Goal: Task Accomplishment & Management: Complete application form

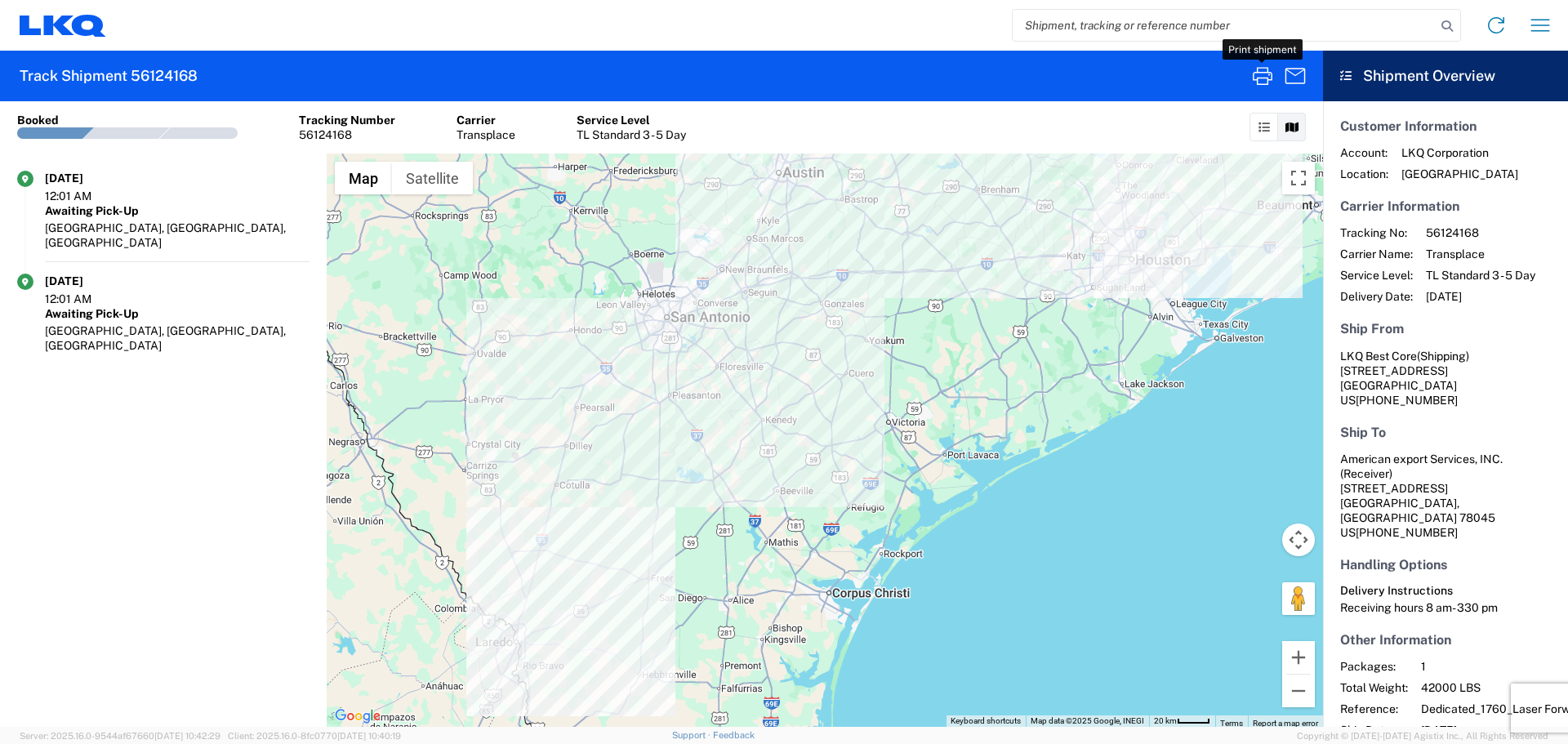
click at [1158, 21] on input "search" at bounding box center [1223, 26] width 423 height 31
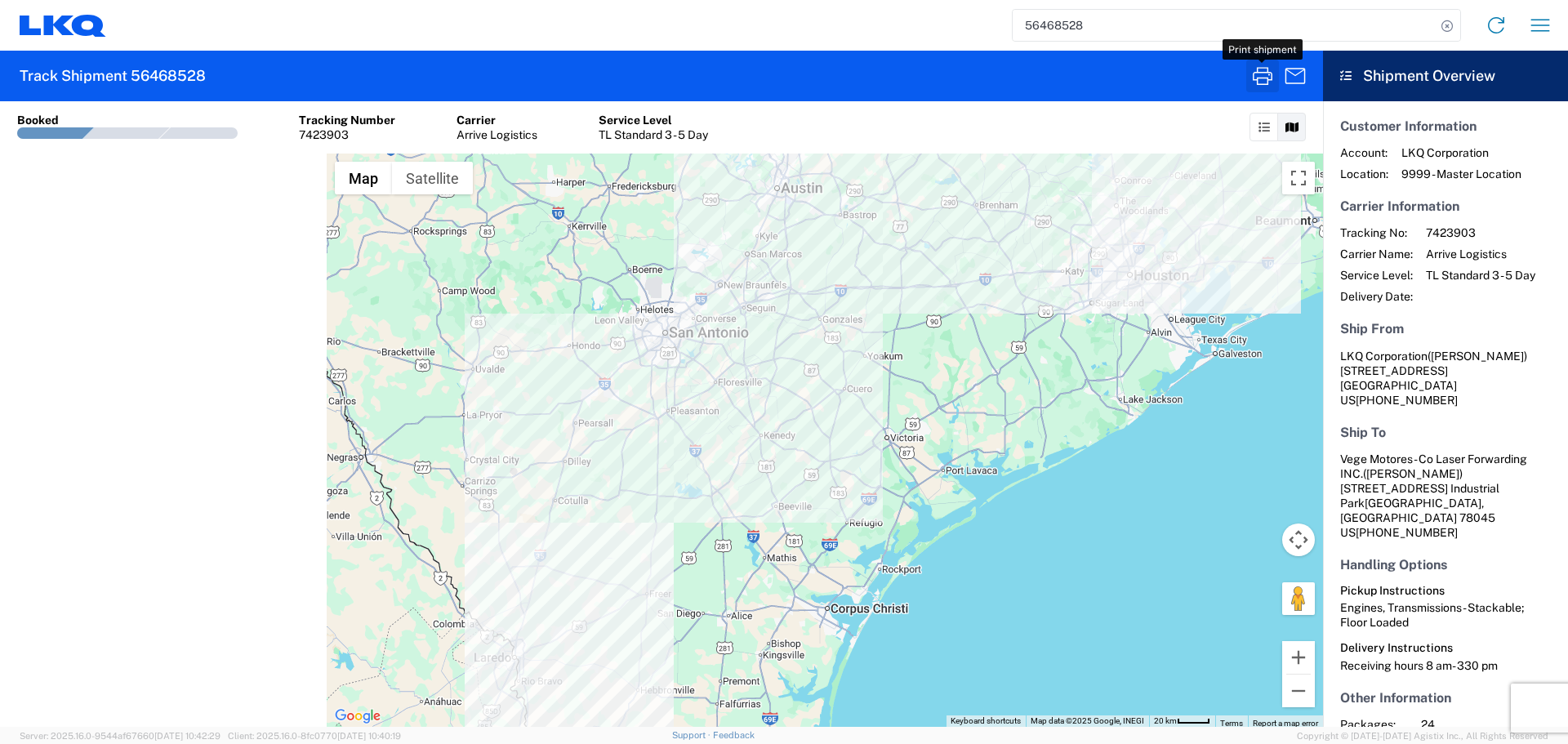
click at [1264, 68] on icon "button" at bounding box center [1262, 76] width 26 height 26
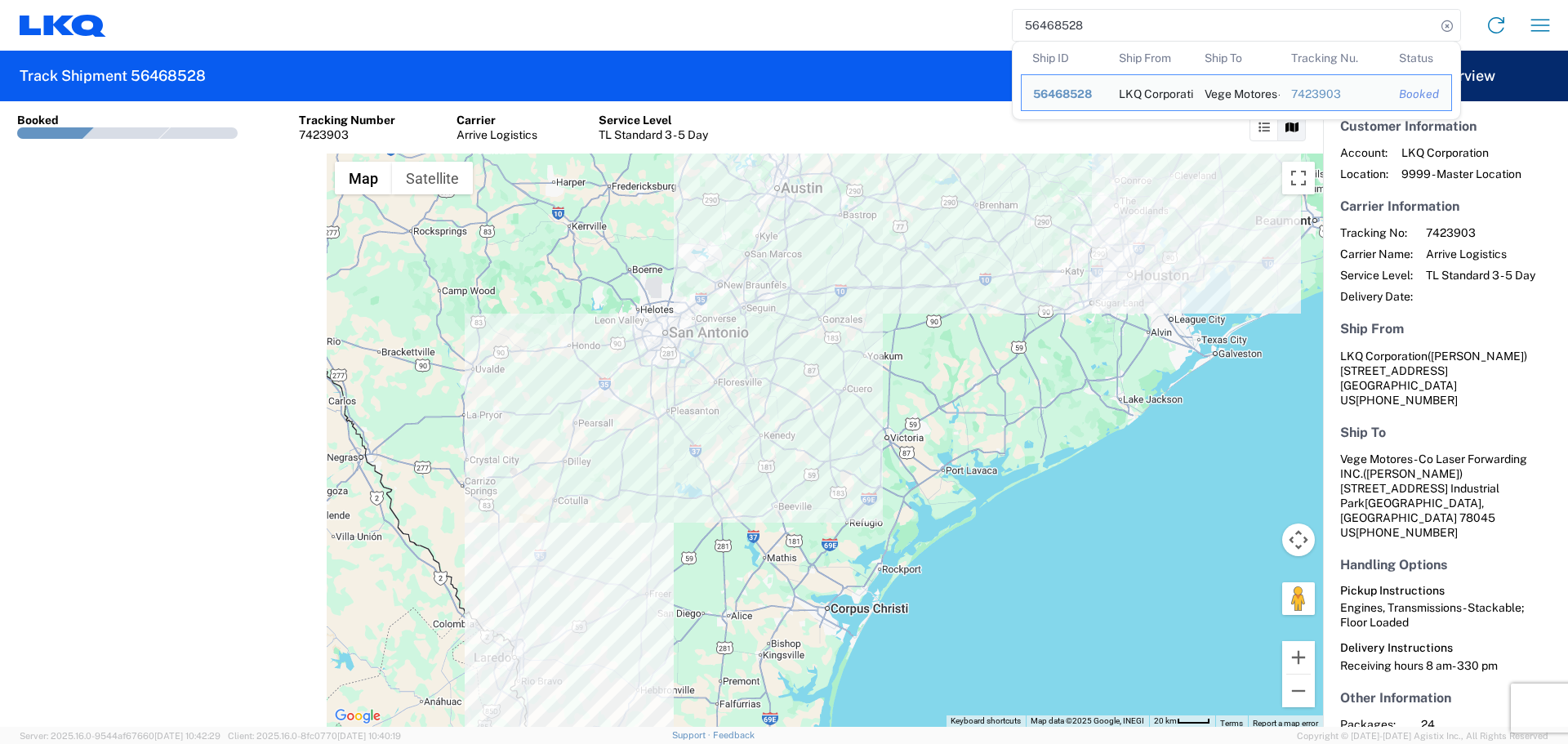
click at [1062, 26] on input "56468528" at bounding box center [1223, 26] width 423 height 31
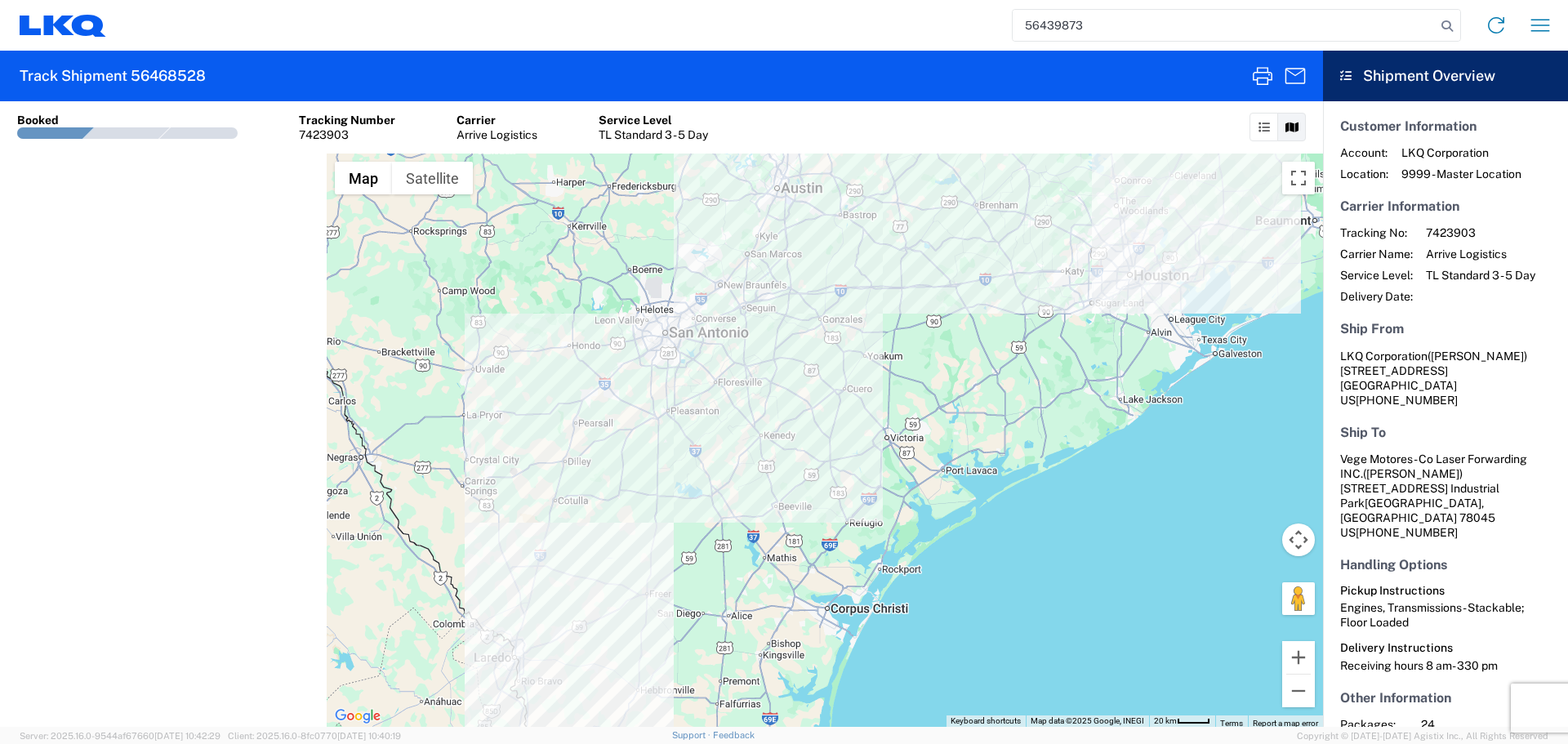
type input "56439873"
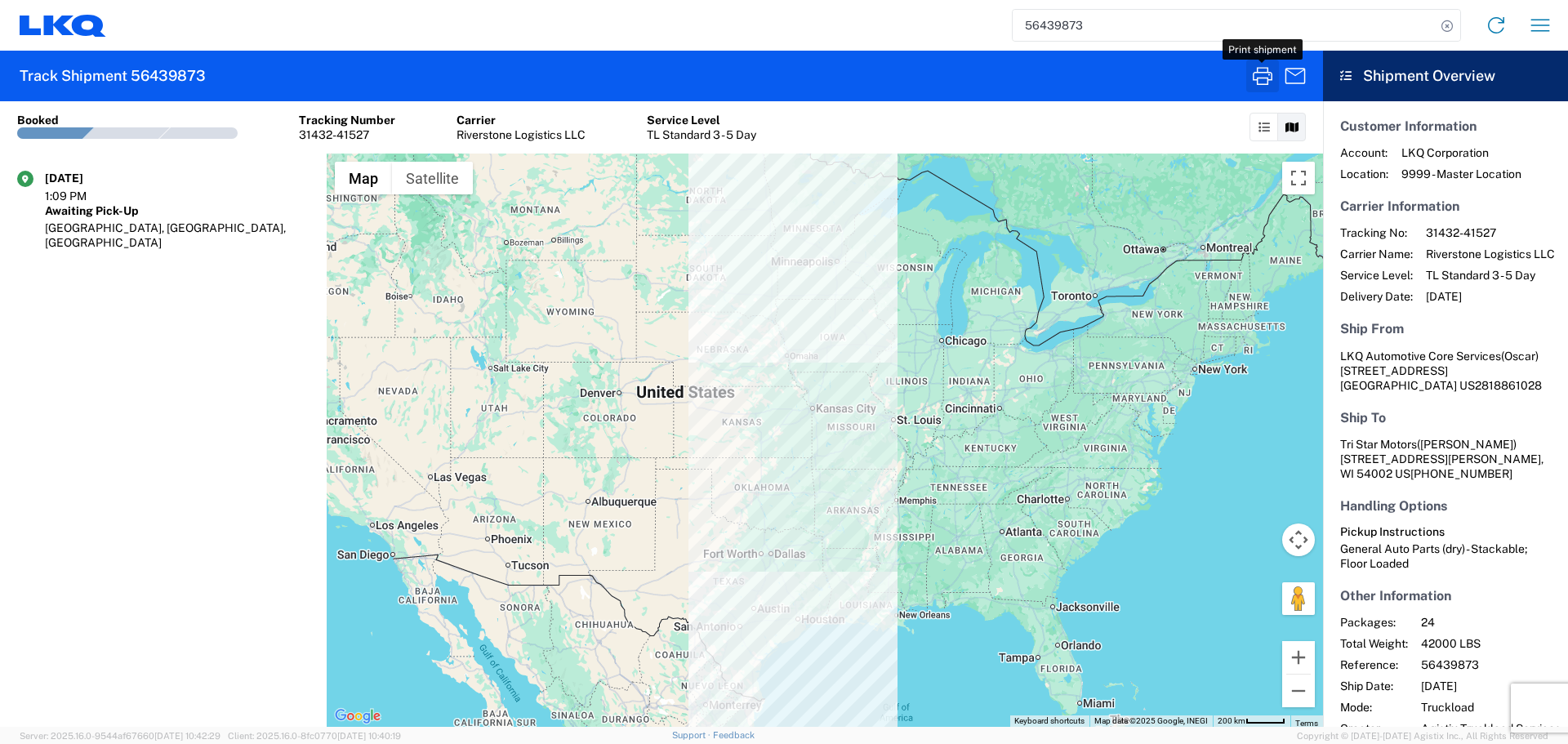
click at [1261, 79] on icon "button" at bounding box center [1262, 76] width 26 height 26
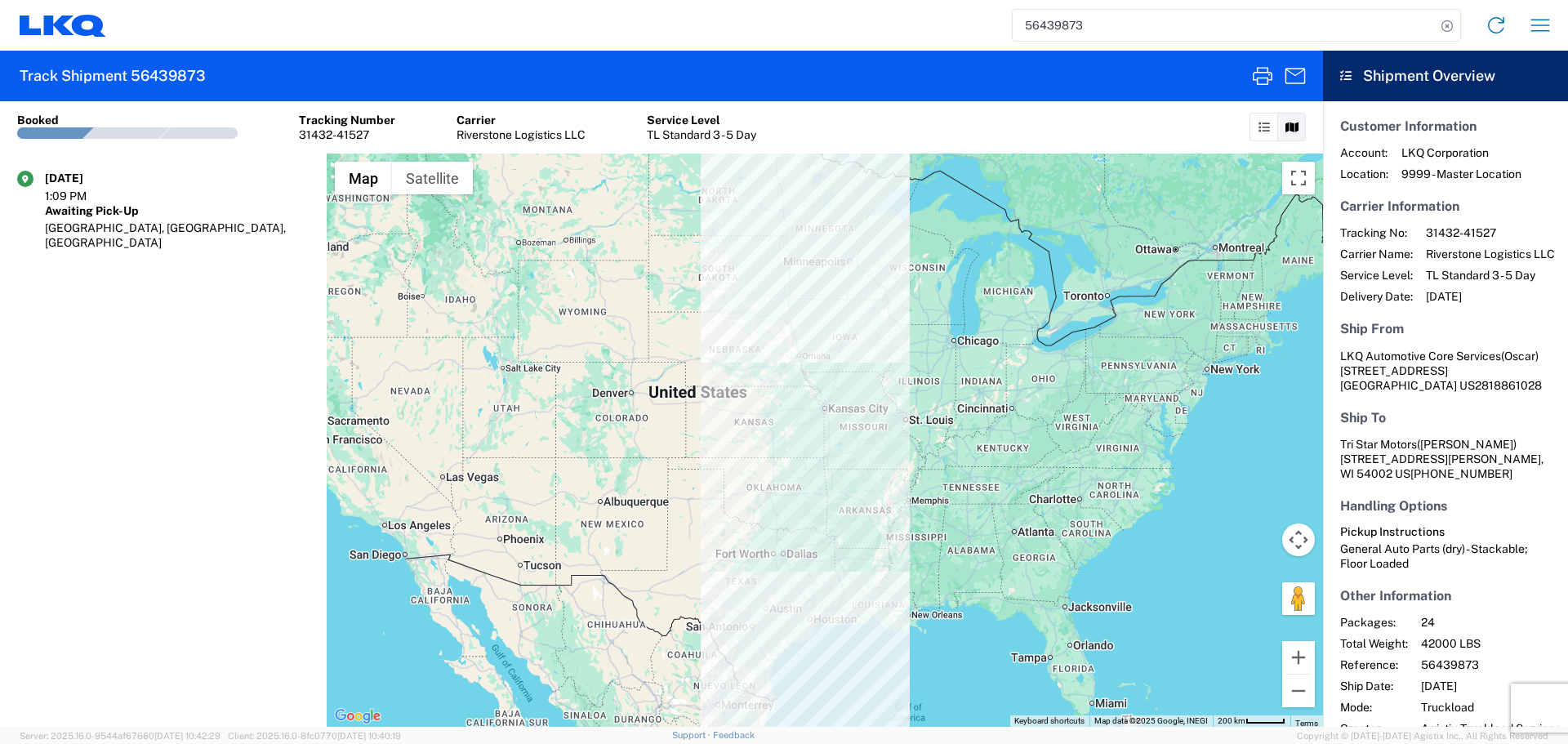
click at [1525, 42] on div "56439873 Home Shipment request Shipment tracking" at bounding box center [834, 26] width 1456 height 40
click at [1545, 27] on icon "button" at bounding box center [1540, 26] width 26 height 26
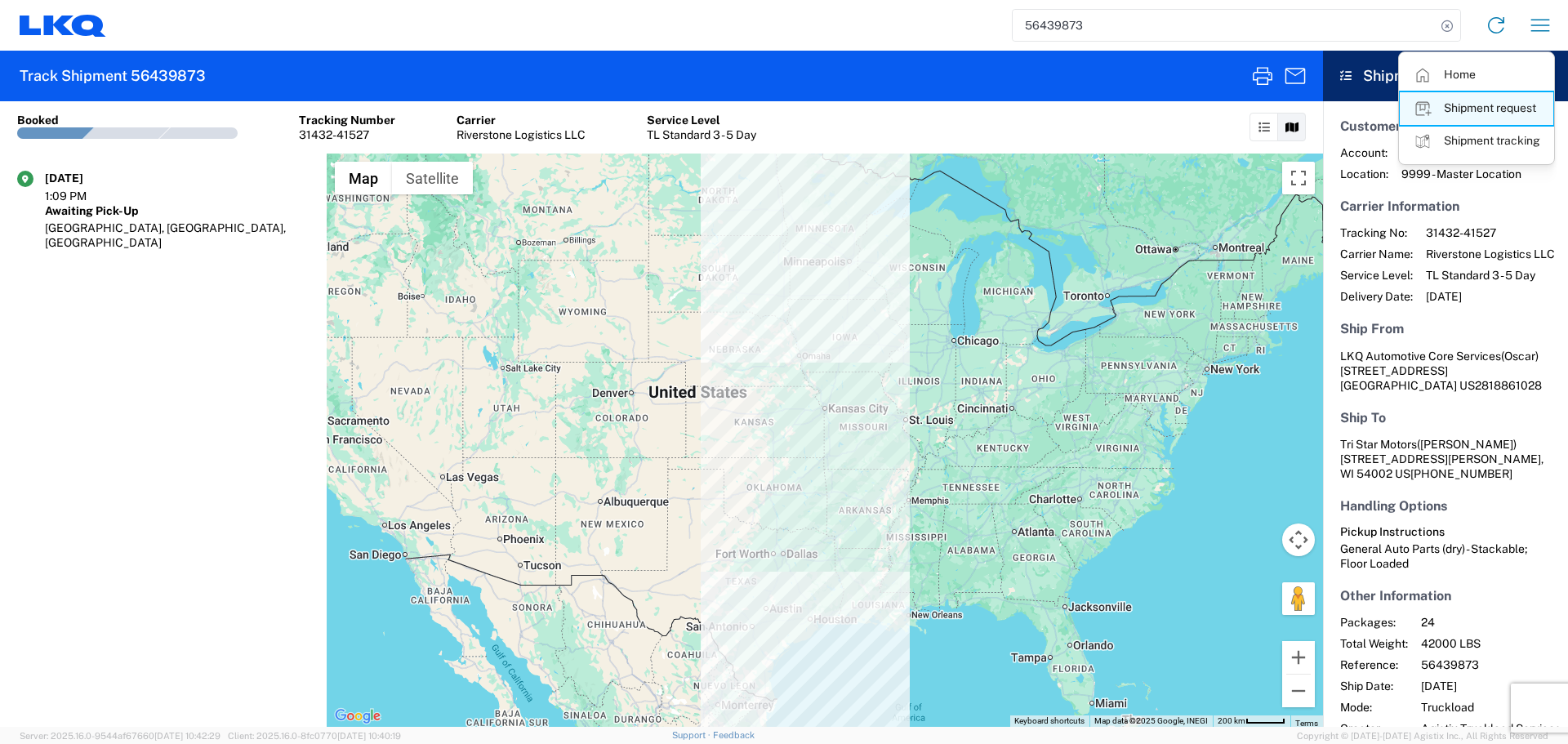
click at [1476, 111] on link "Shipment request" at bounding box center [1476, 109] width 153 height 33
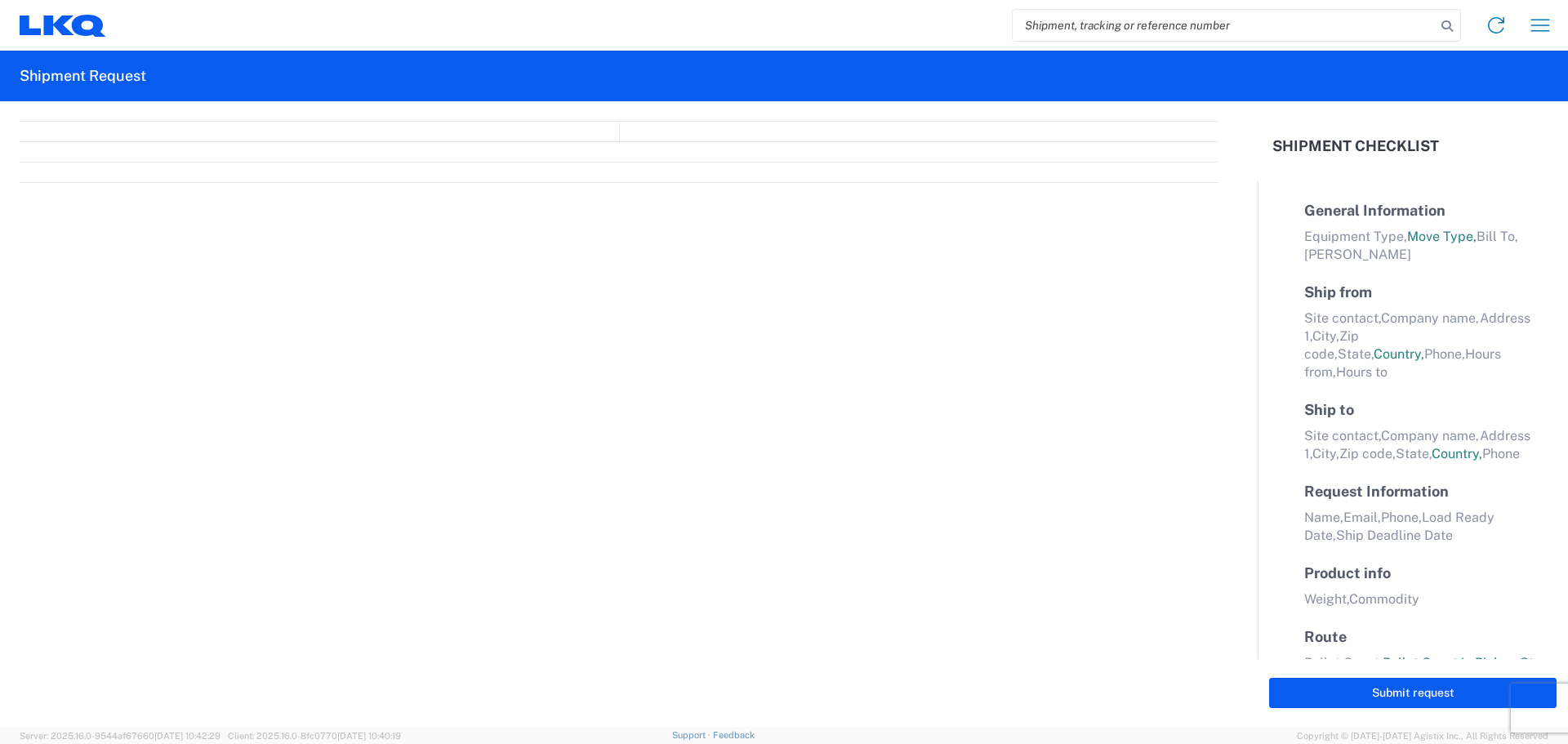
select select "FULL"
select select "LBS"
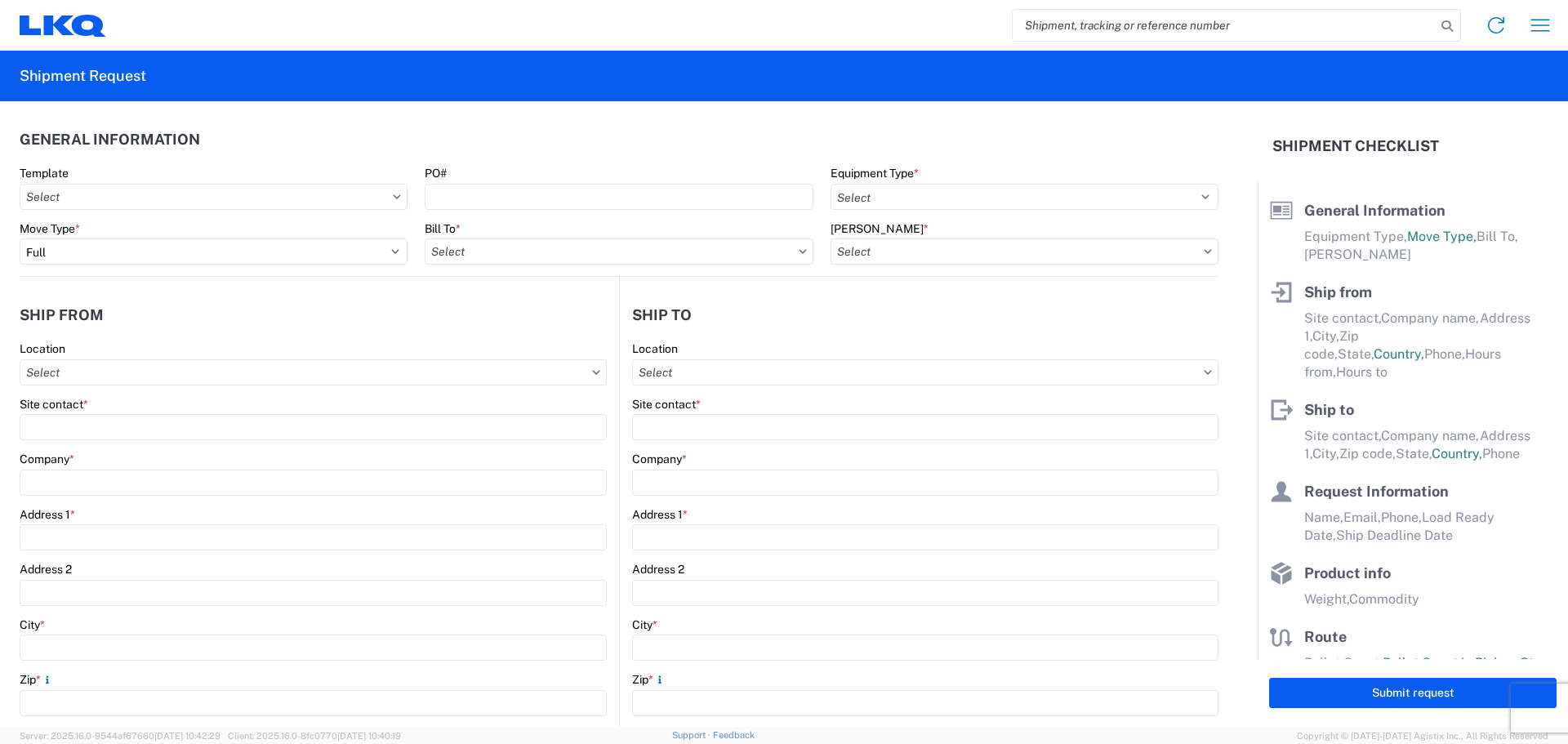
click at [1077, 24] on input "search" at bounding box center [1223, 26] width 423 height 31
paste input "56467705"
type input "56467705"
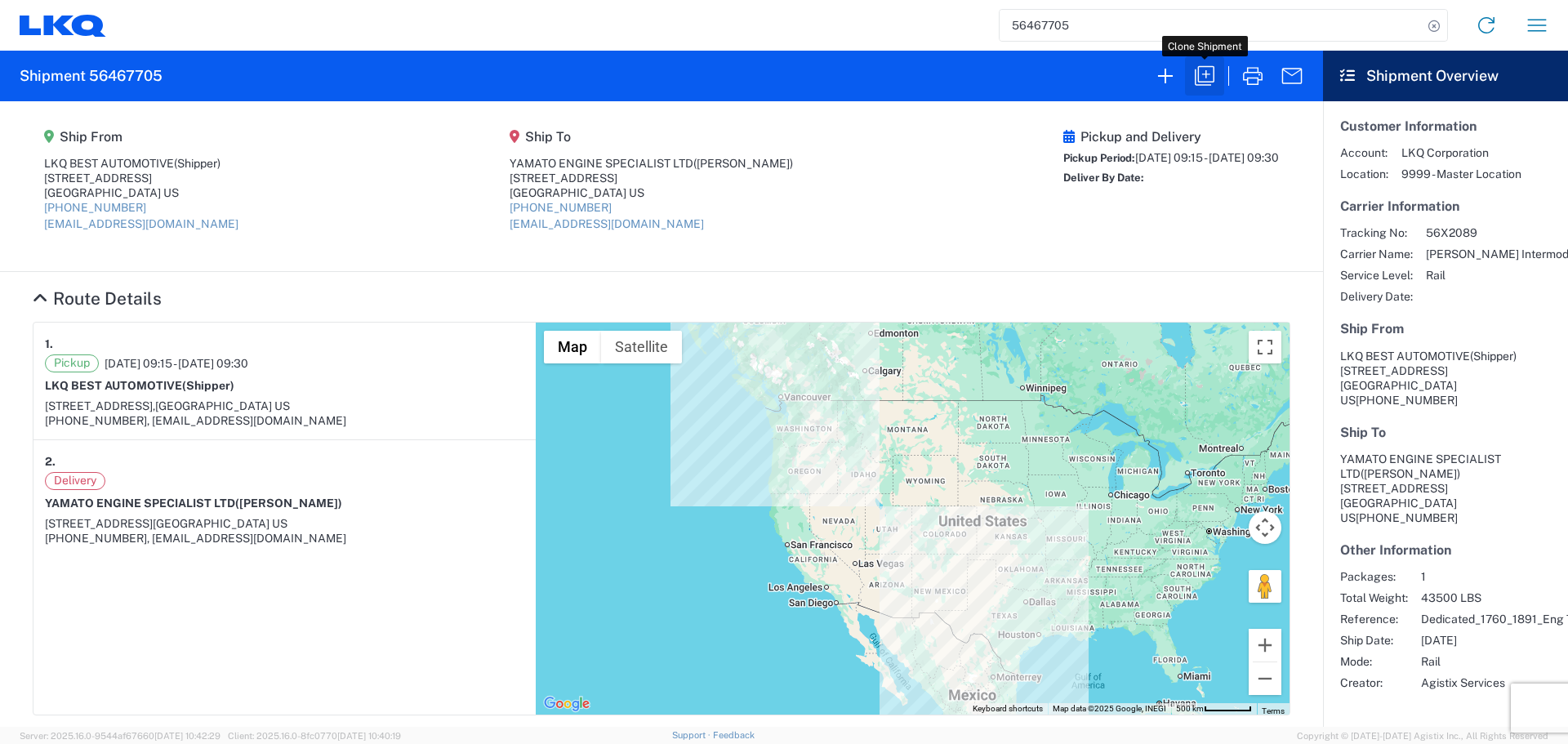
click at [1195, 82] on icon "button" at bounding box center [1204, 76] width 20 height 20
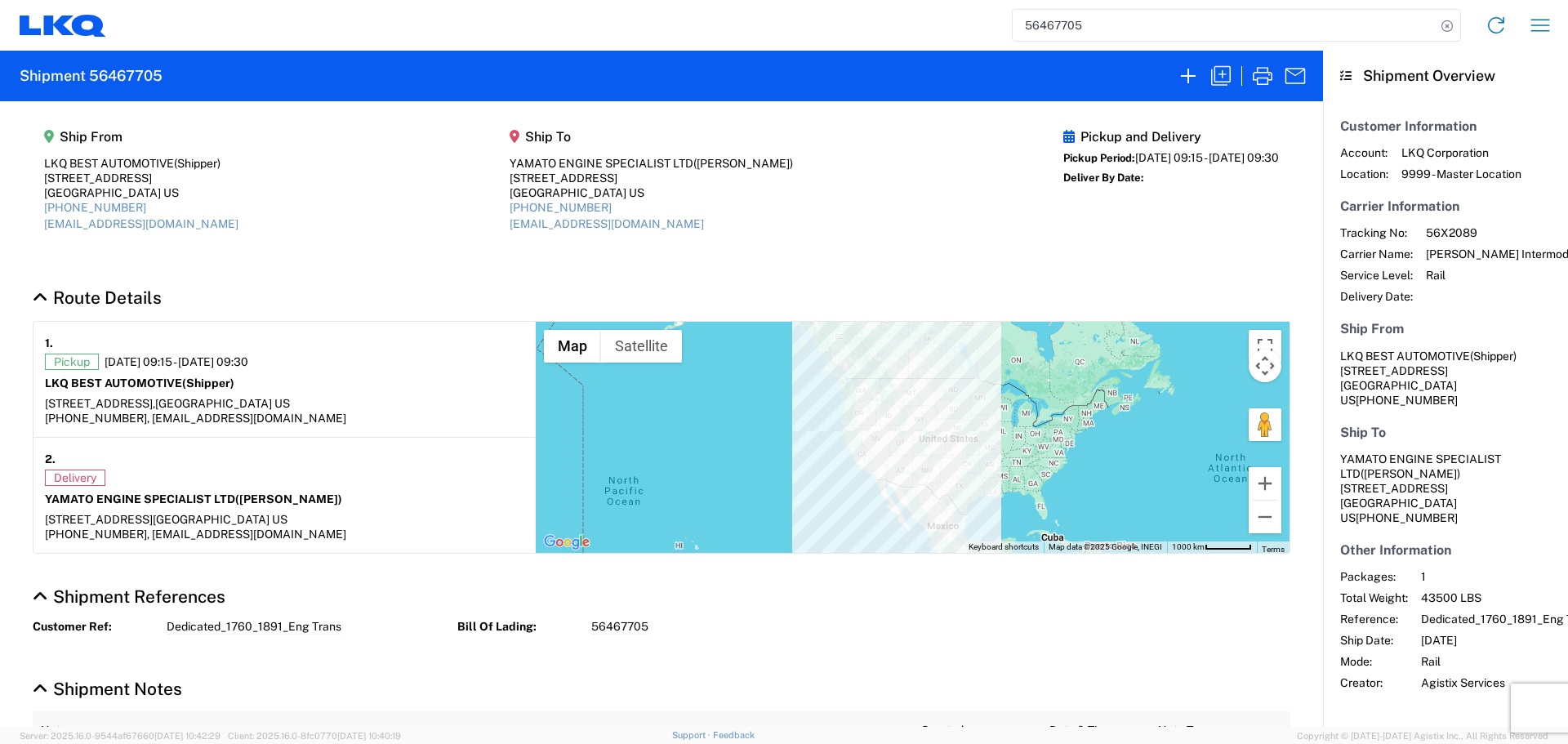
select select "FULL"
select select "US"
select select "LBS"
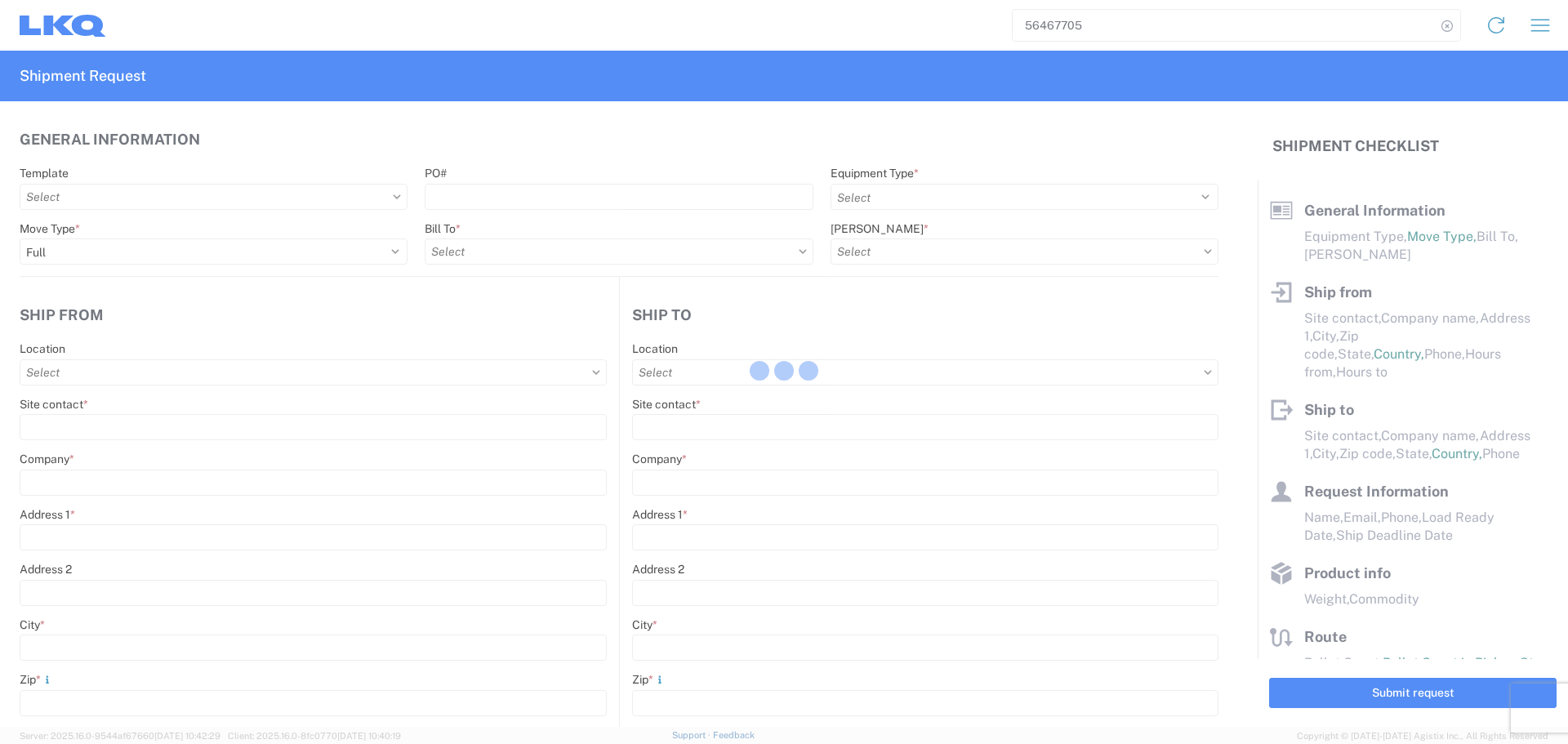
select select "BCAR"
select select
type input "Shipper"
type input "LKQ BEST AUTOMOTIVE"
type input "1710 WEST MOUNT HOUSTON RD"
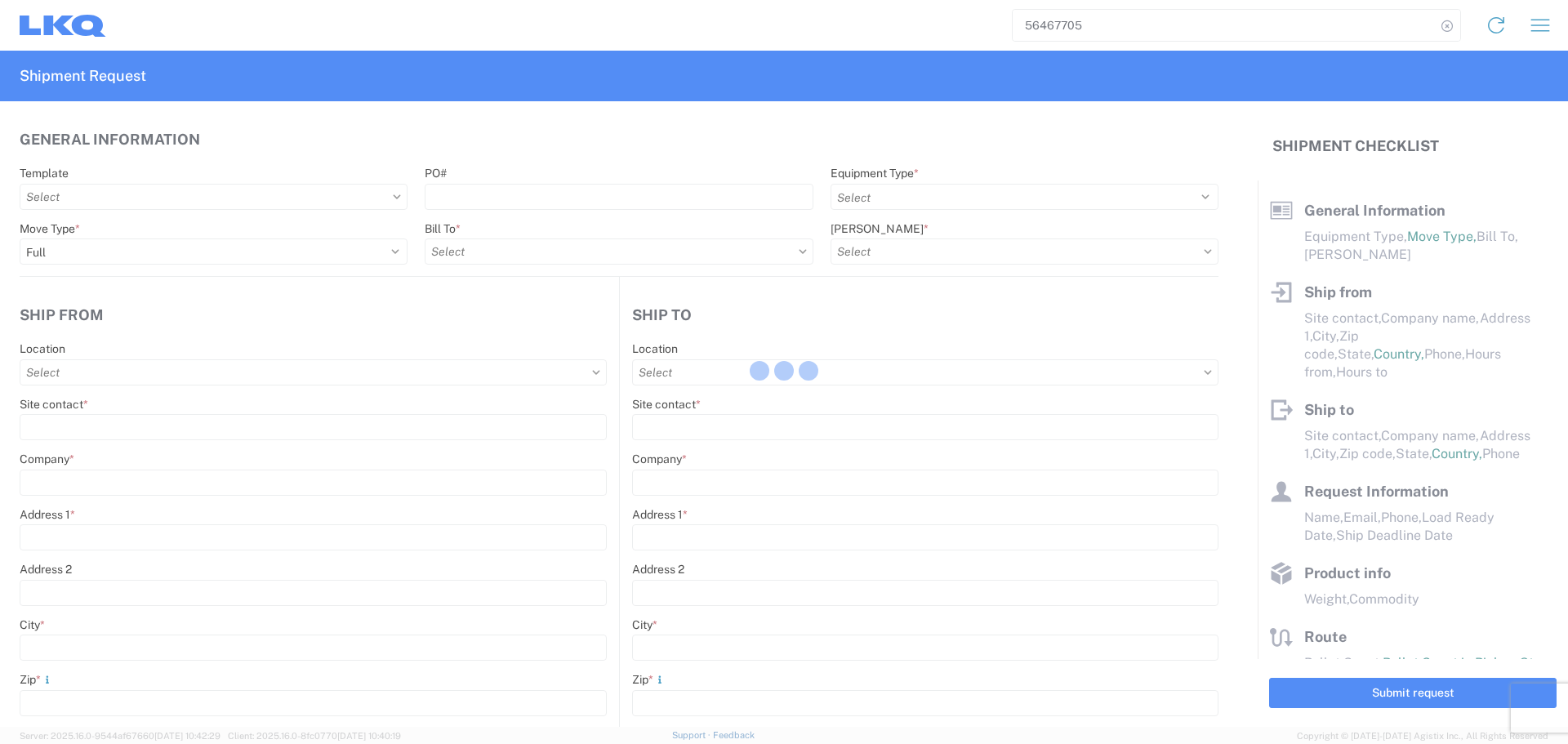
type input "Houston"
type input "77038"
type input "lkqcoreship@lkqcorp.com"
type input "John Charles Guillory"
type input "YAMATO ENGINE SPECIALIST LTD"
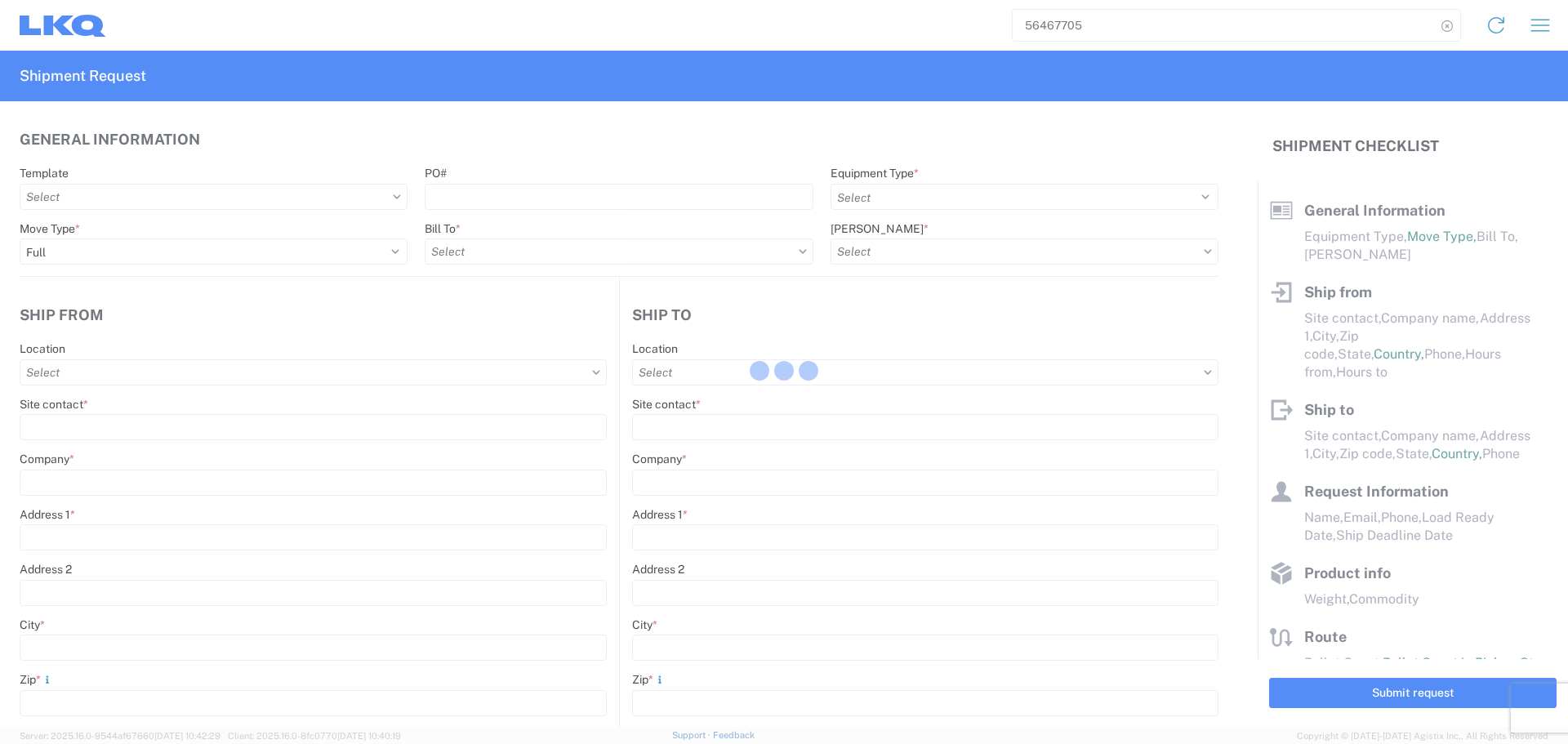
type input "2020 E BAKERVIEW RD"
type input "Bellingham"
type input "98226"
type input "jjguillory@lkqcorp.com"
type input "lkqcoreship@lkqcorp.com"
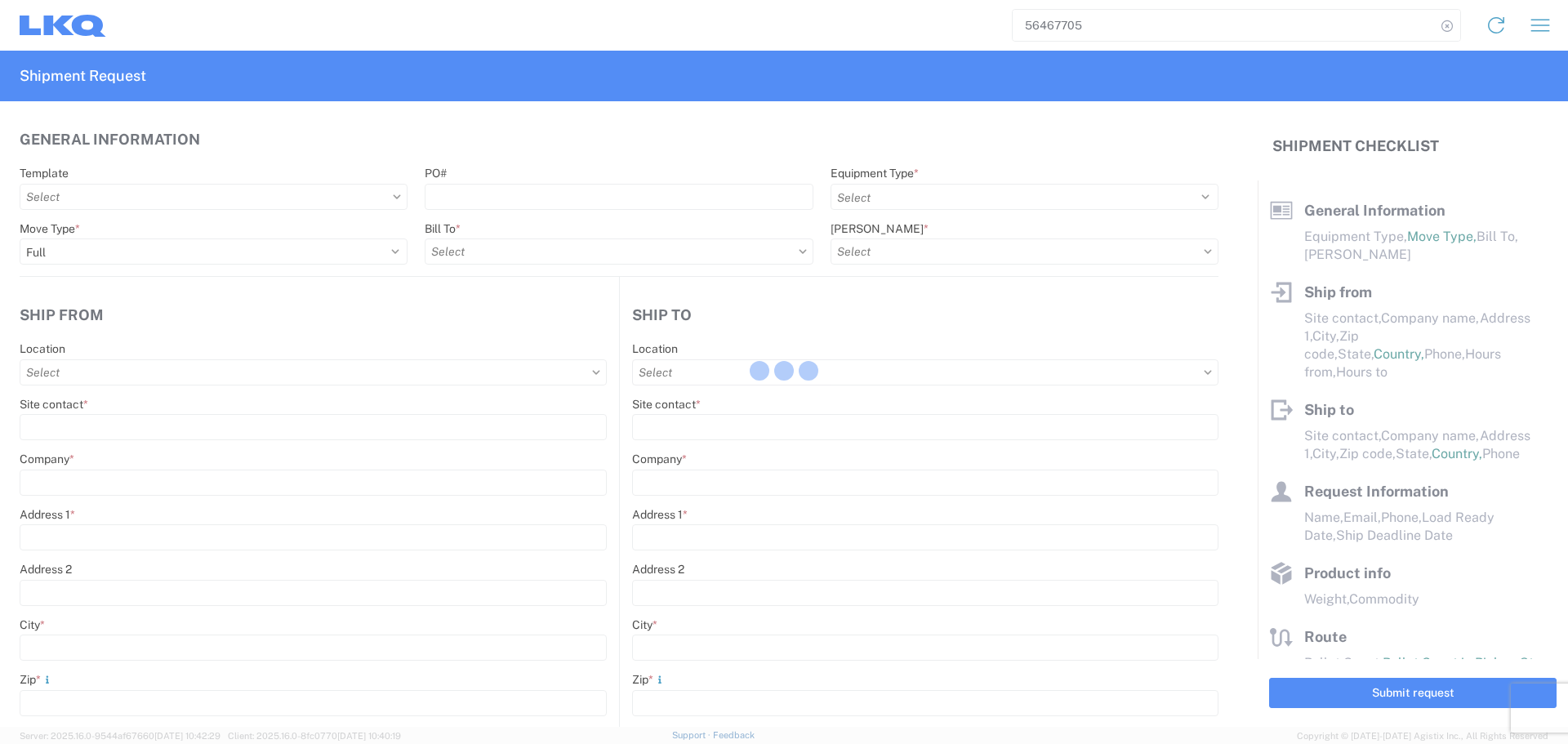
type input "2025-09-16"
type input "43500"
type input "Engines, Transmissions"
type input "1"
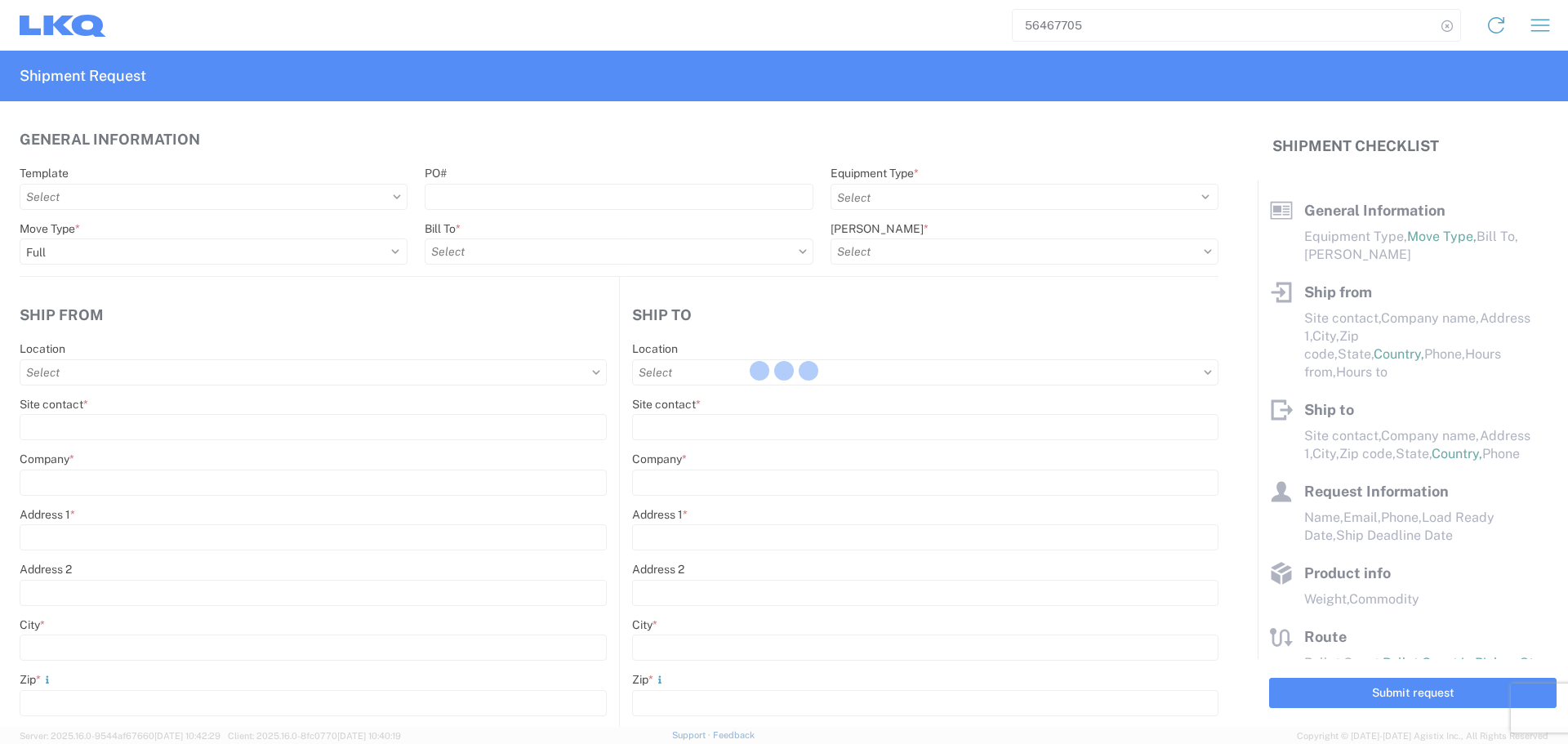
type input "12"
select select "IN"
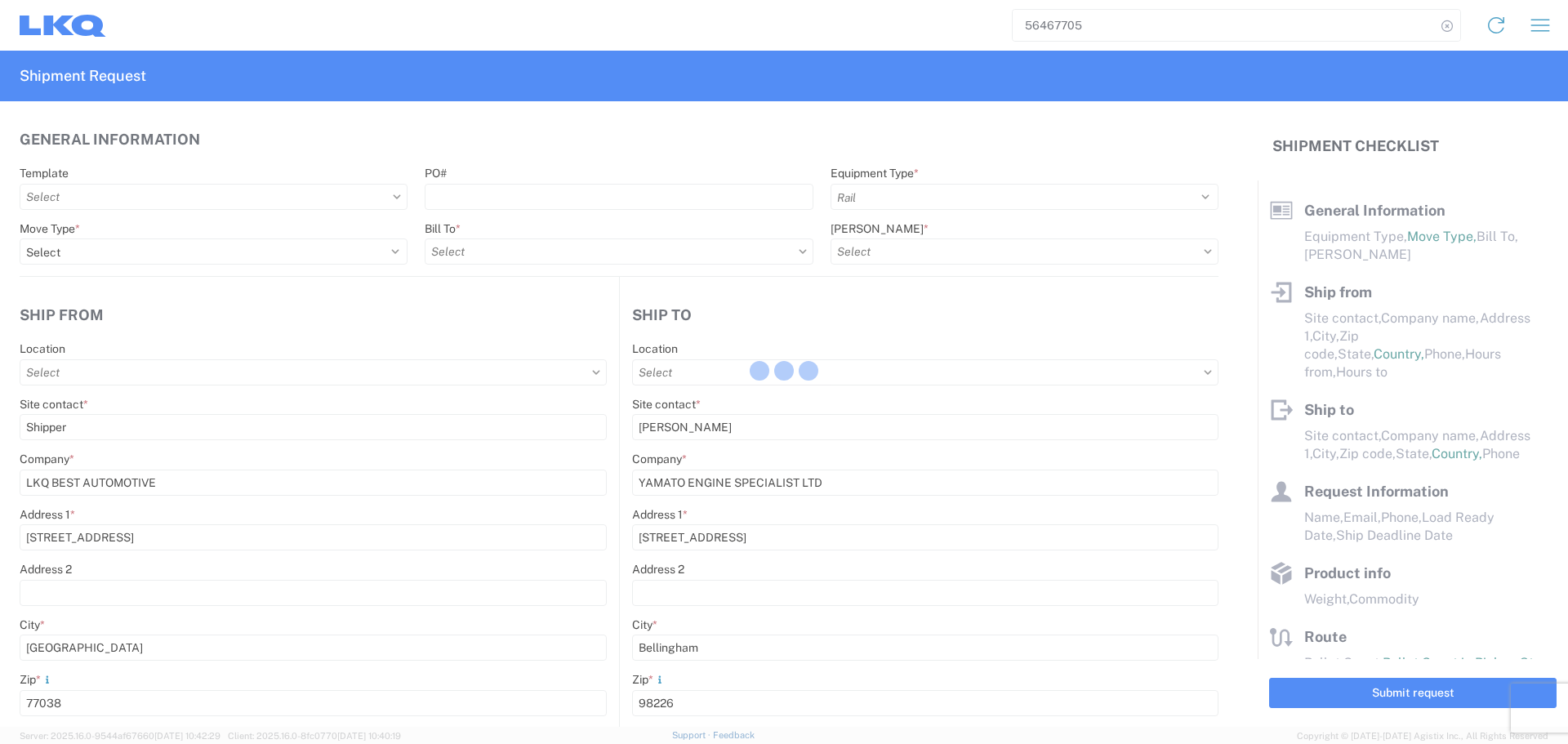
select select "US"
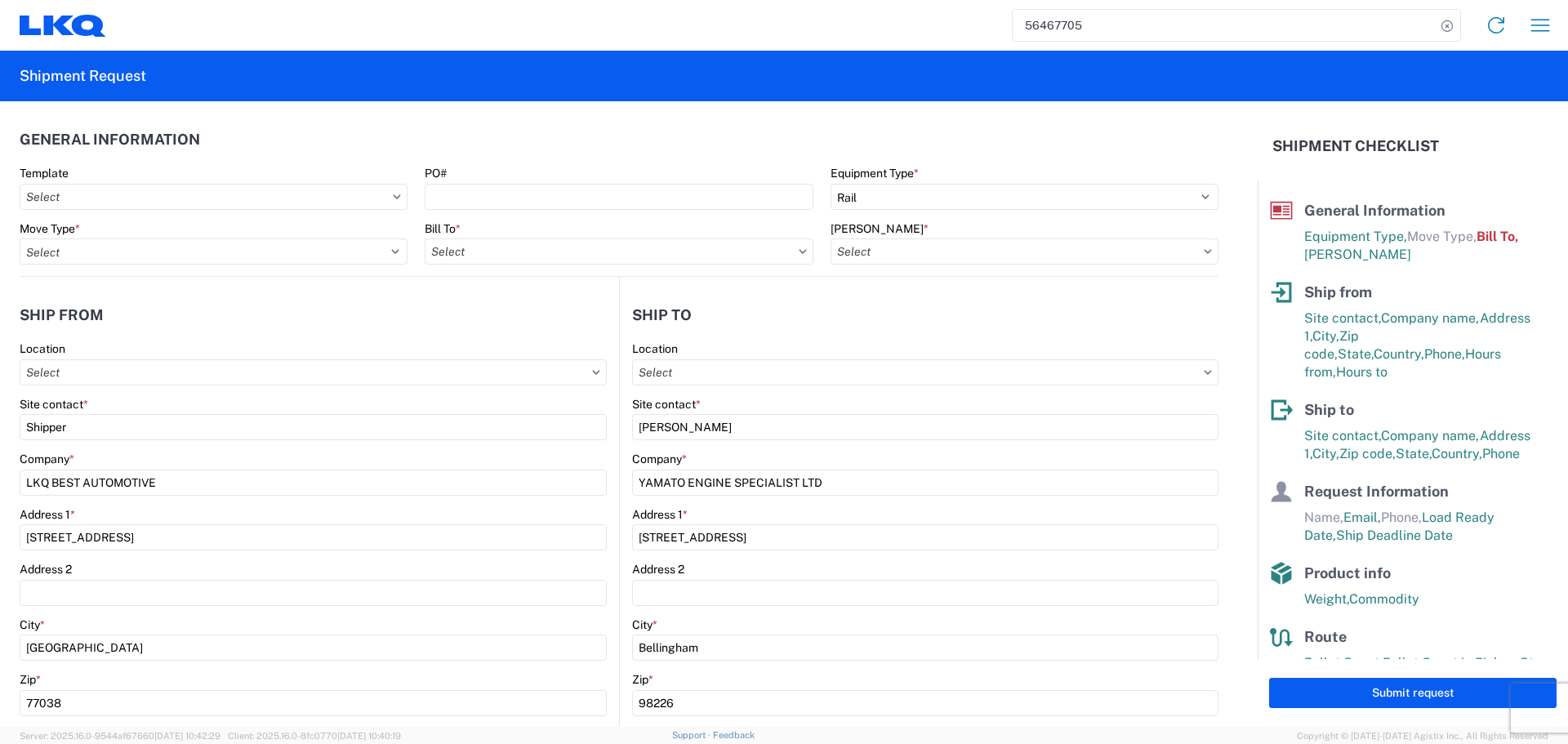
type input "1760 - LKQ Best Core"
type input "1891 - Yamato Engine Specialists"
type input "1760-6300-66000-0000 - 1760 Freight Out"
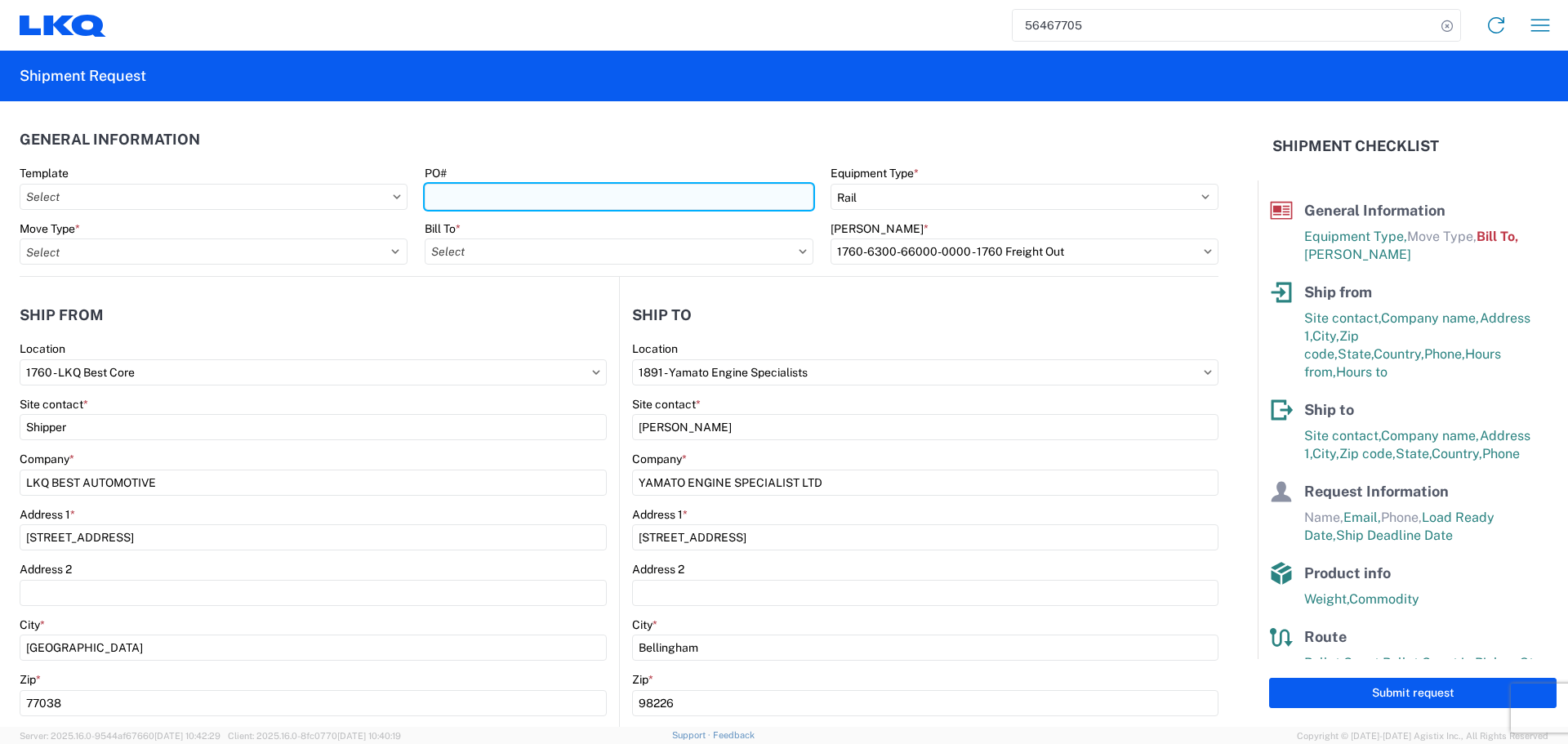
click at [459, 189] on input "PO#" at bounding box center [618, 197] width 387 height 26
type input "AUTO PARTS"
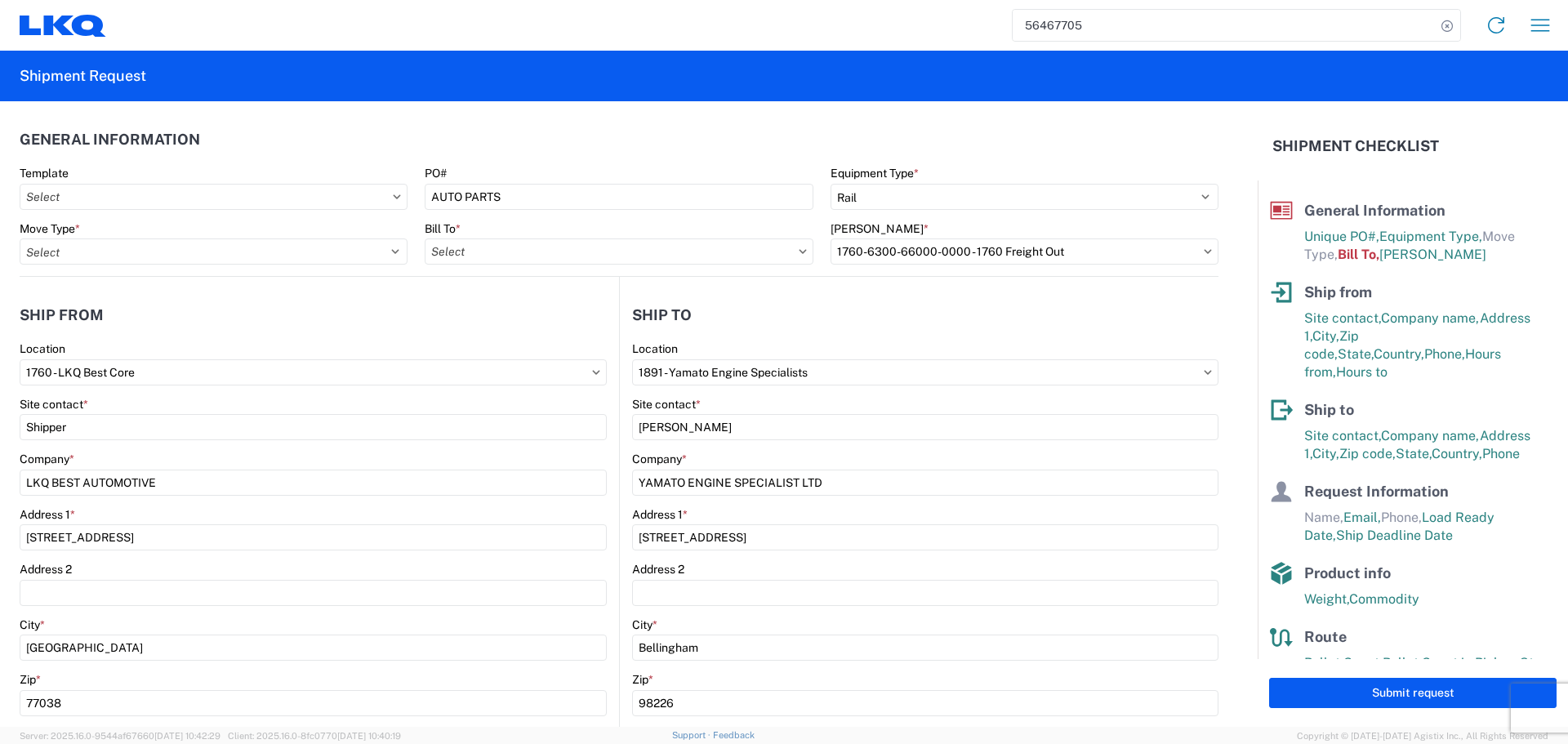
click at [526, 138] on header "General Information" at bounding box center [619, 139] width 1199 height 37
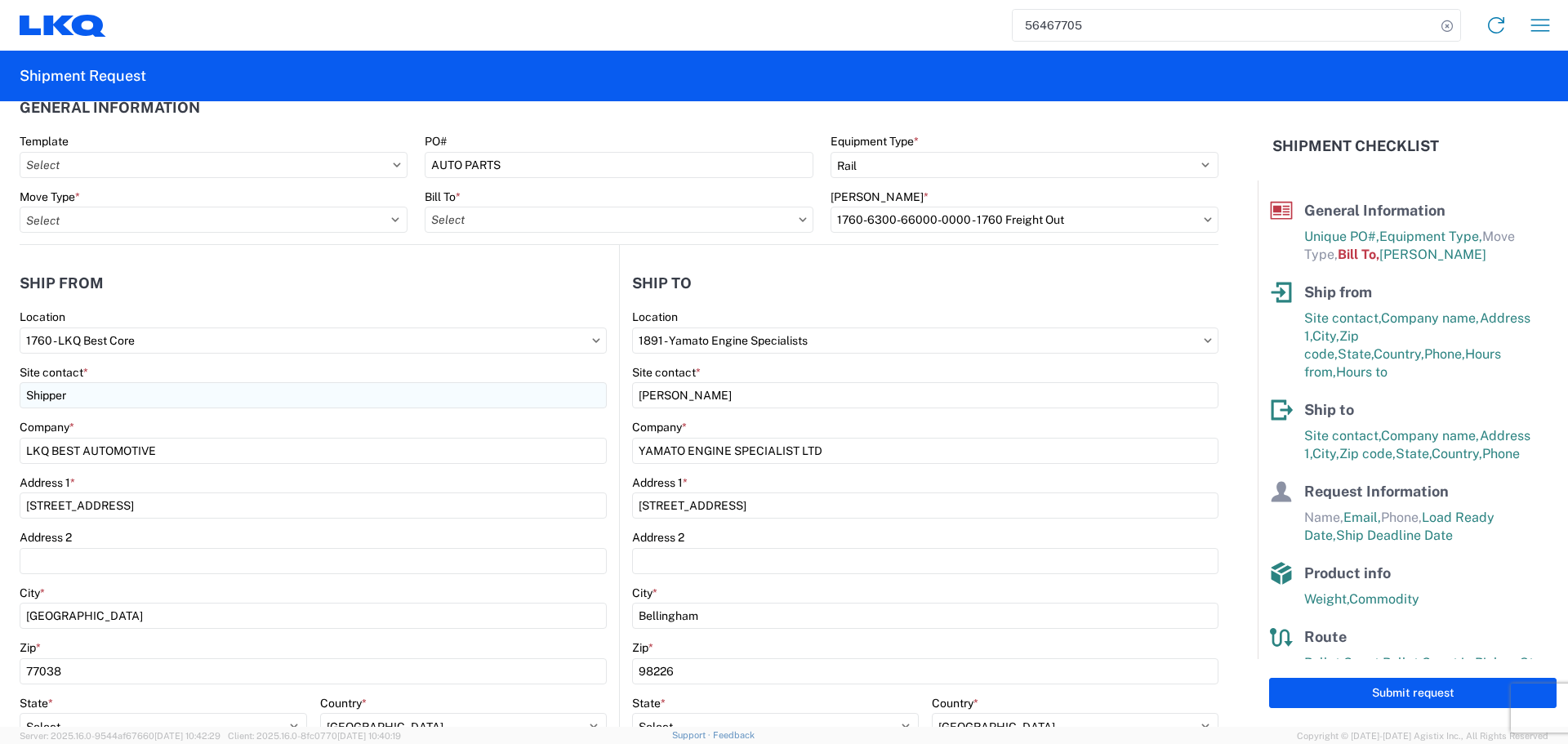
scroll to position [82, 0]
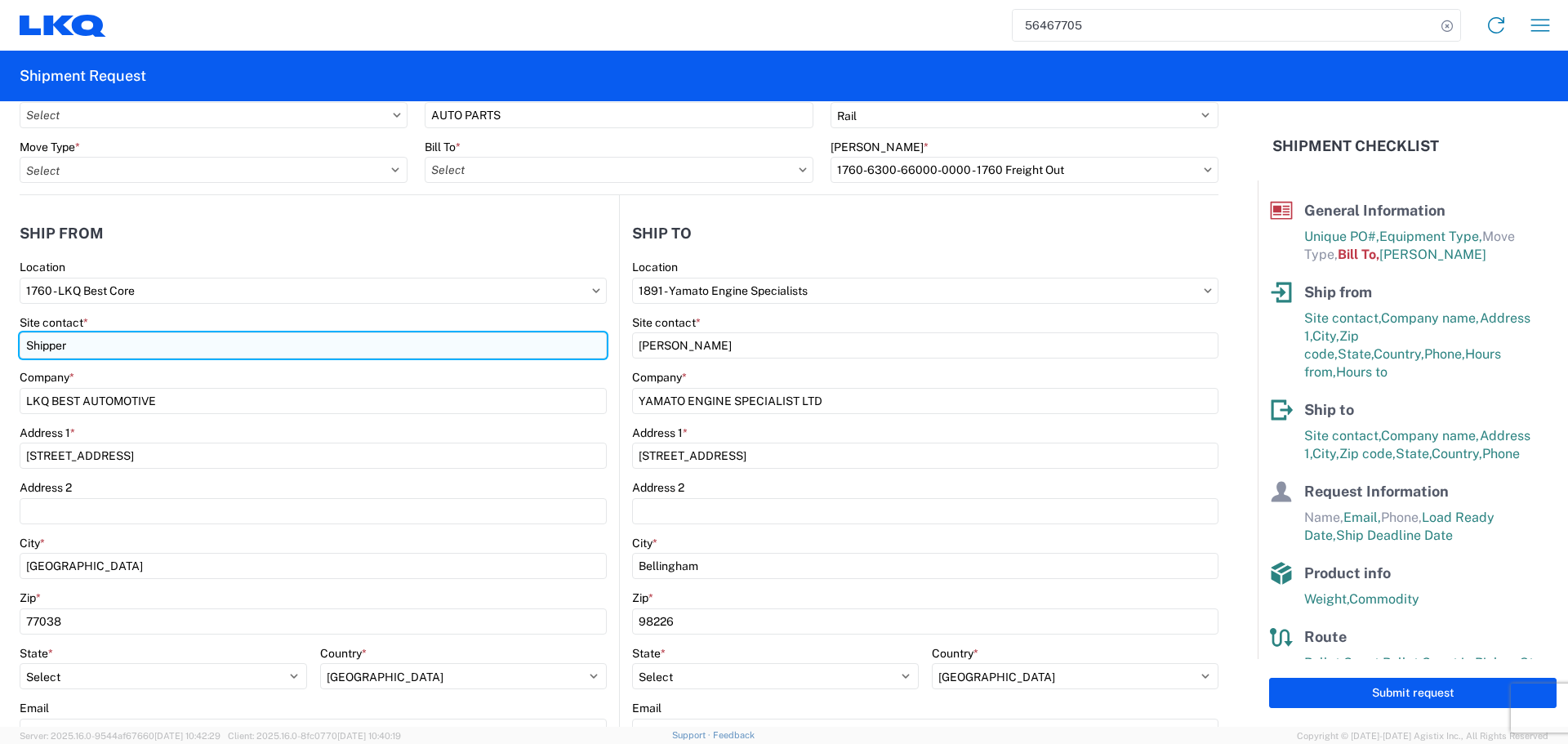
click at [57, 357] on input "Shipper" at bounding box center [313, 346] width 587 height 26
type input "Oscar"
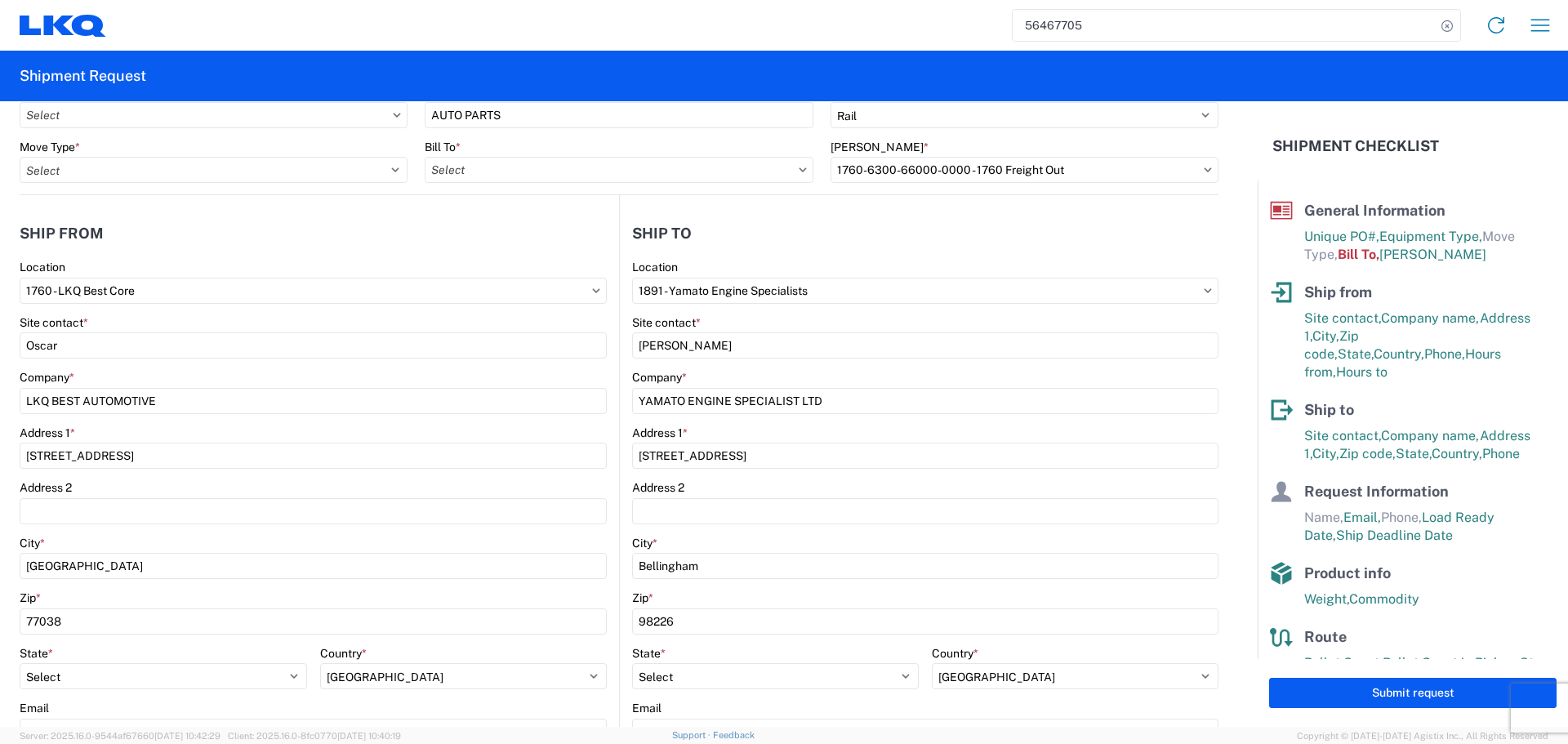
click at [214, 238] on header "Ship from" at bounding box center [319, 233] width 599 height 37
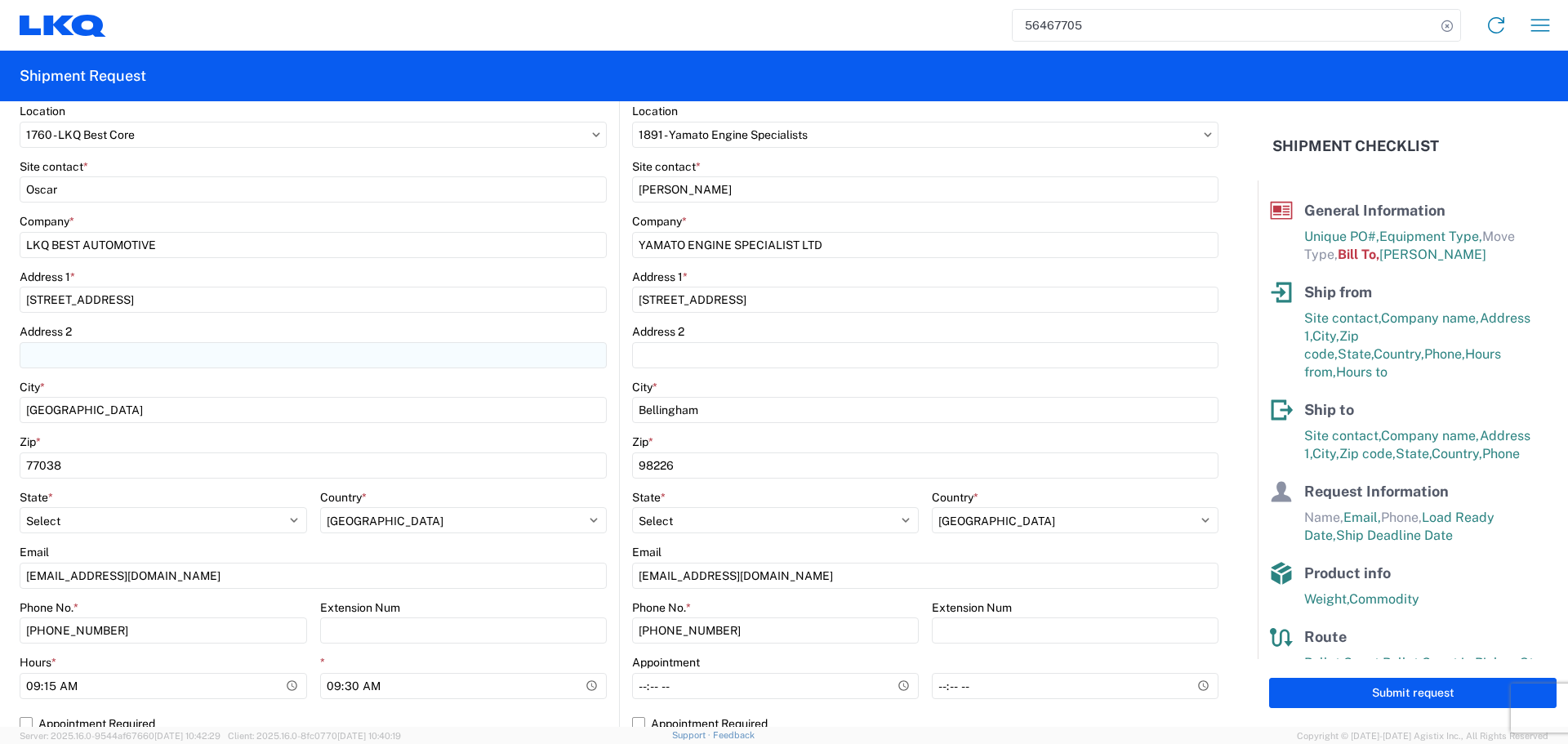
scroll to position [245, 0]
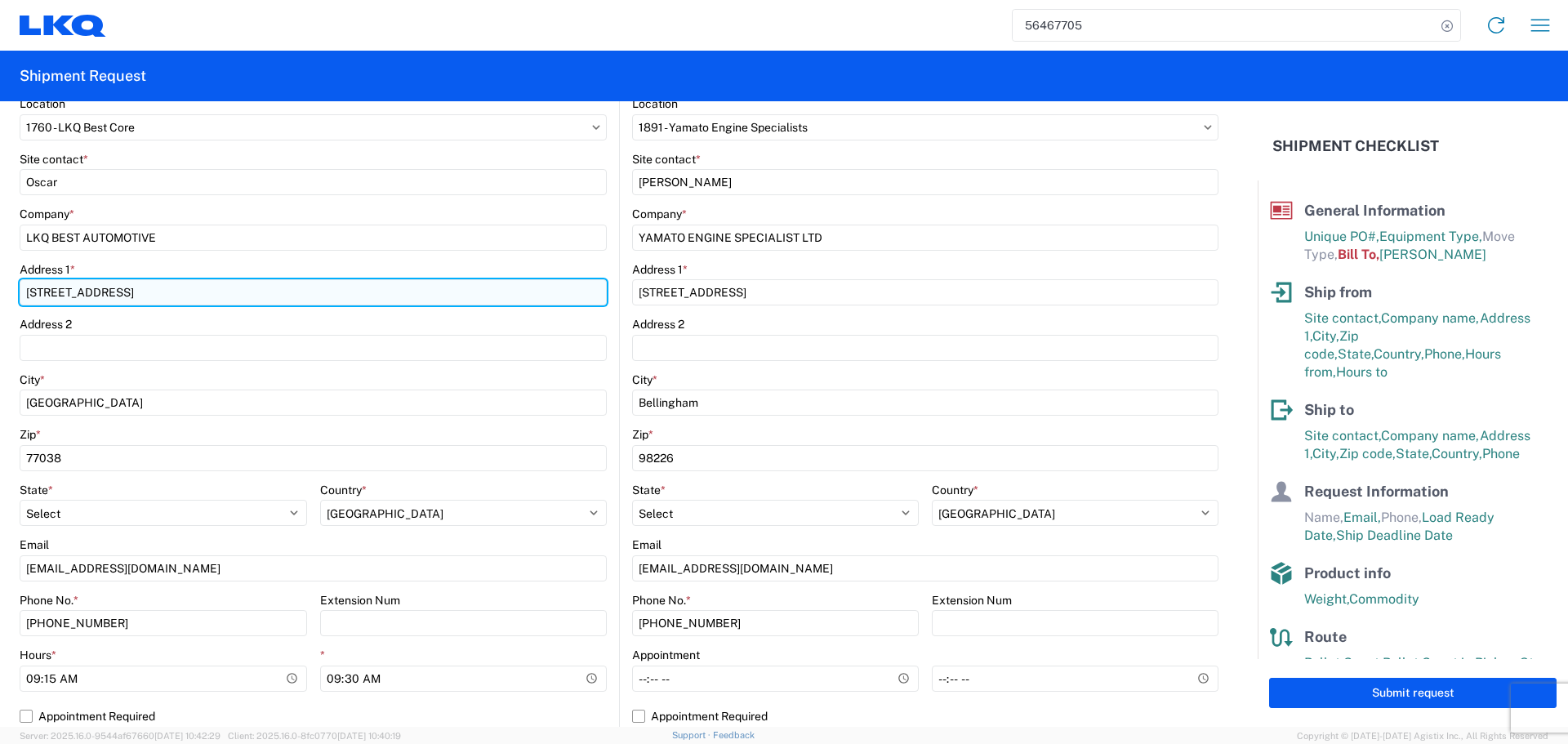
click at [55, 286] on input "1710 WEST MOUNT HOUSTON RD" at bounding box center [313, 293] width 587 height 26
type input "1714 WEST MOUNT HOUSTON RD"
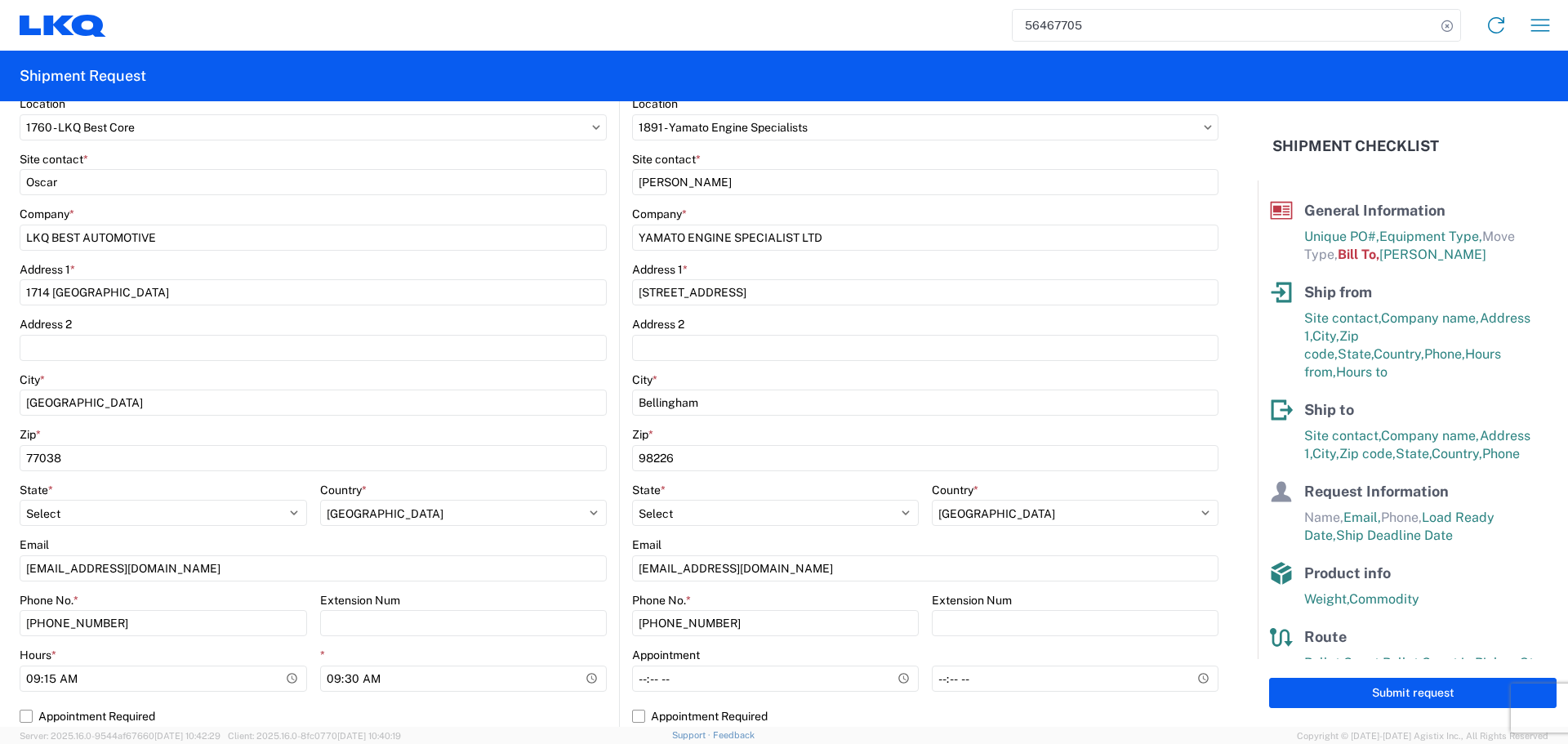
click at [187, 252] on agx-form-control-wrapper-v2 "Company * LKQ BEST AUTOMOTIVE" at bounding box center [313, 234] width 587 height 55
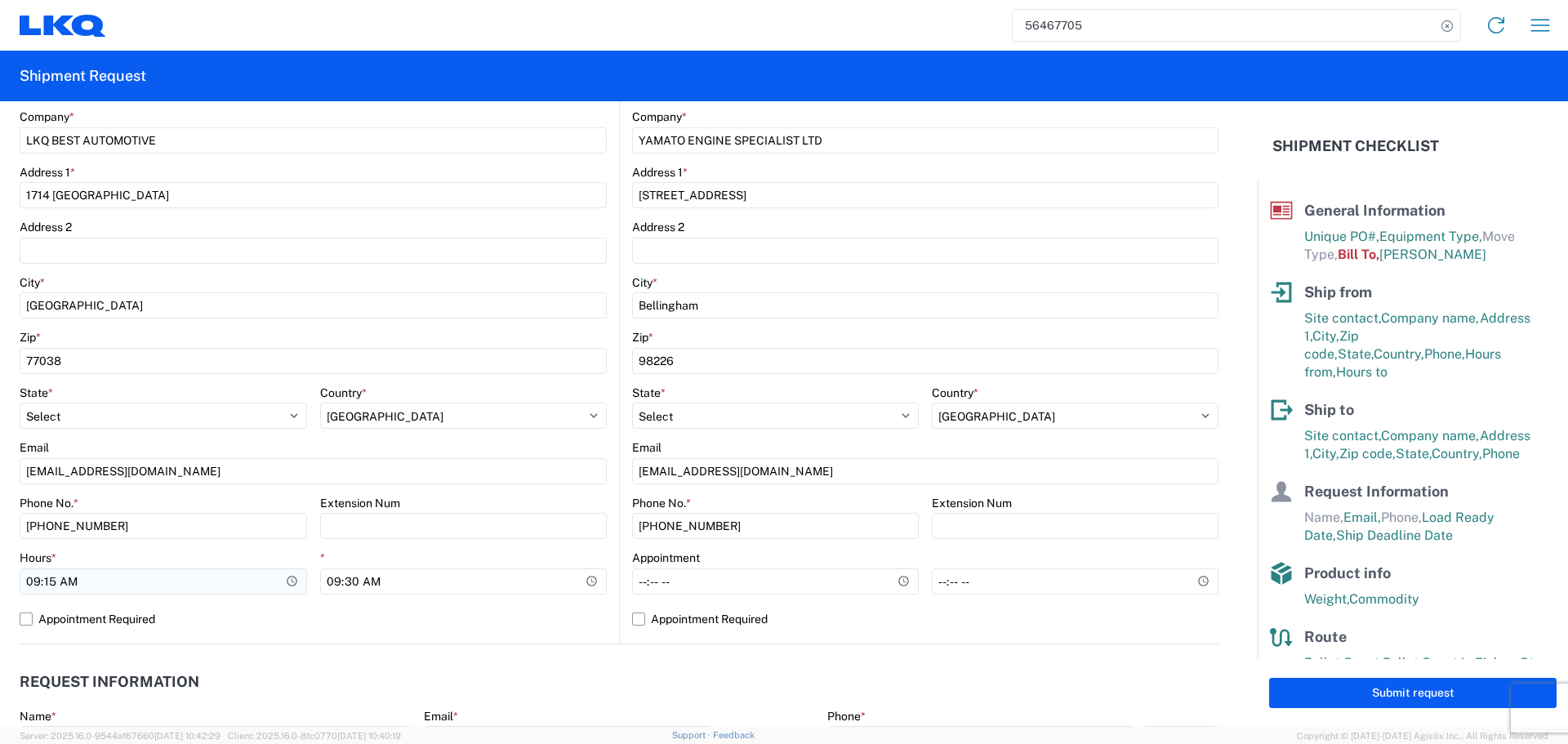
scroll to position [490, 0]
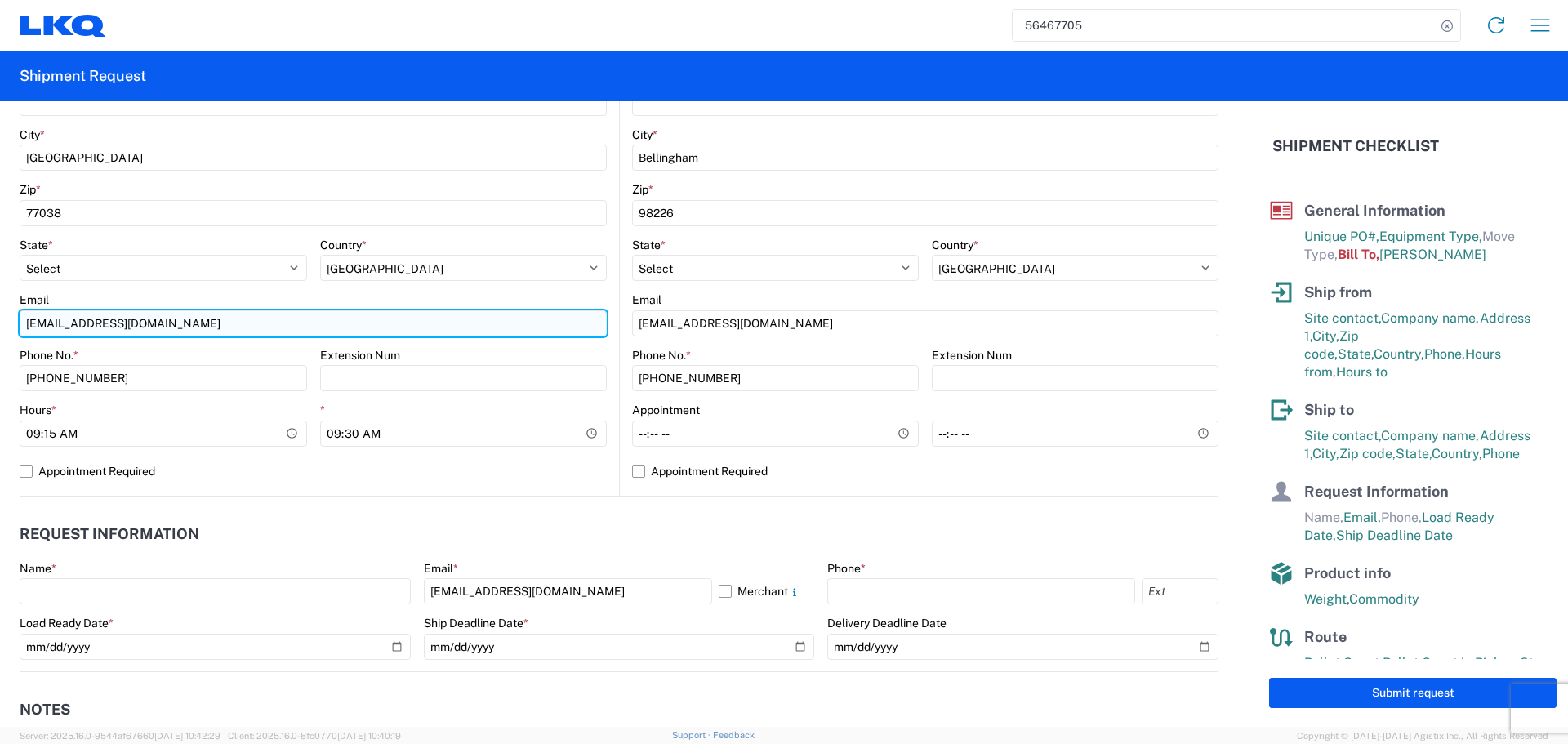
click at [78, 319] on input "lkqcoreship@lkqcorp.com" at bounding box center [313, 323] width 587 height 26
type input "oxdavila@lkqcorp.com;acgarcia@lkqcorp.com"
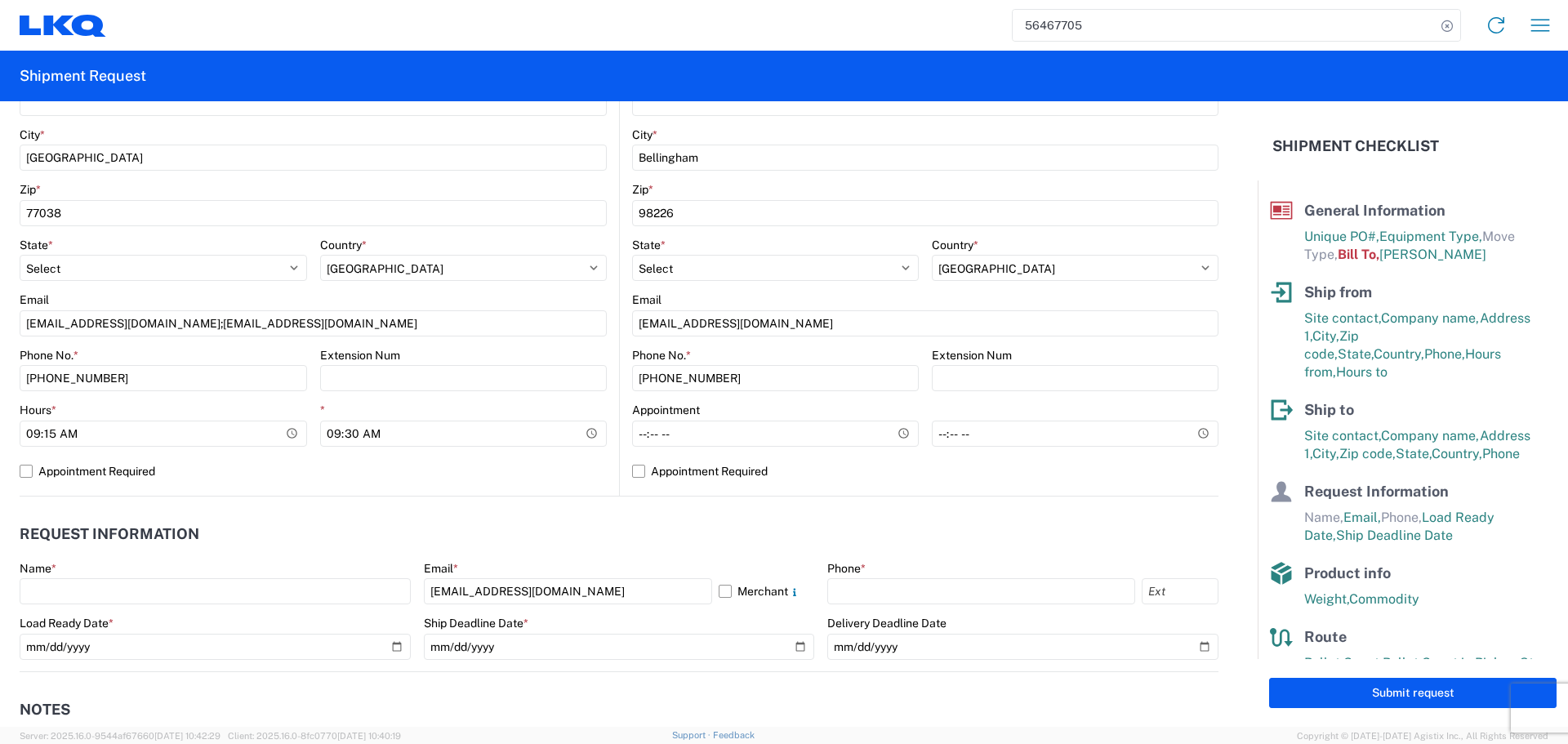
click at [299, 359] on div "Phone No. *" at bounding box center [163, 356] width 288 height 15
click at [291, 438] on input "09:15:00" at bounding box center [163, 434] width 288 height 26
type input "06:00"
click at [536, 471] on label "Appointment Required" at bounding box center [313, 472] width 587 height 26
click at [0, 0] on input "Appointment Required" at bounding box center [0, 0] width 0 height 0
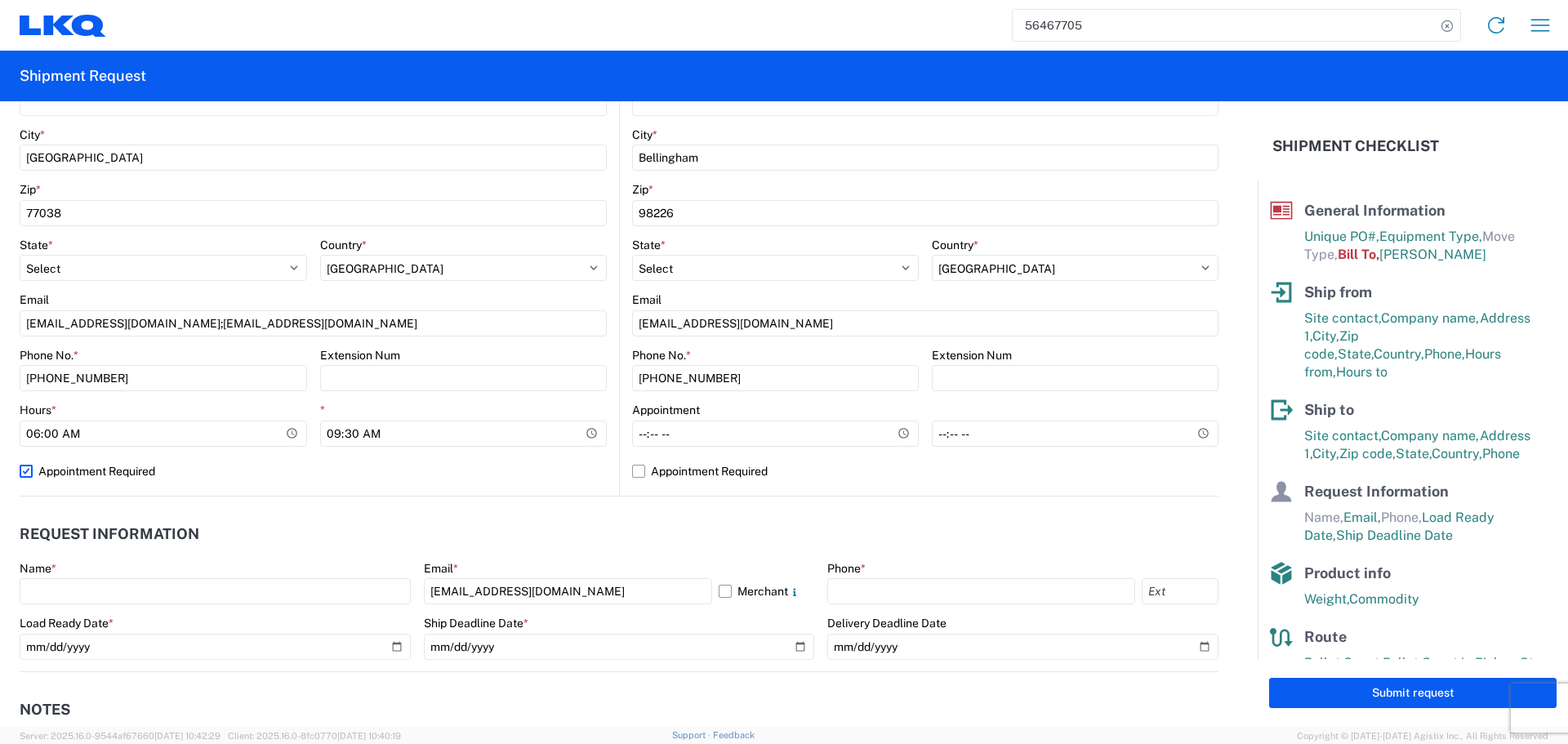
select select "US"
click at [536, 471] on label "Appointment Required" at bounding box center [313, 472] width 587 height 26
click at [0, 0] on input "Appointment Required" at bounding box center [0, 0] width 0 height 0
select select "US"
click at [580, 436] on input "09:30:00" at bounding box center [463, 434] width 288 height 26
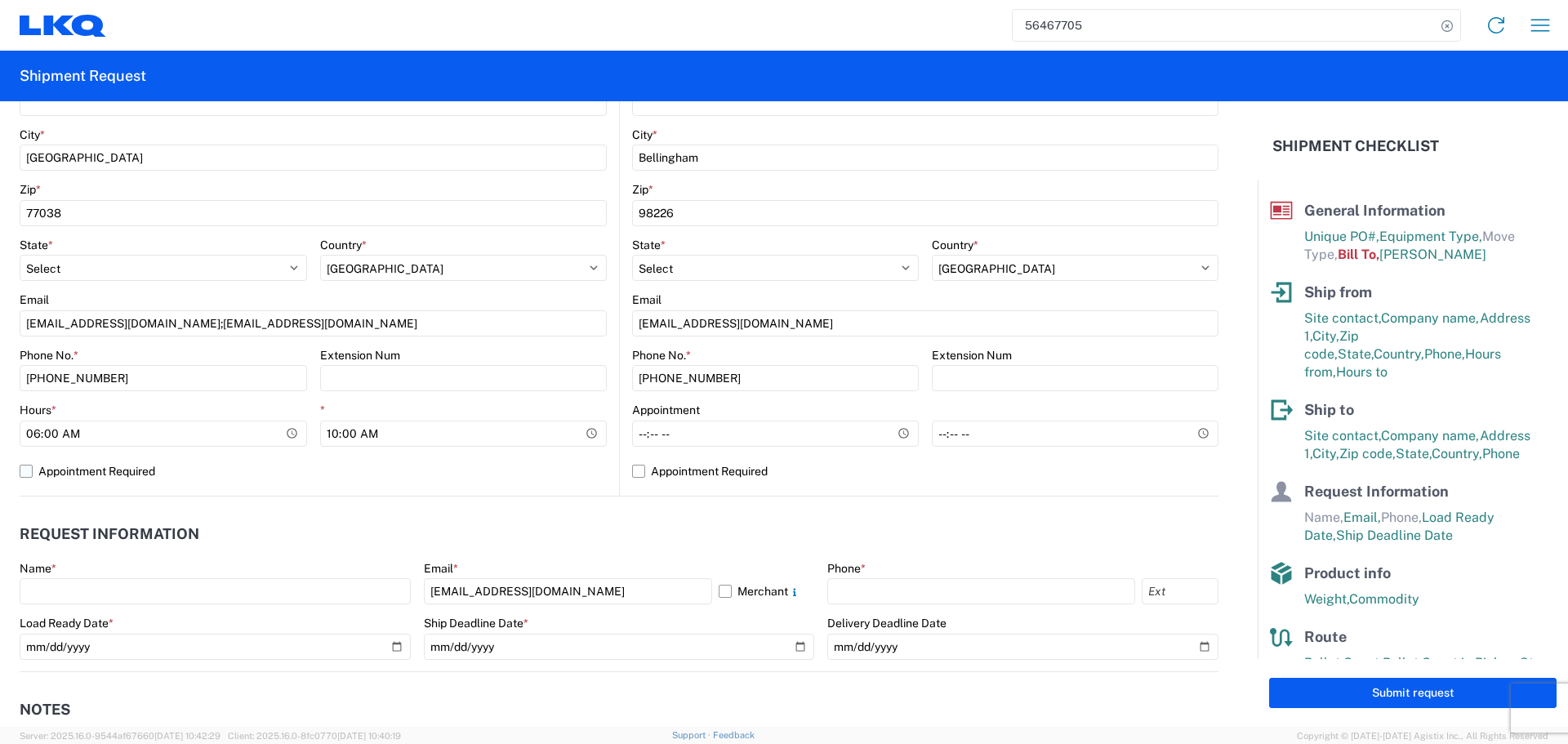
type input "10:00"
click at [510, 480] on label "Appointment Required" at bounding box center [313, 472] width 587 height 26
click at [0, 0] on input "Appointment Required" at bounding box center [0, 0] width 0 height 0
select select "US"
click at [510, 480] on label "Appointment Required" at bounding box center [313, 472] width 587 height 26
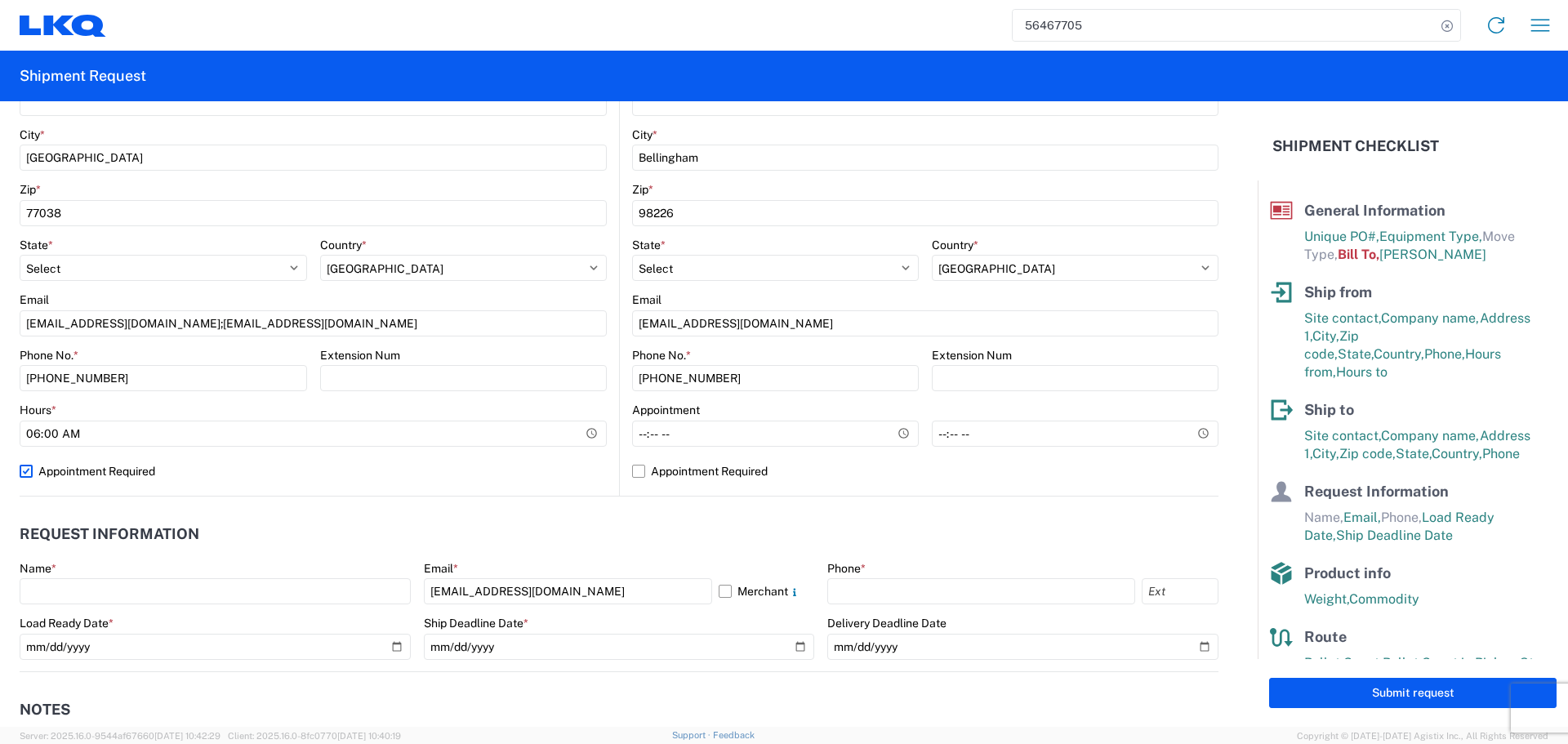
click at [0, 0] on input "Appointment Required" at bounding box center [0, 0] width 0 height 0
select select "US"
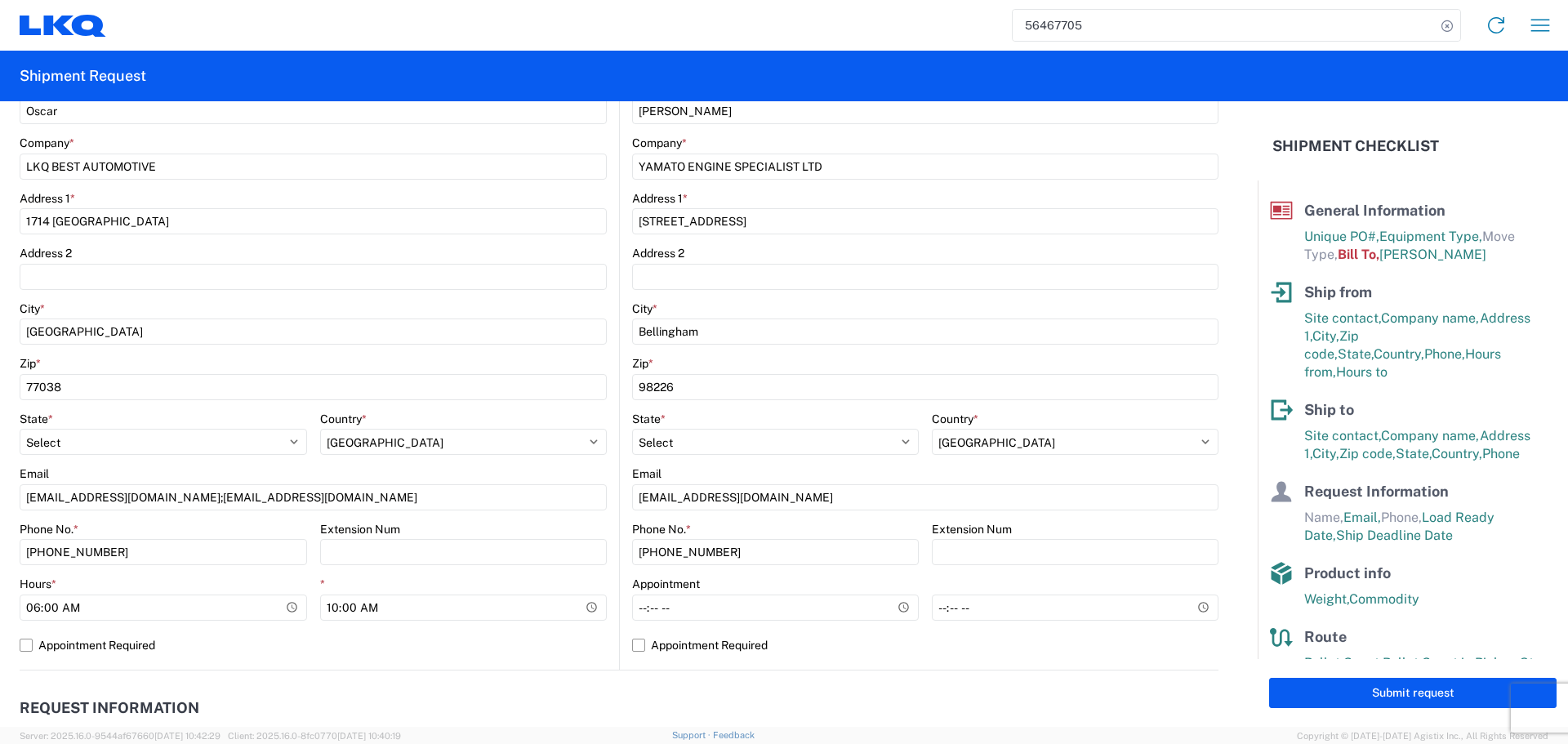
scroll to position [408, 0]
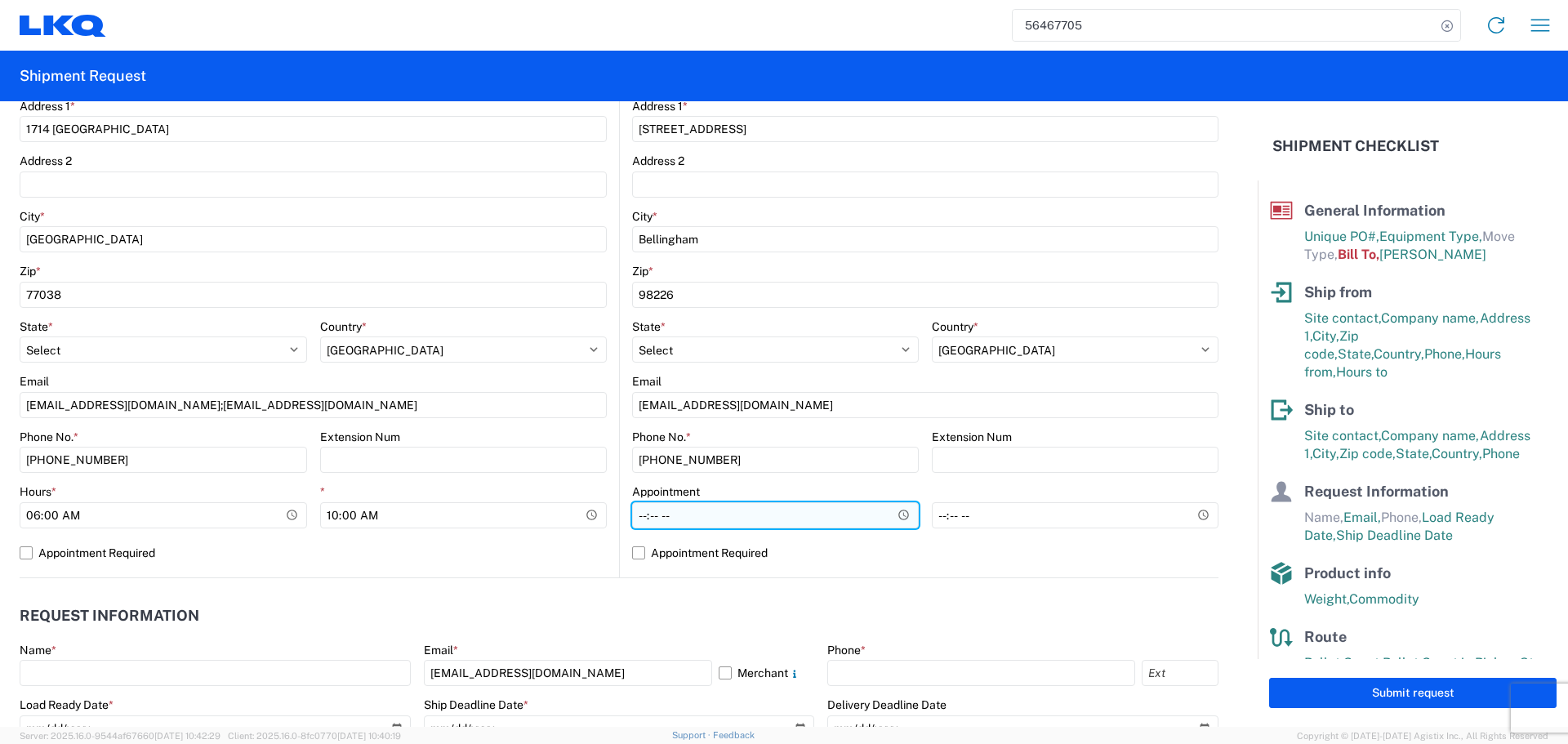
click at [896, 516] on input "Hours *" at bounding box center [776, 516] width 287 height 26
type input "08:00"
click at [867, 554] on label "Appointment Required" at bounding box center [925, 553] width 586 height 26
click at [0, 0] on input "Appointment Required" at bounding box center [0, 0] width 0 height 0
select select "US"
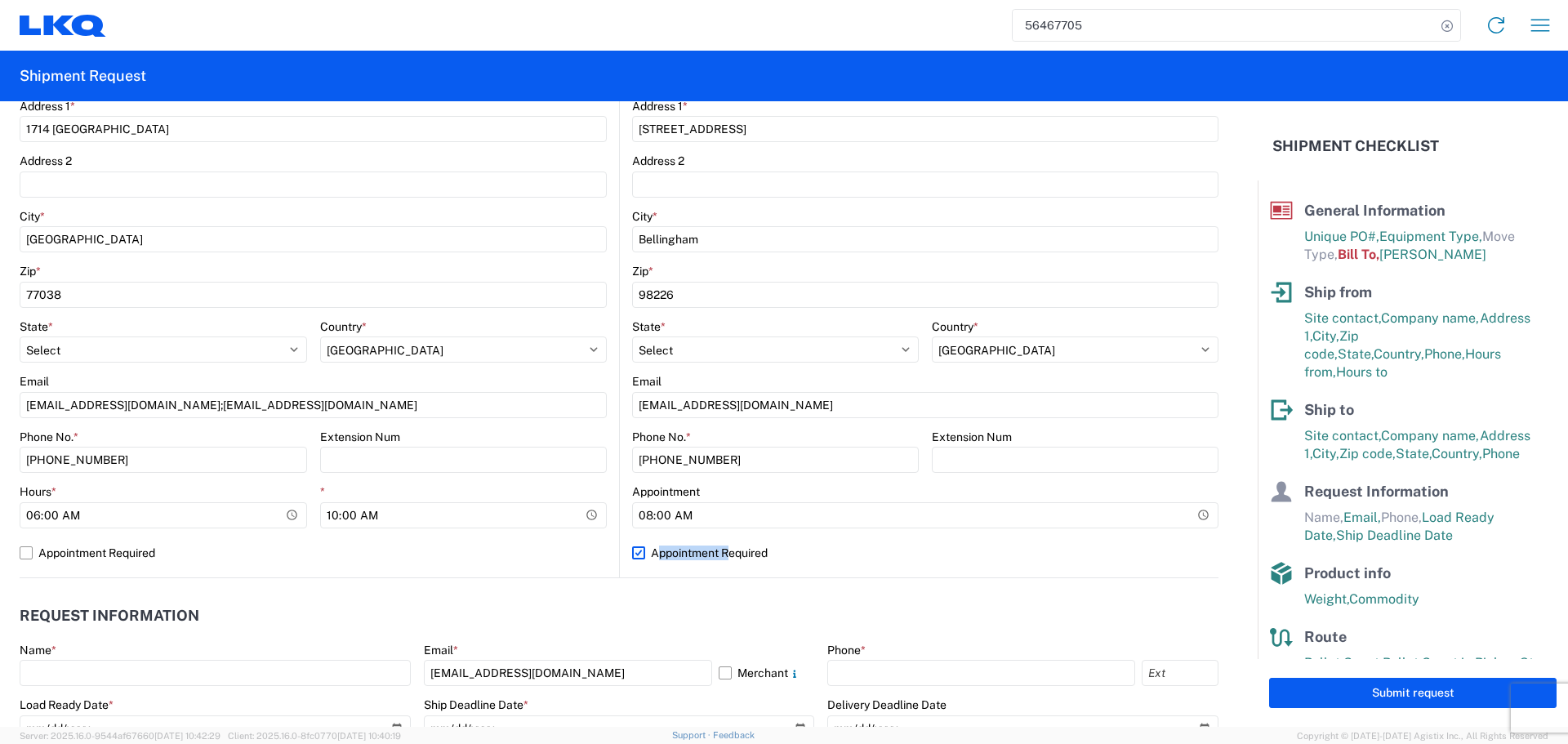
click at [867, 554] on label "Appointment Required" at bounding box center [925, 553] width 586 height 26
click at [0, 0] on input "Appointment Required" at bounding box center [0, 0] width 0 height 0
select select "US"
click at [957, 544] on label "Appointment Required" at bounding box center [925, 553] width 586 height 26
click at [0, 0] on input "Appointment Required" at bounding box center [0, 0] width 0 height 0
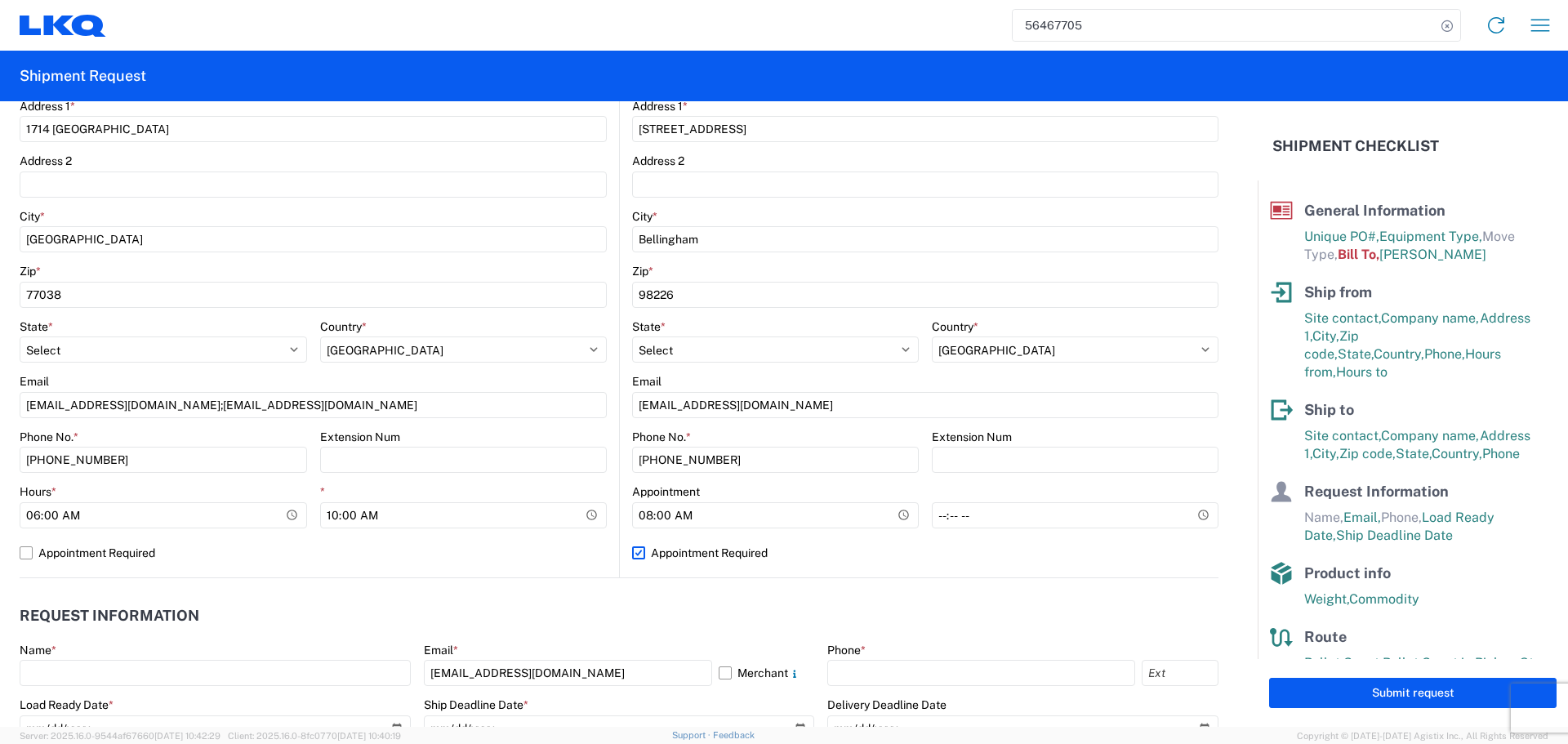
select select "WA"
select select "US"
click at [957, 544] on label "Appointment Required" at bounding box center [925, 553] width 586 height 26
click at [0, 0] on input "Appointment Required" at bounding box center [0, 0] width 0 height 0
select select "US"
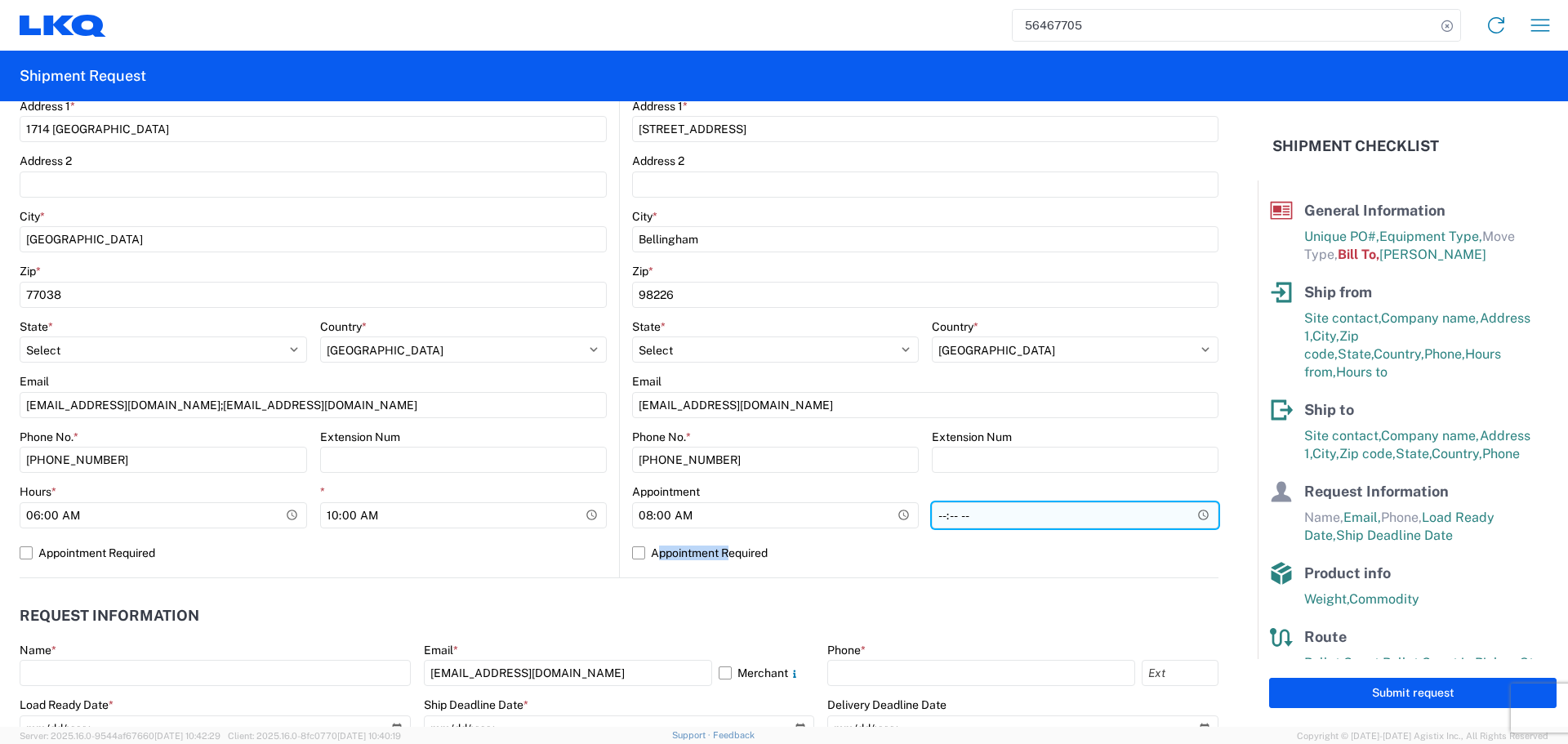
click at [1191, 520] on input "*" at bounding box center [1075, 516] width 287 height 26
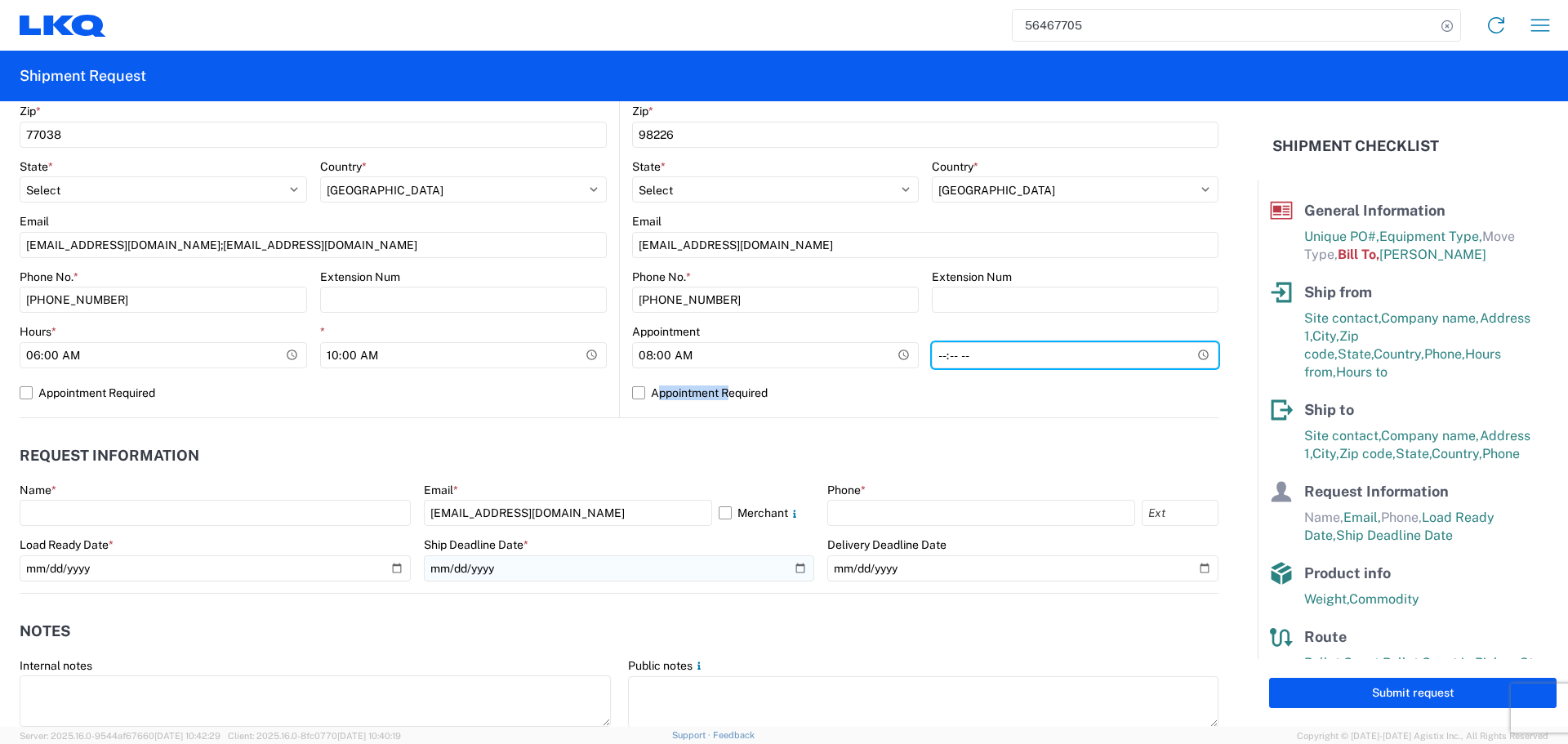
scroll to position [572, 0]
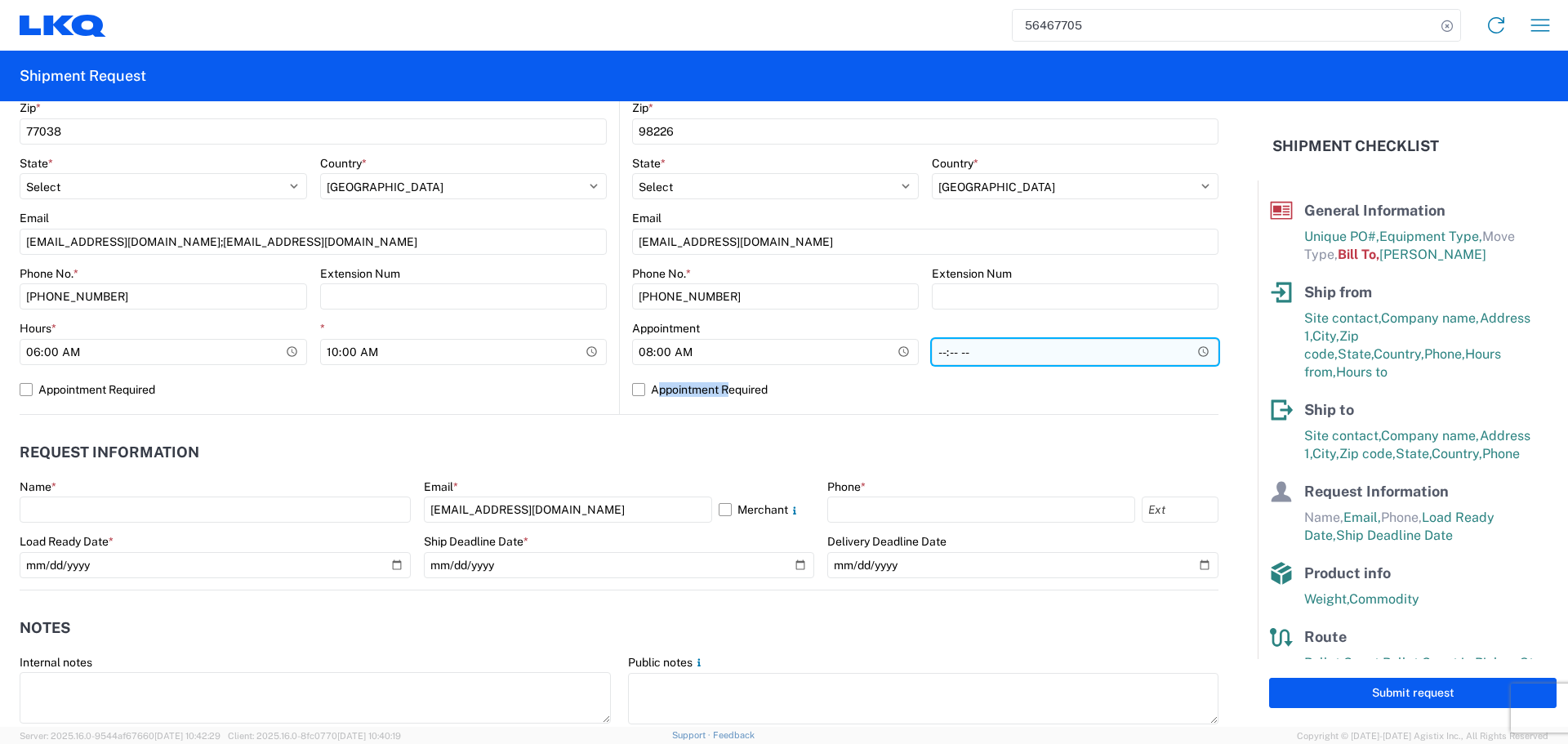
click at [1186, 351] on input "*" at bounding box center [1075, 352] width 287 height 26
type input "13:00"
click at [545, 405] on div "1760 Location 1760 - LKQ Best Core Site contact * Oscar Company * LKQ BEST AUTO…" at bounding box center [313, 92] width 587 height 644
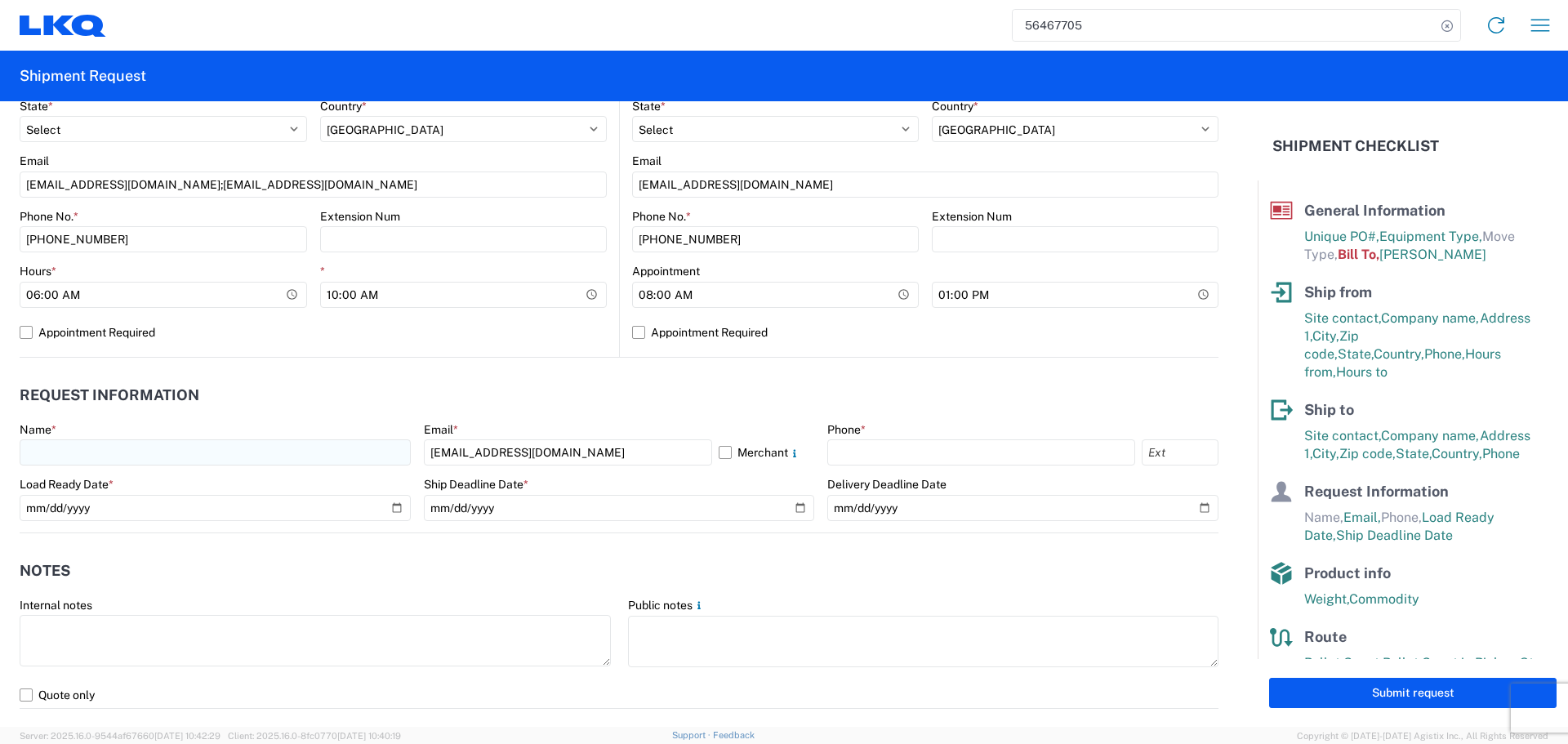
scroll to position [653, 0]
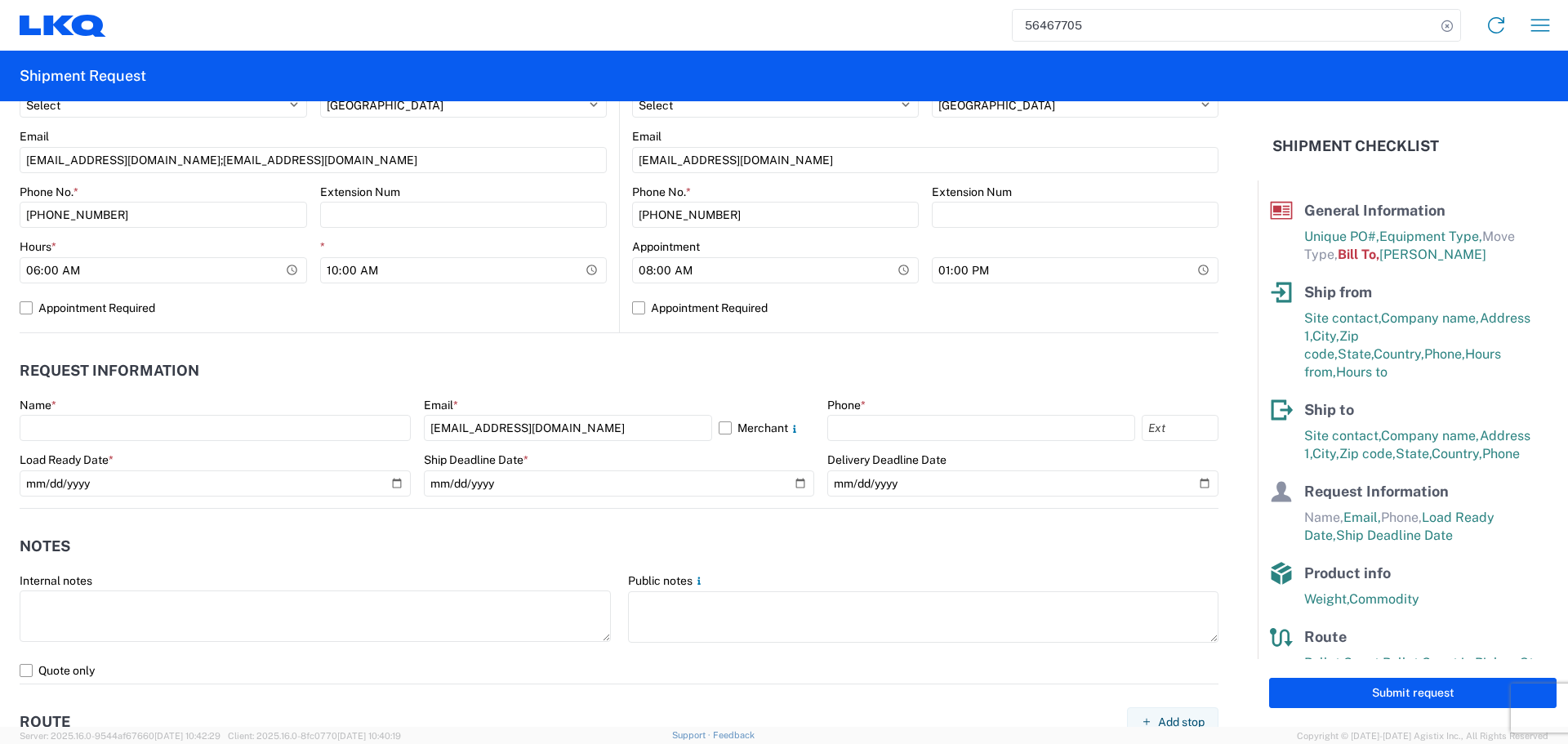
click at [81, 442] on agx-form-control-wrapper-v2 "Name *" at bounding box center [215, 425] width 391 height 55
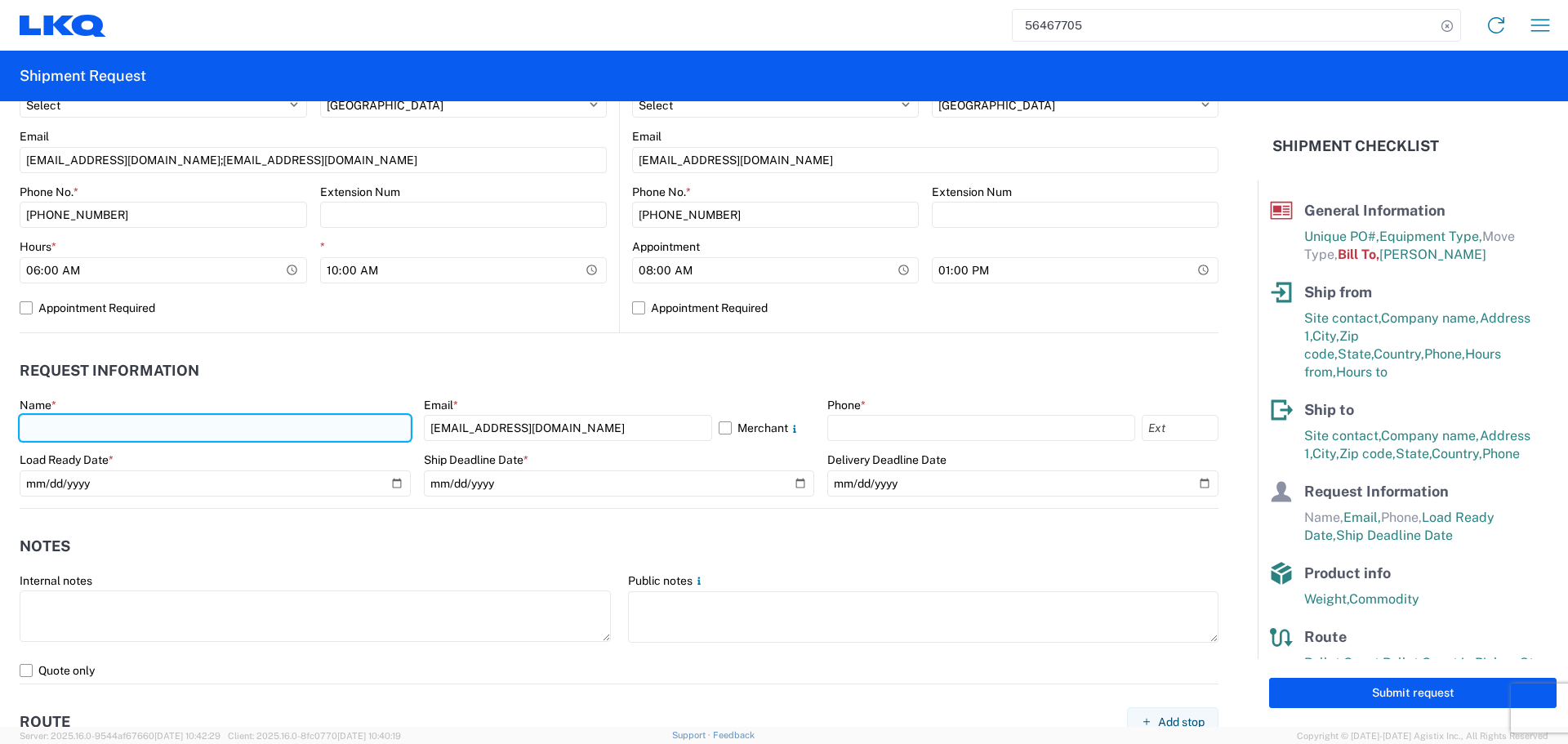
click at [81, 436] on input "text" at bounding box center [215, 428] width 391 height 26
type input "Oscar"
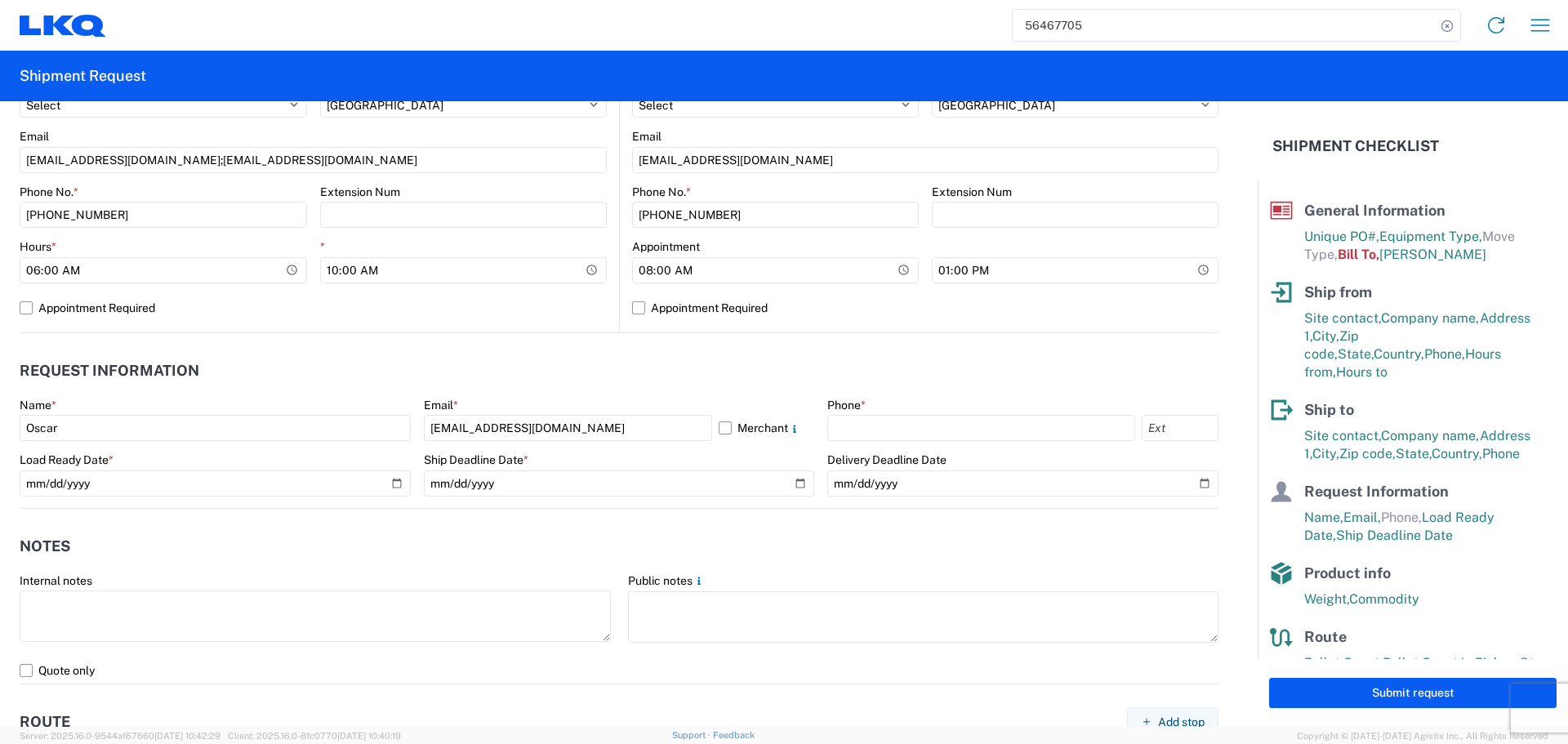
click at [257, 390] on agx-form-section "Request Information Name * Oscar Email * lkqcoreship@lkqcorp.com Merchant Phone…" at bounding box center [619, 431] width 1199 height 155
click at [500, 432] on input "lkqcoreship@lkqcorp.com" at bounding box center [568, 428] width 289 height 26
type input "oxdavila@lkqcorp.com"
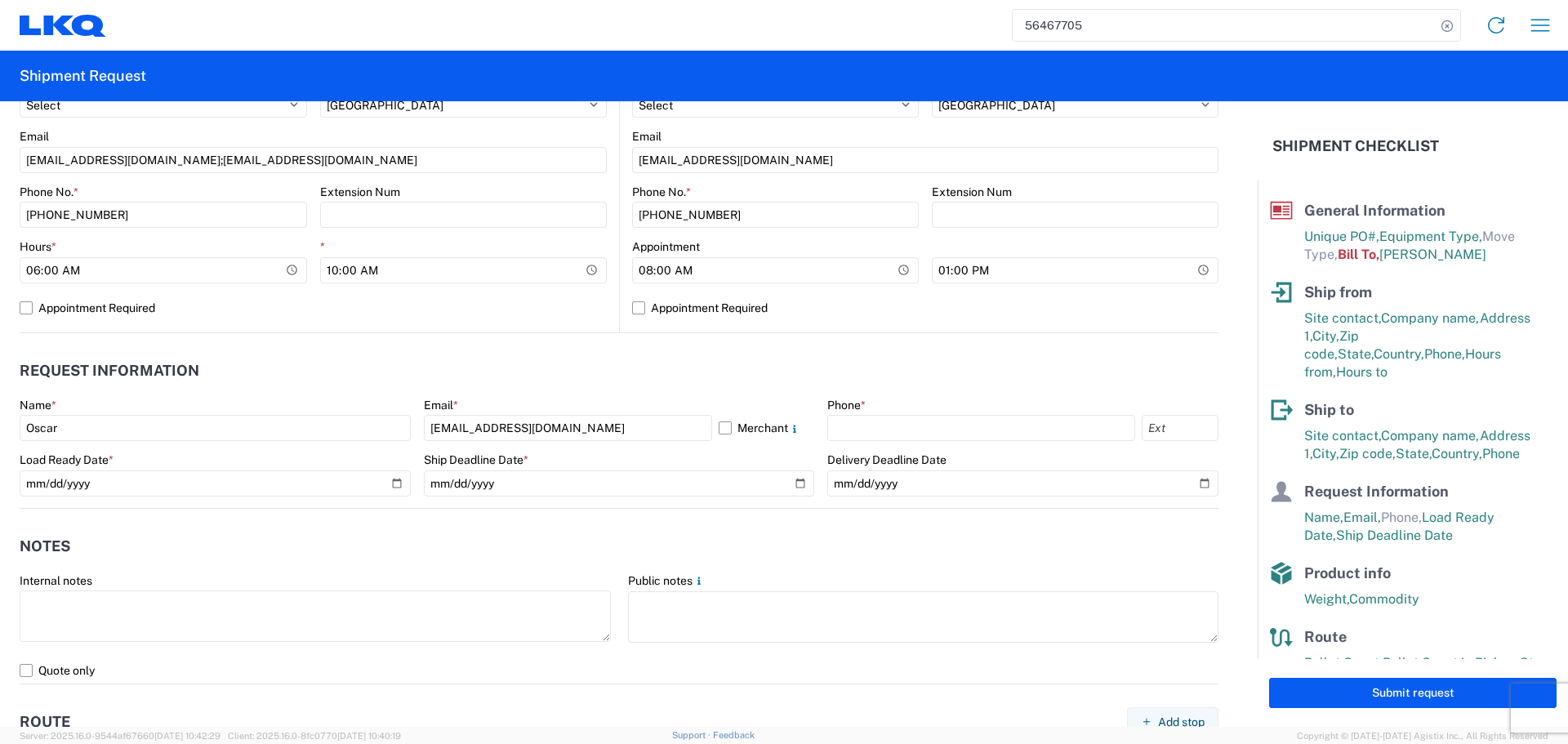
click at [588, 357] on header "Request Information" at bounding box center [619, 371] width 1199 height 37
click at [971, 417] on input "text" at bounding box center [980, 428] width 307 height 26
type input "281-886-1028"
click at [434, 345] on agx-request-info "Request Information Name * Oscar Email * oxdavila@lkqcorp.com Merchant Phone * …" at bounding box center [619, 421] width 1199 height 176
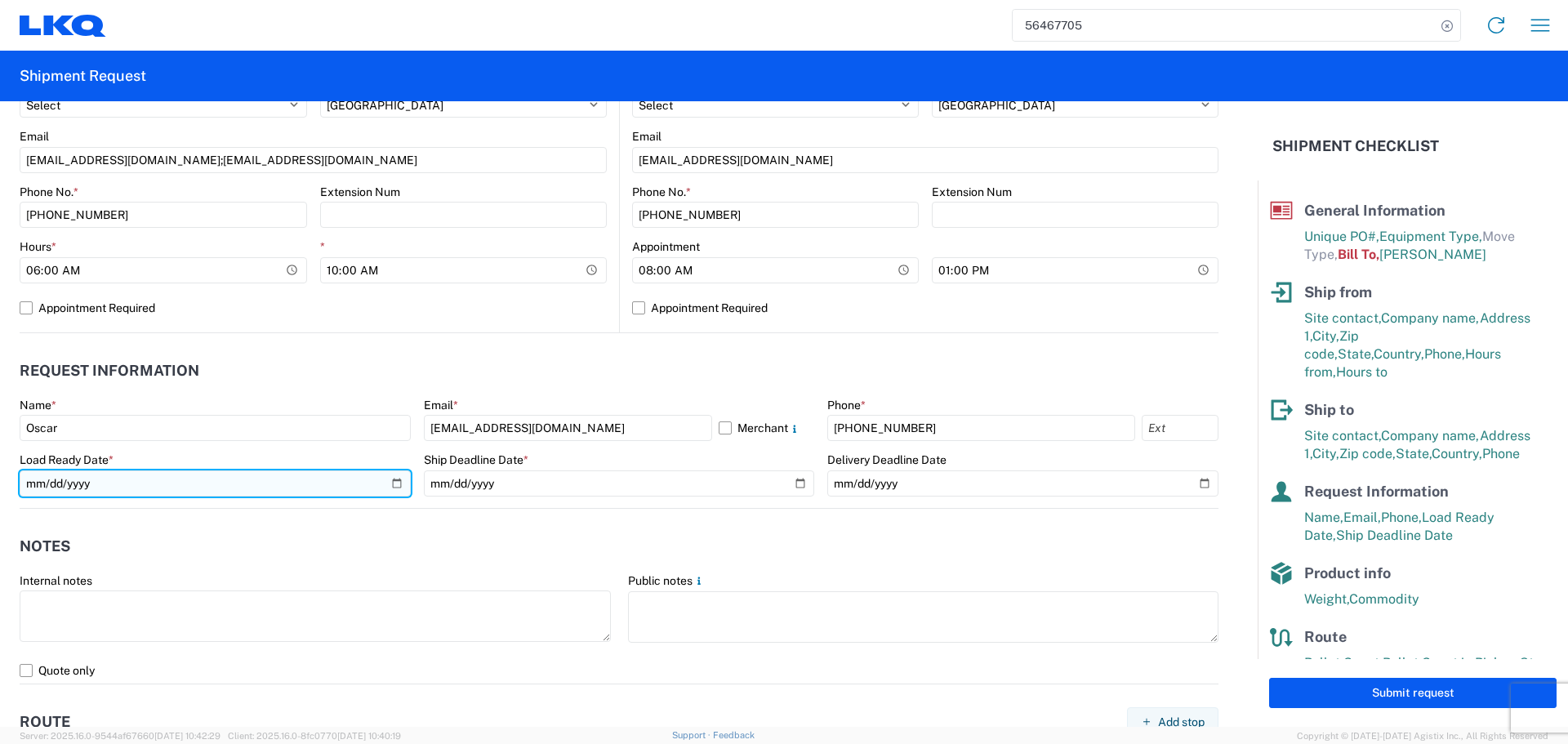
click at [386, 480] on input "2025-09-16" at bounding box center [215, 483] width 391 height 26
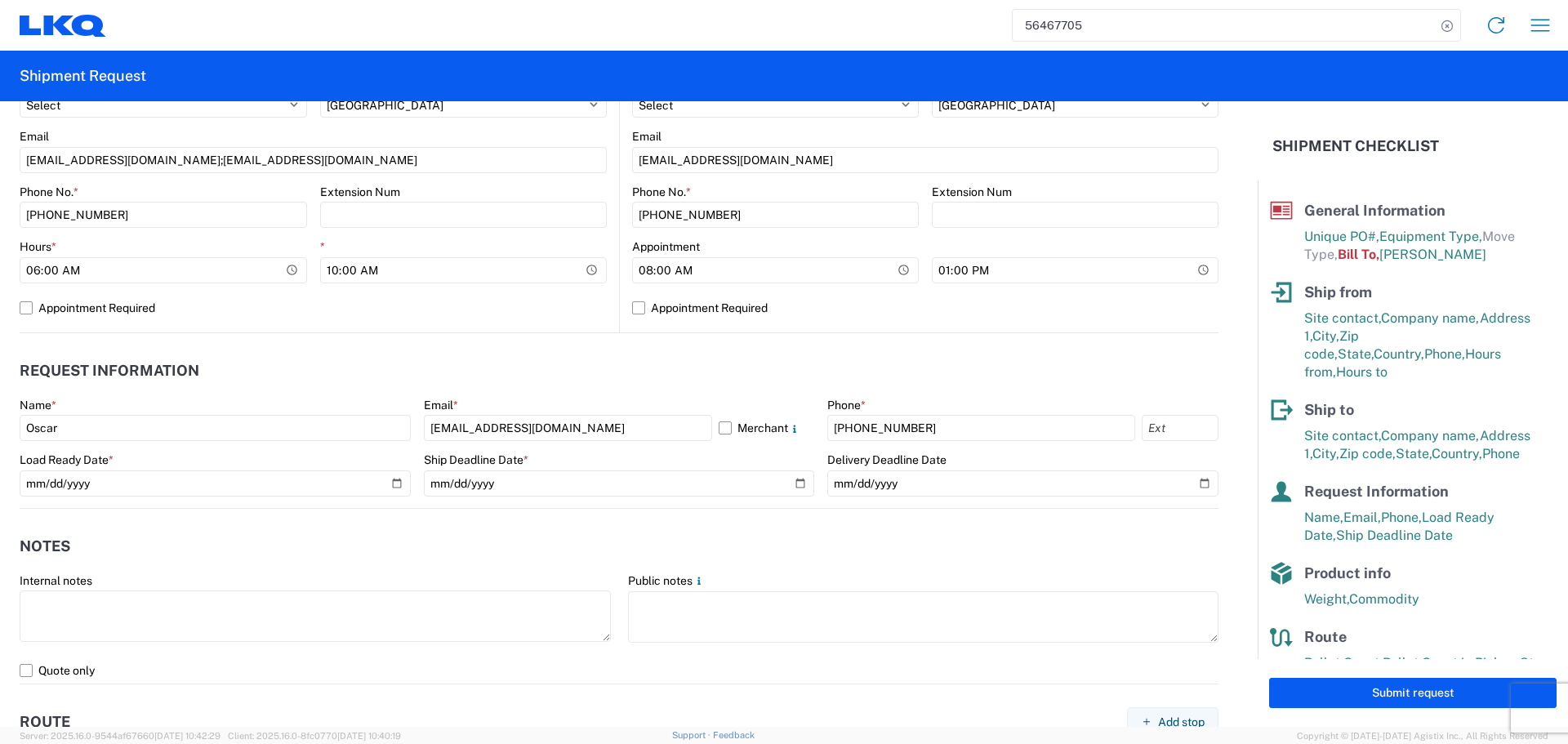
click at [283, 373] on header "Request Information" at bounding box center [619, 371] width 1199 height 37
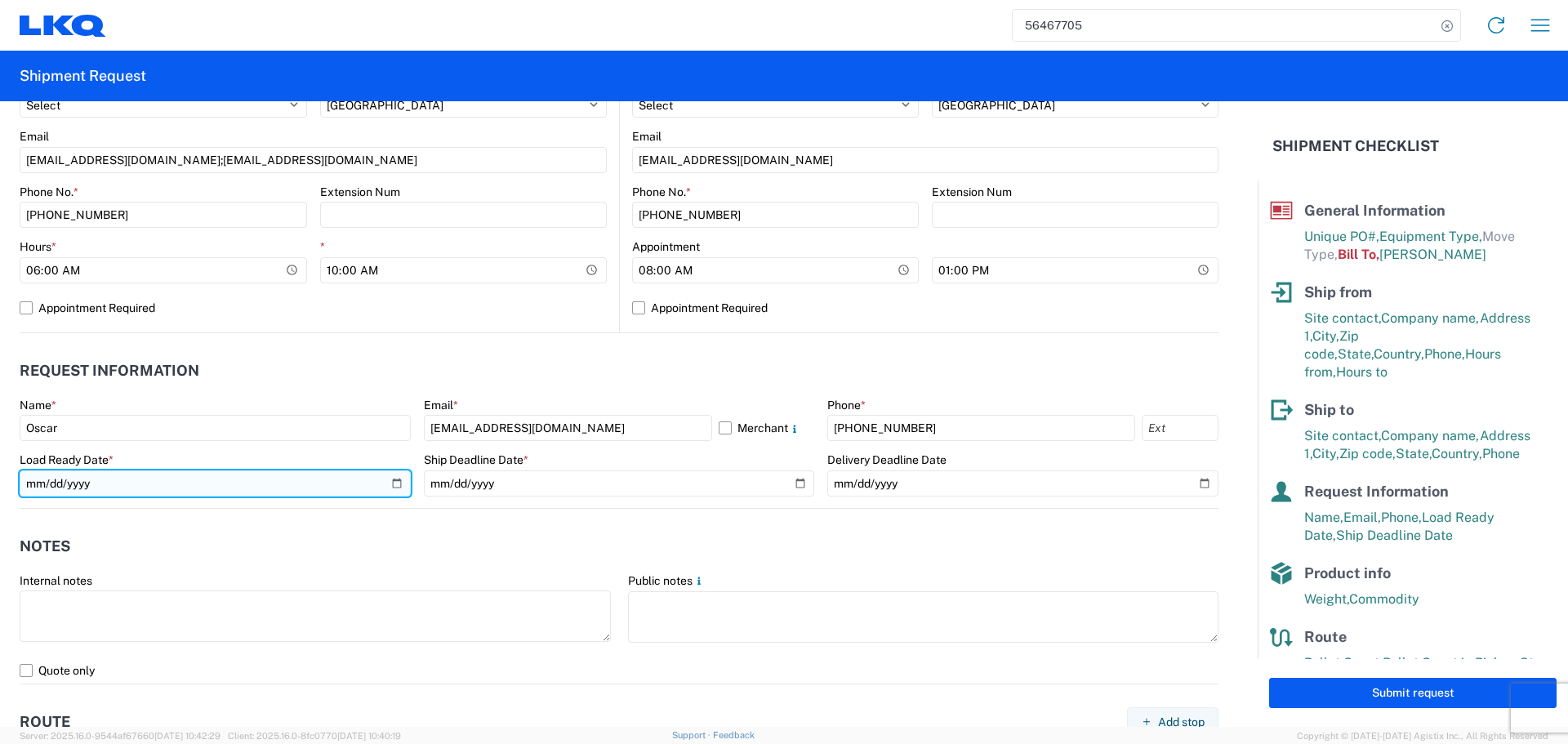
click at [391, 483] on input "2025-09-16" at bounding box center [215, 483] width 391 height 26
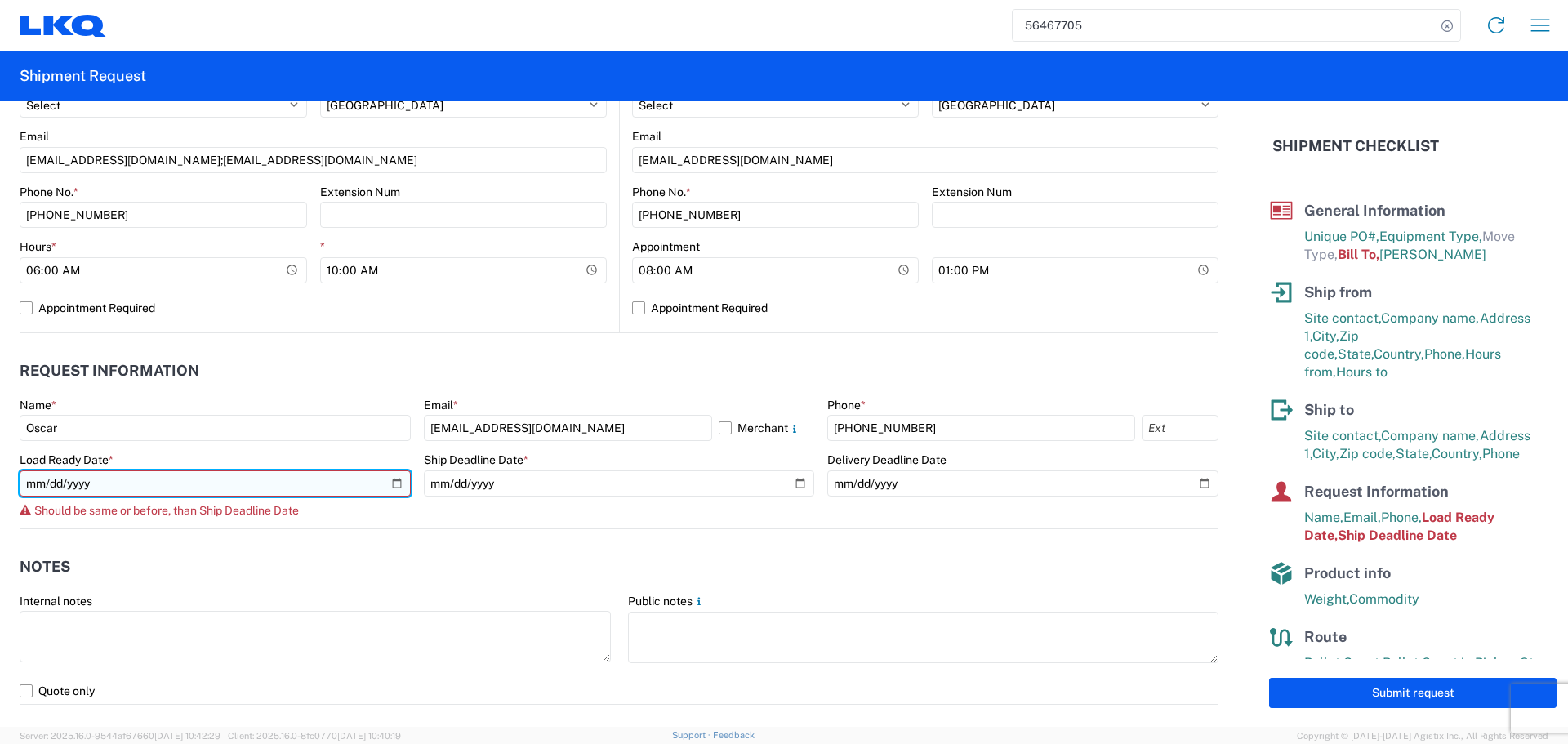
click at [391, 487] on input "2025-09-19" at bounding box center [215, 483] width 391 height 26
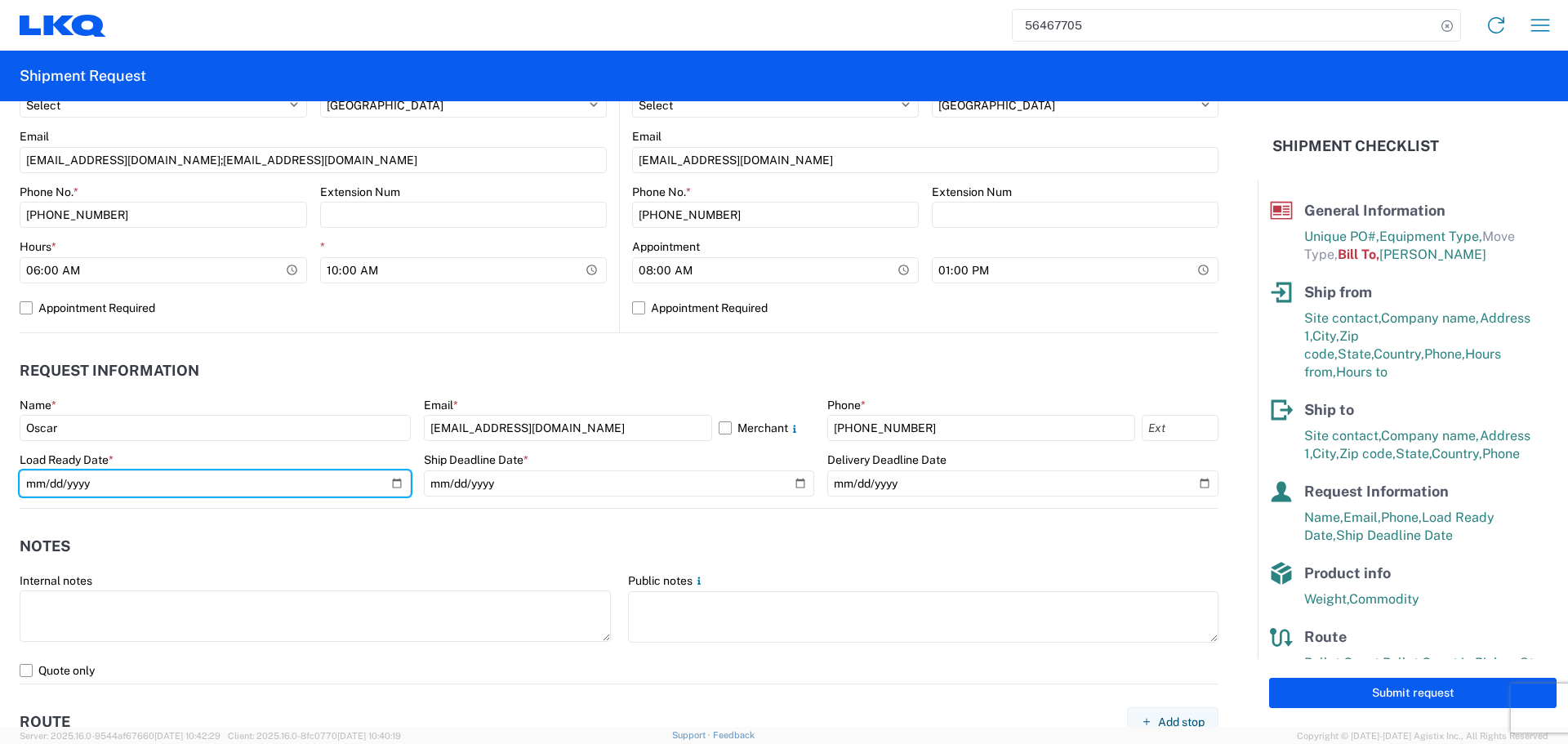
type input "2025-08-15"
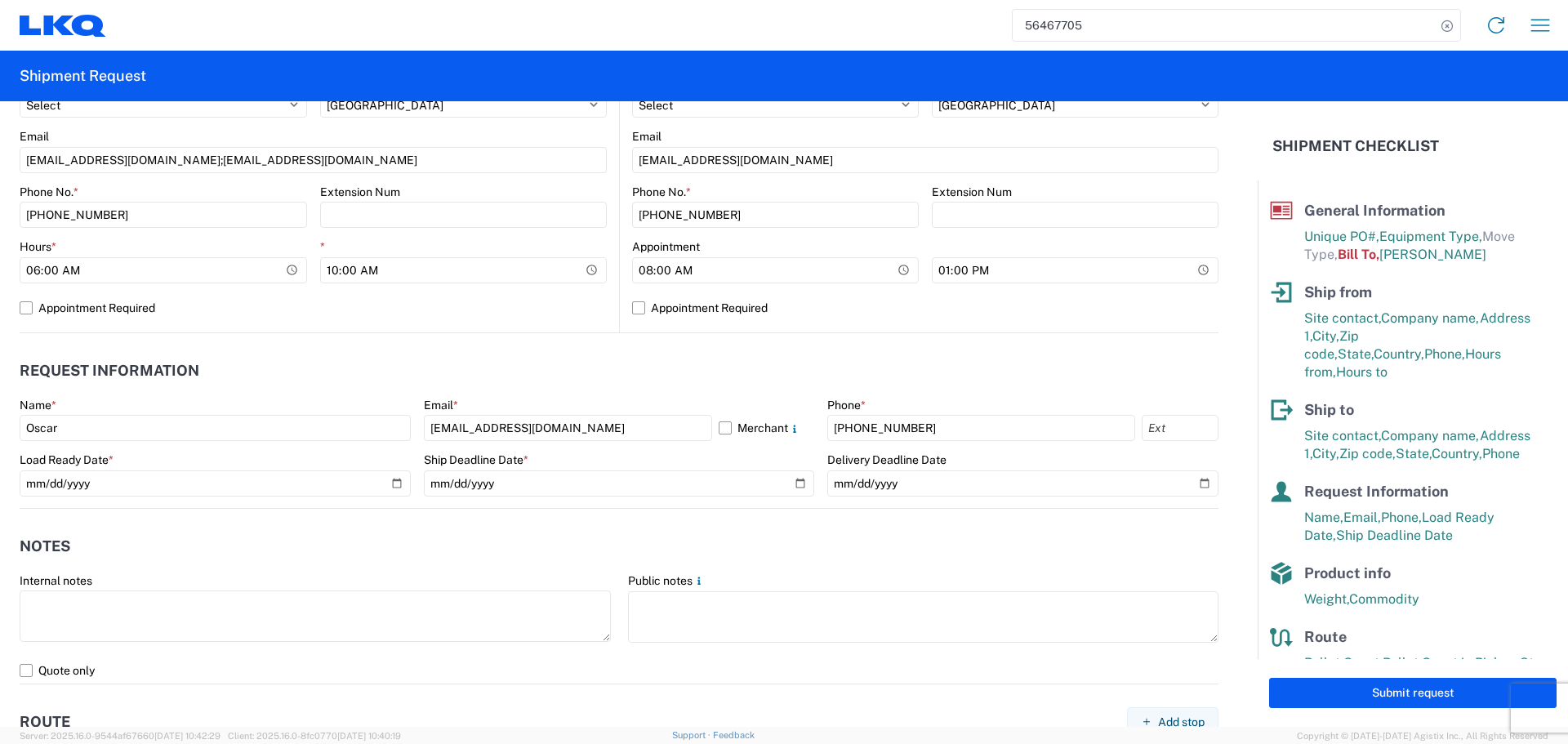
click at [742, 535] on header "Notes" at bounding box center [619, 547] width 1199 height 37
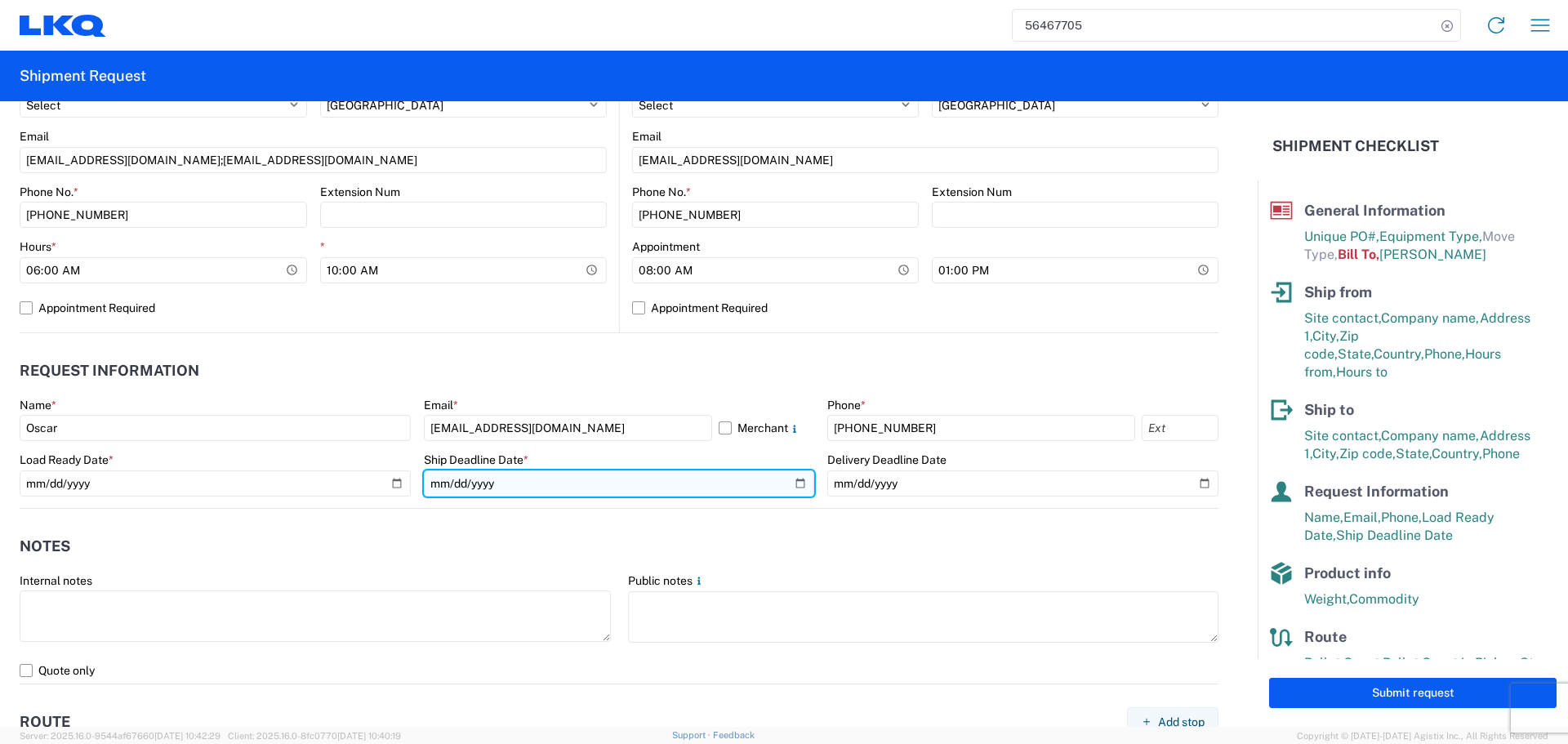
click at [791, 485] on input "2025-09-16" at bounding box center [619, 483] width 391 height 26
type input "2025-08-15"
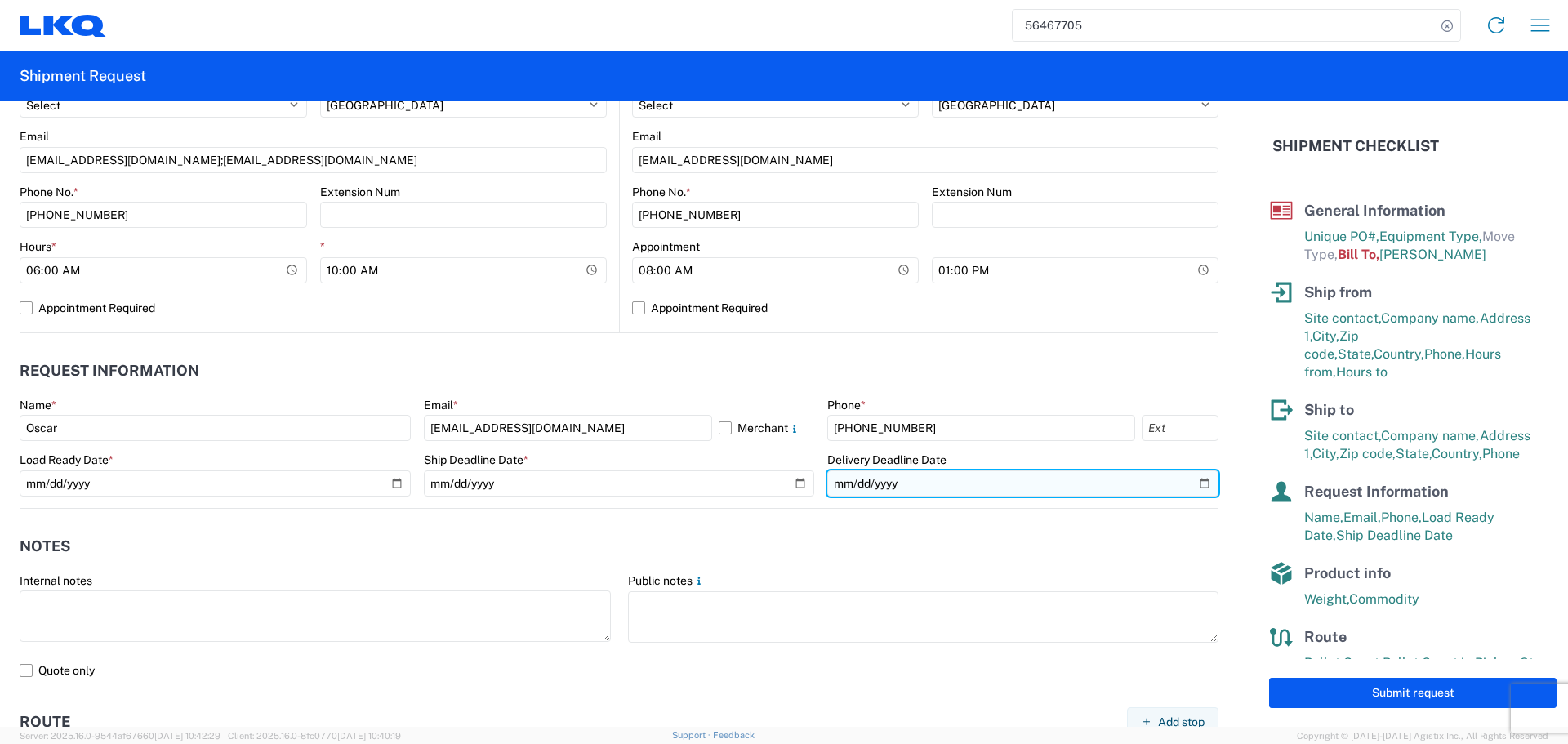
click at [1195, 489] on input "date" at bounding box center [1022, 483] width 391 height 26
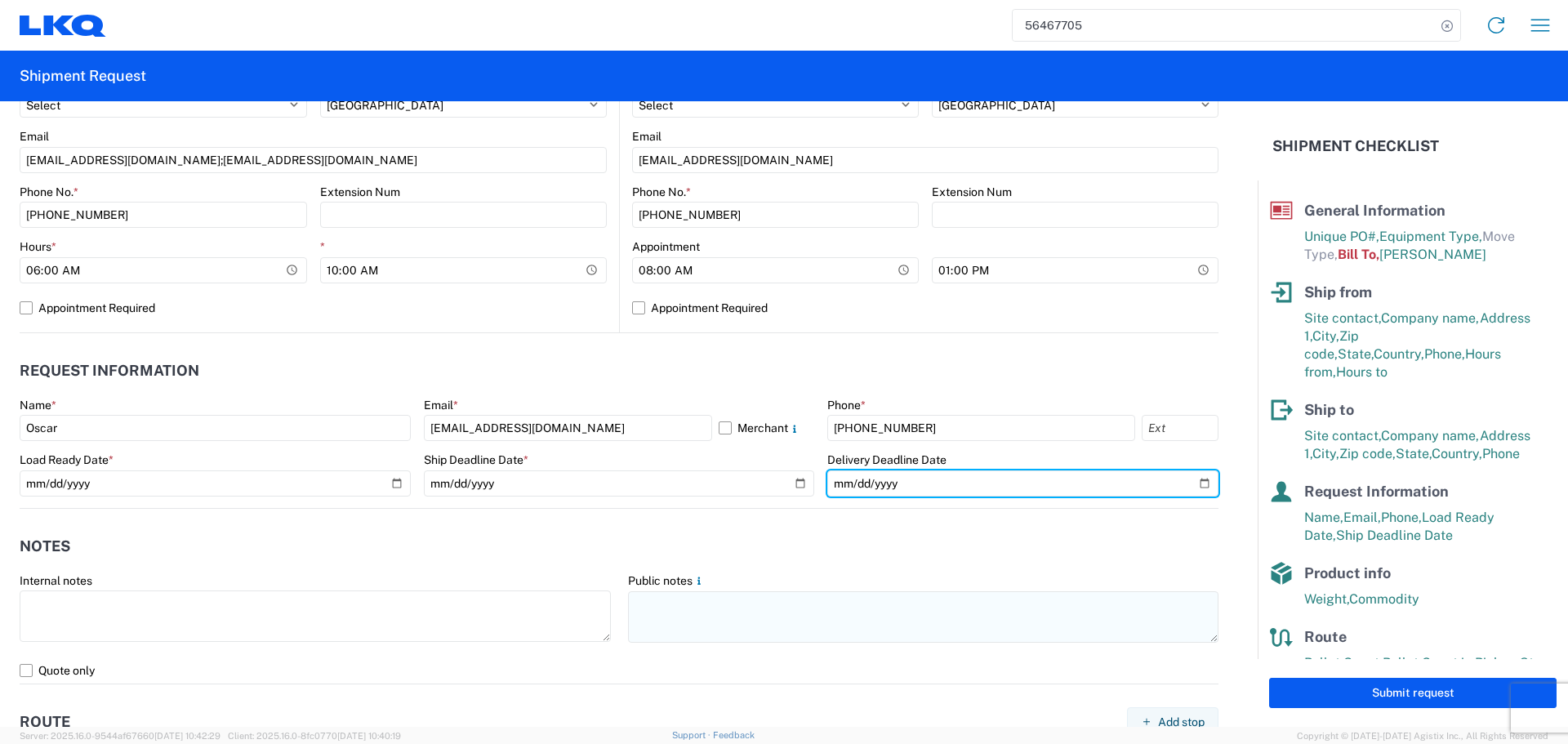
type input "2025-08-18"
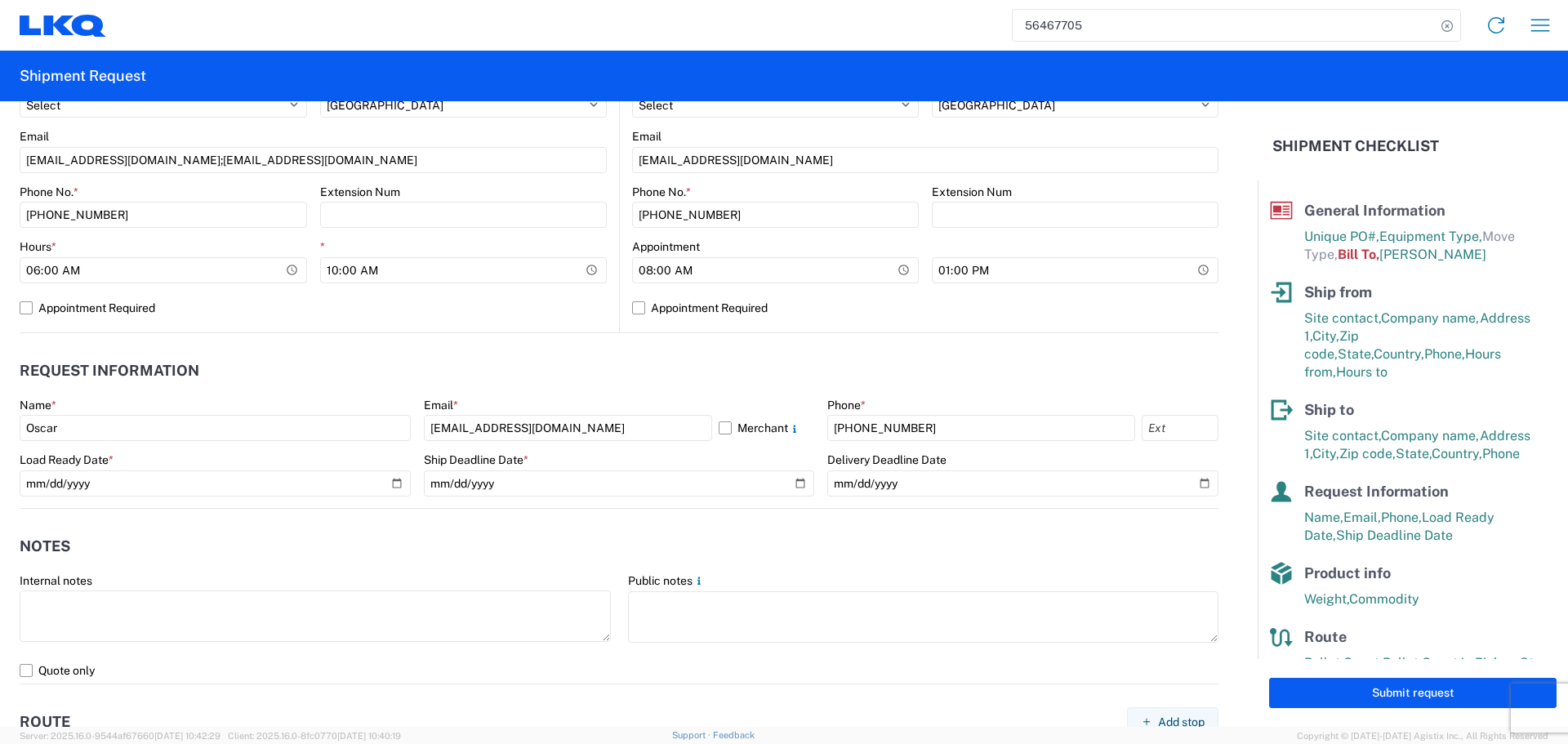
drag, startPoint x: 577, startPoint y: 555, endPoint x: 569, endPoint y: 549, distance: 10.0
click at [572, 553] on header "Notes" at bounding box center [619, 547] width 1199 height 37
click at [417, 542] on header "Notes" at bounding box center [619, 547] width 1199 height 37
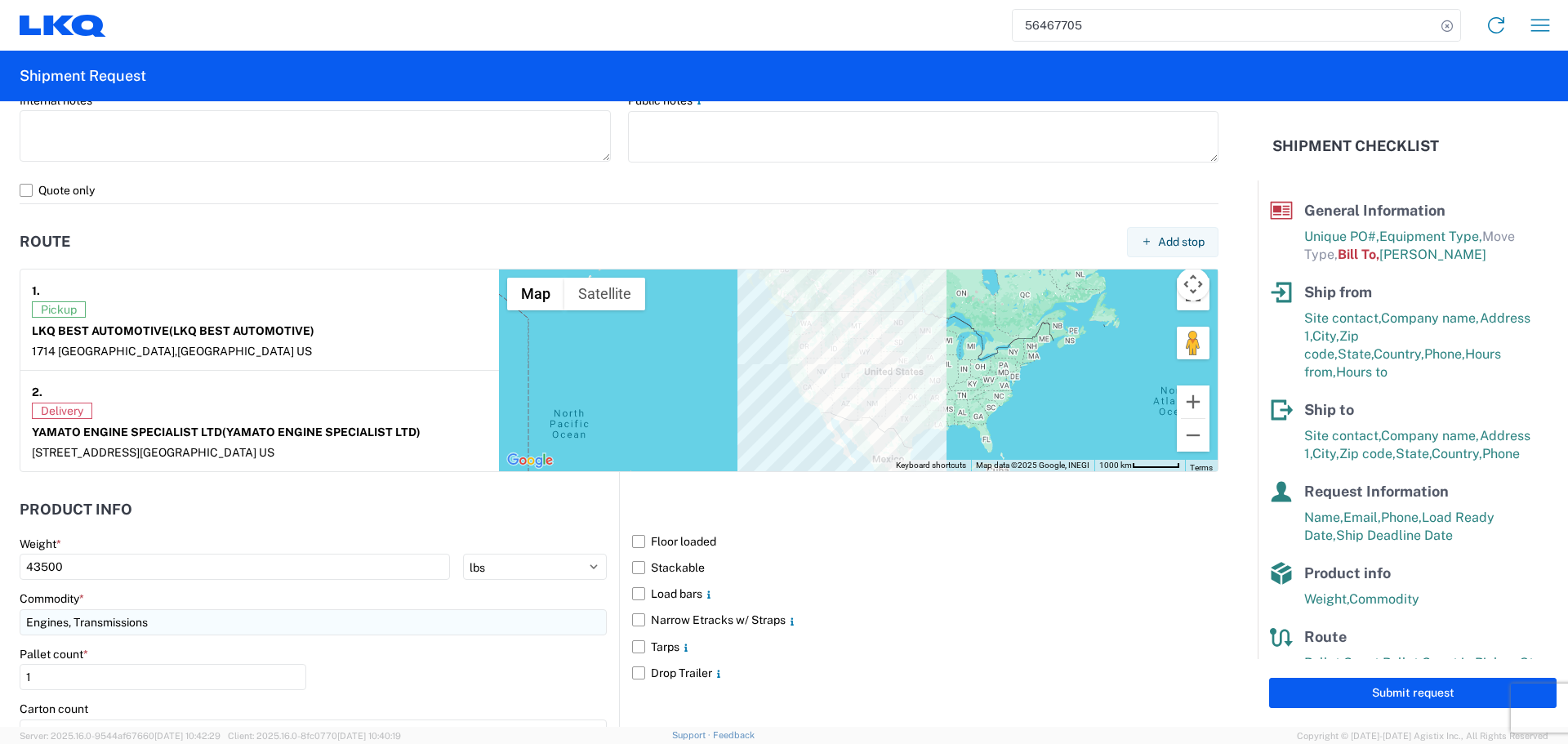
scroll to position [1307, 0]
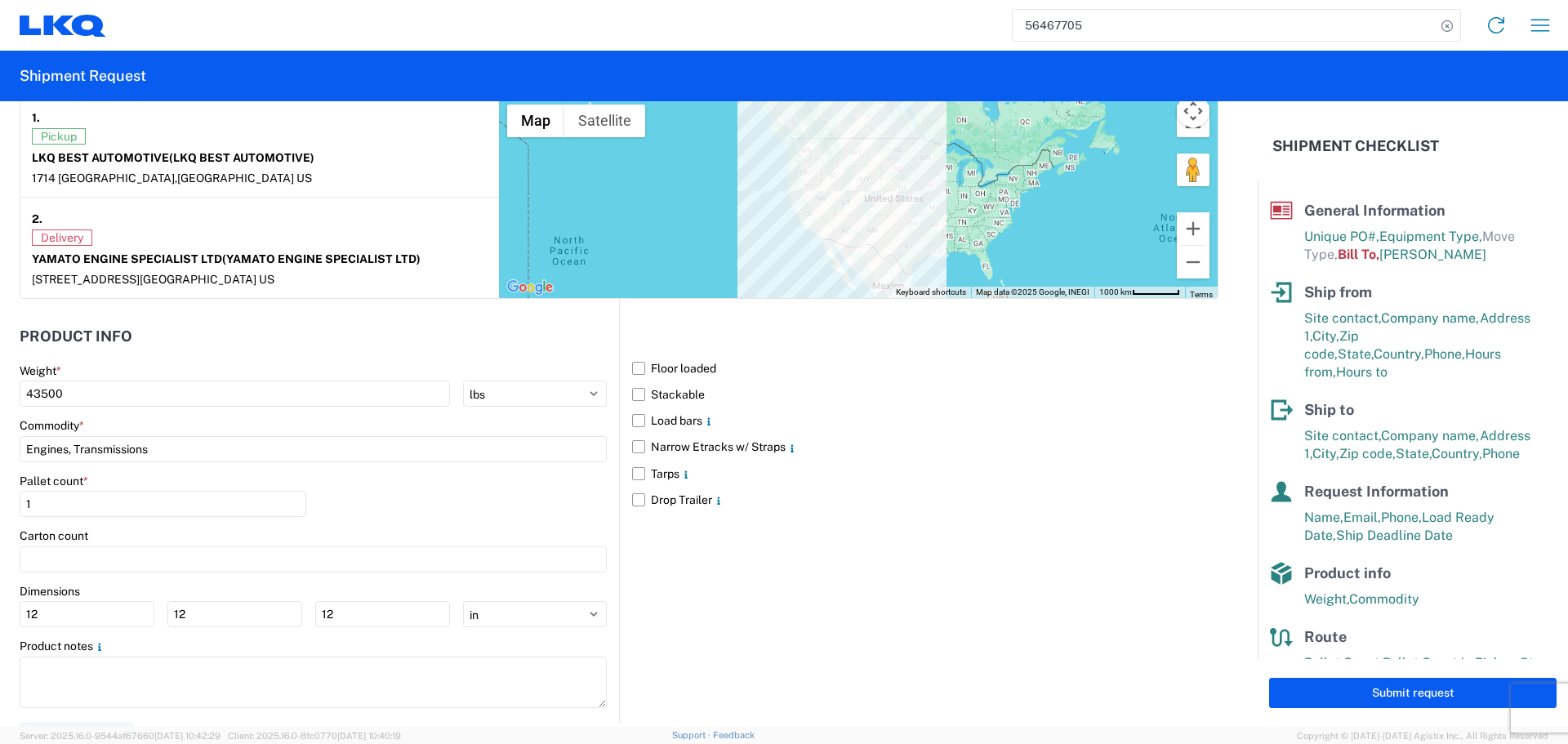
click at [163, 348] on header "Product Info" at bounding box center [319, 337] width 599 height 37
click at [76, 511] on input "1" at bounding box center [163, 504] width 287 height 26
type input "2"
type input "24"
click at [158, 465] on main "Weight * 43500 kgs lbs Commodity * Engines, Transmissions Pallet count * 24 Car…" at bounding box center [319, 544] width 599 height 360
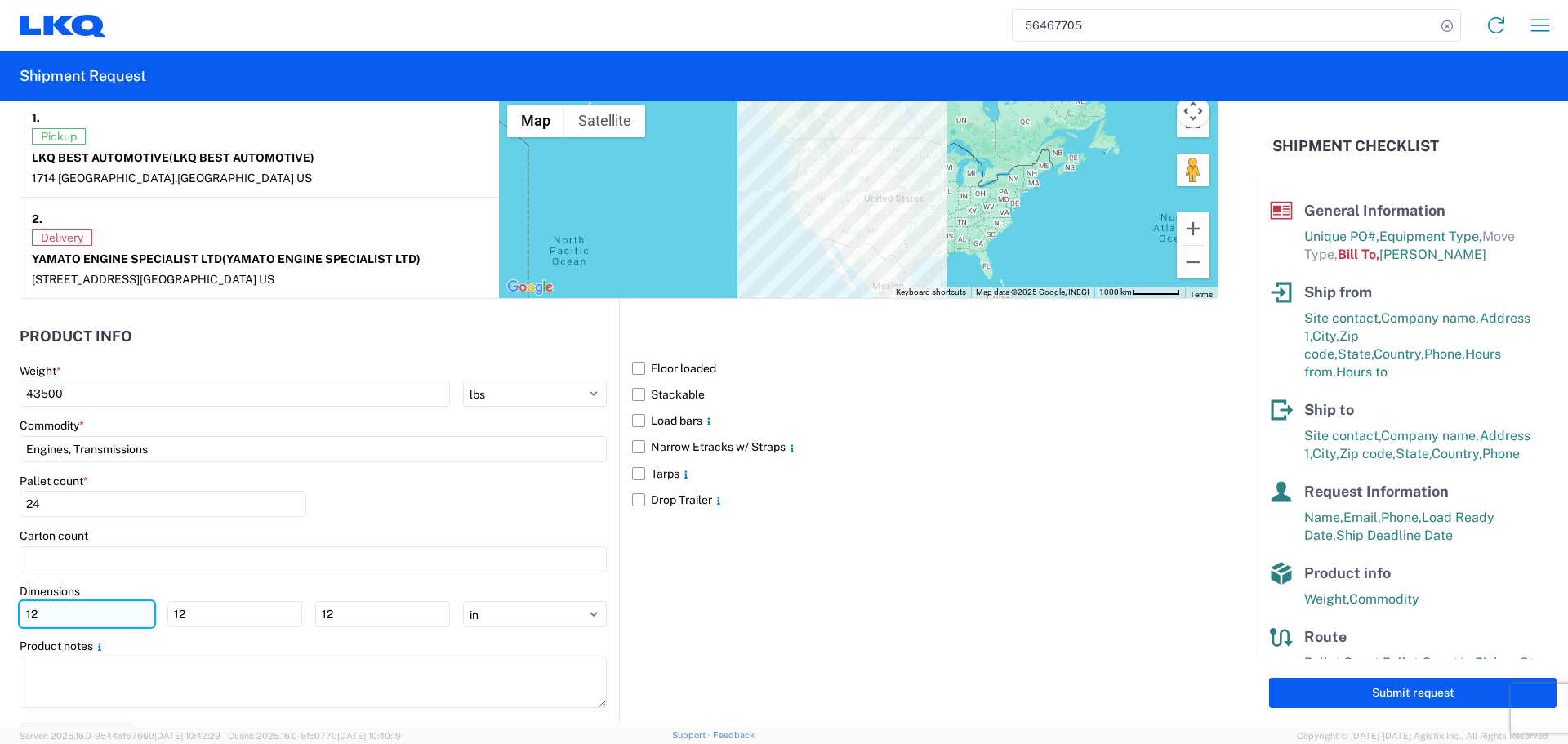
click at [73, 617] on input "12" at bounding box center [87, 615] width 134 height 26
type input "1"
type input "40"
click at [243, 621] on input "12" at bounding box center [234, 615] width 134 height 26
type input "1"
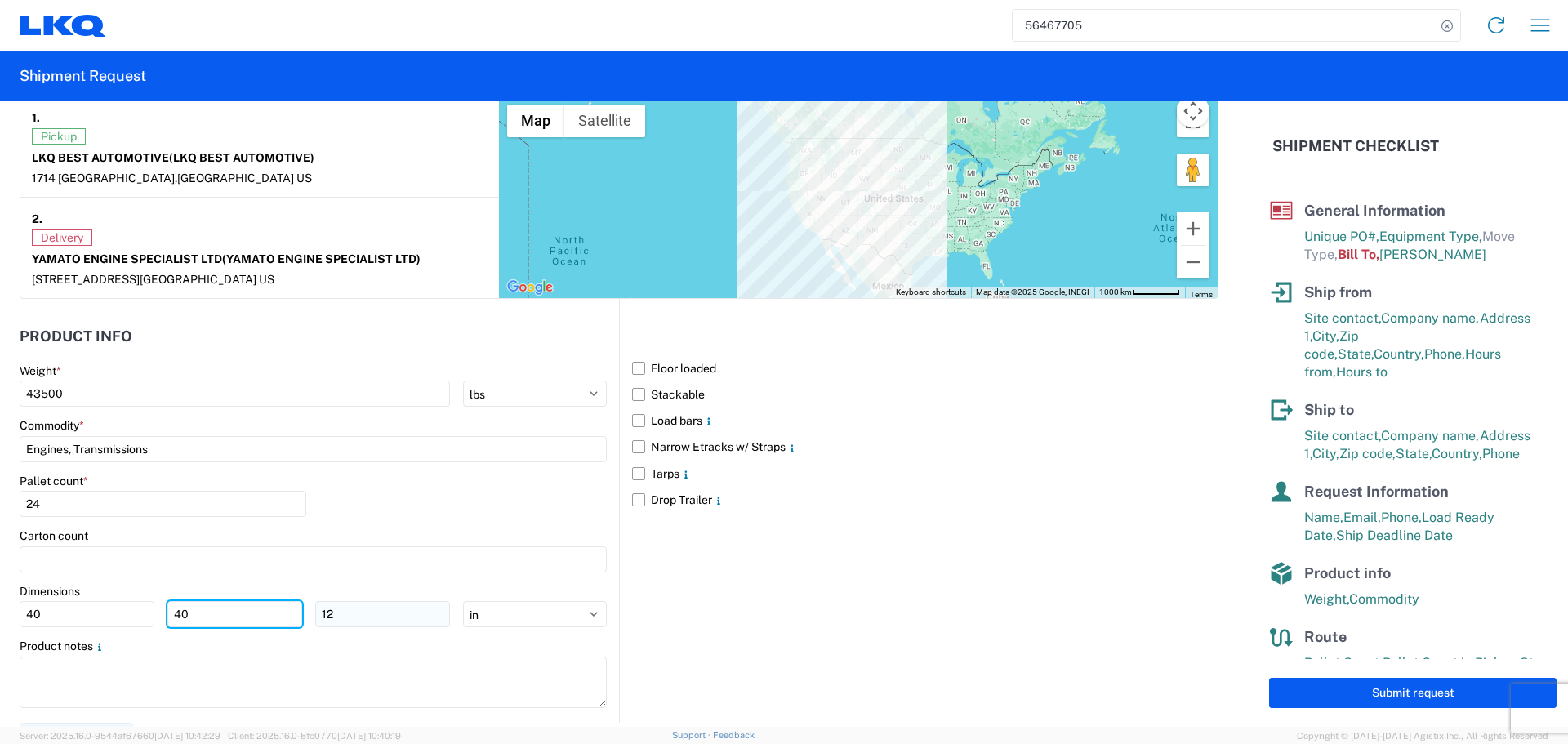
type input "40"
click at [342, 615] on input "12" at bounding box center [382, 615] width 134 height 26
type input "1"
type input "36"
click at [468, 486] on div "Pallet count * 24" at bounding box center [313, 501] width 587 height 55
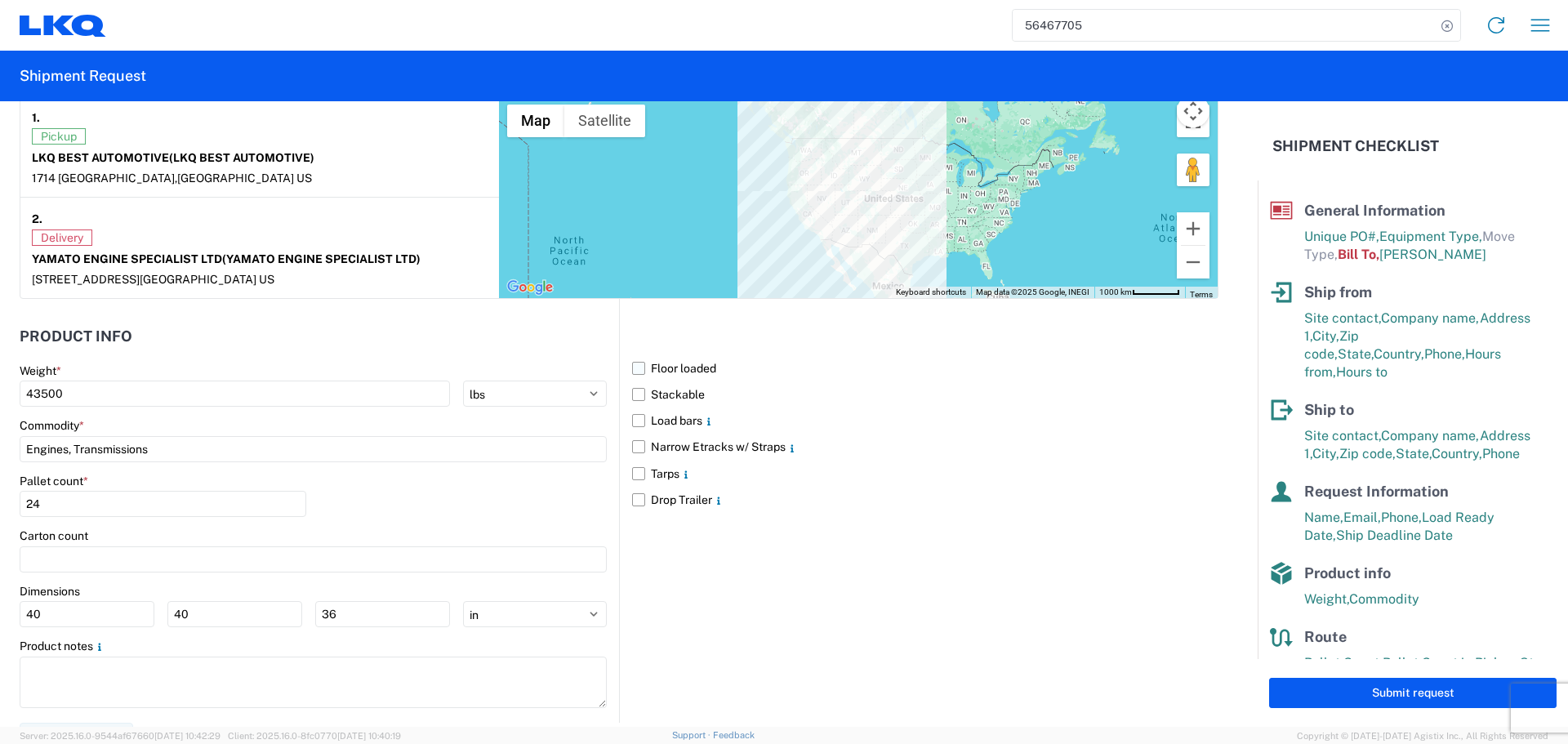
click at [643, 369] on label "Floor loaded" at bounding box center [925, 369] width 586 height 26
click at [0, 0] on input "Floor loaded" at bounding box center [0, 0] width 0 height 0
click at [660, 396] on label "Stackable" at bounding box center [925, 395] width 586 height 26
click at [0, 0] on input "Stackable" at bounding box center [0, 0] width 0 height 0
click at [377, 499] on div "Pallet count * 24" at bounding box center [313, 501] width 587 height 55
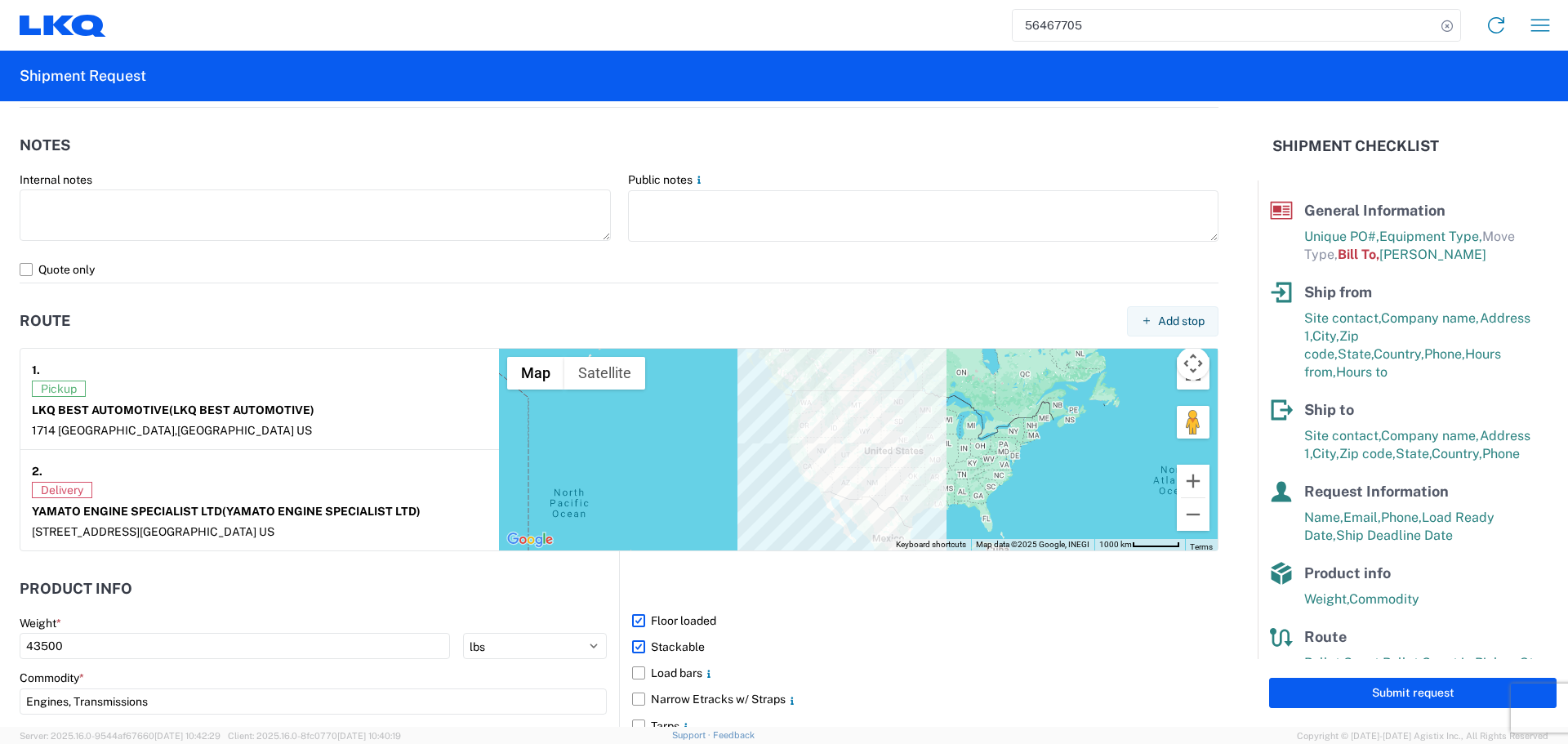
scroll to position [1062, 0]
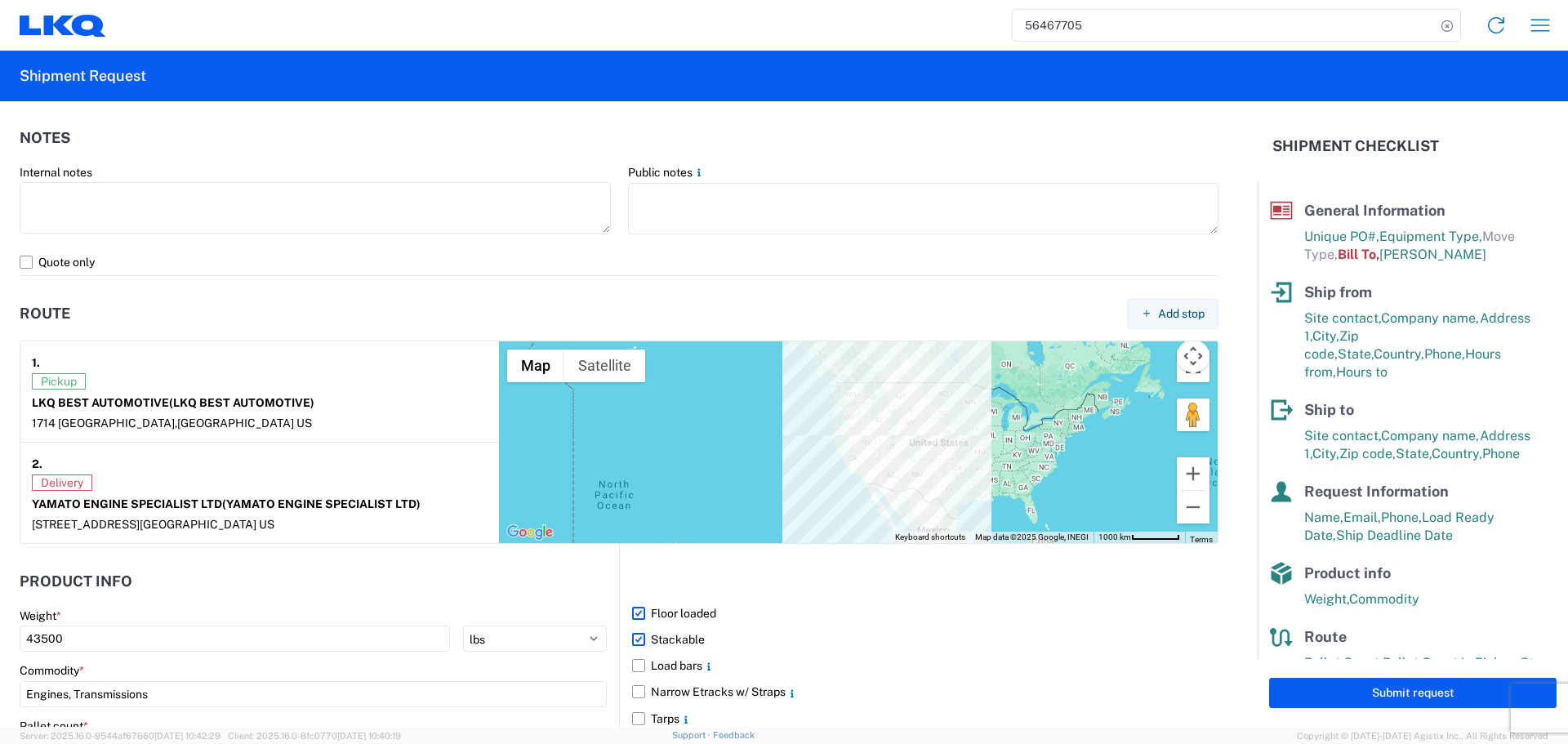
drag, startPoint x: 775, startPoint y: 439, endPoint x: 879, endPoint y: 414, distance: 107.0
click at [942, 421] on div "To navigate, press the arrow keys." at bounding box center [858, 442] width 719 height 202
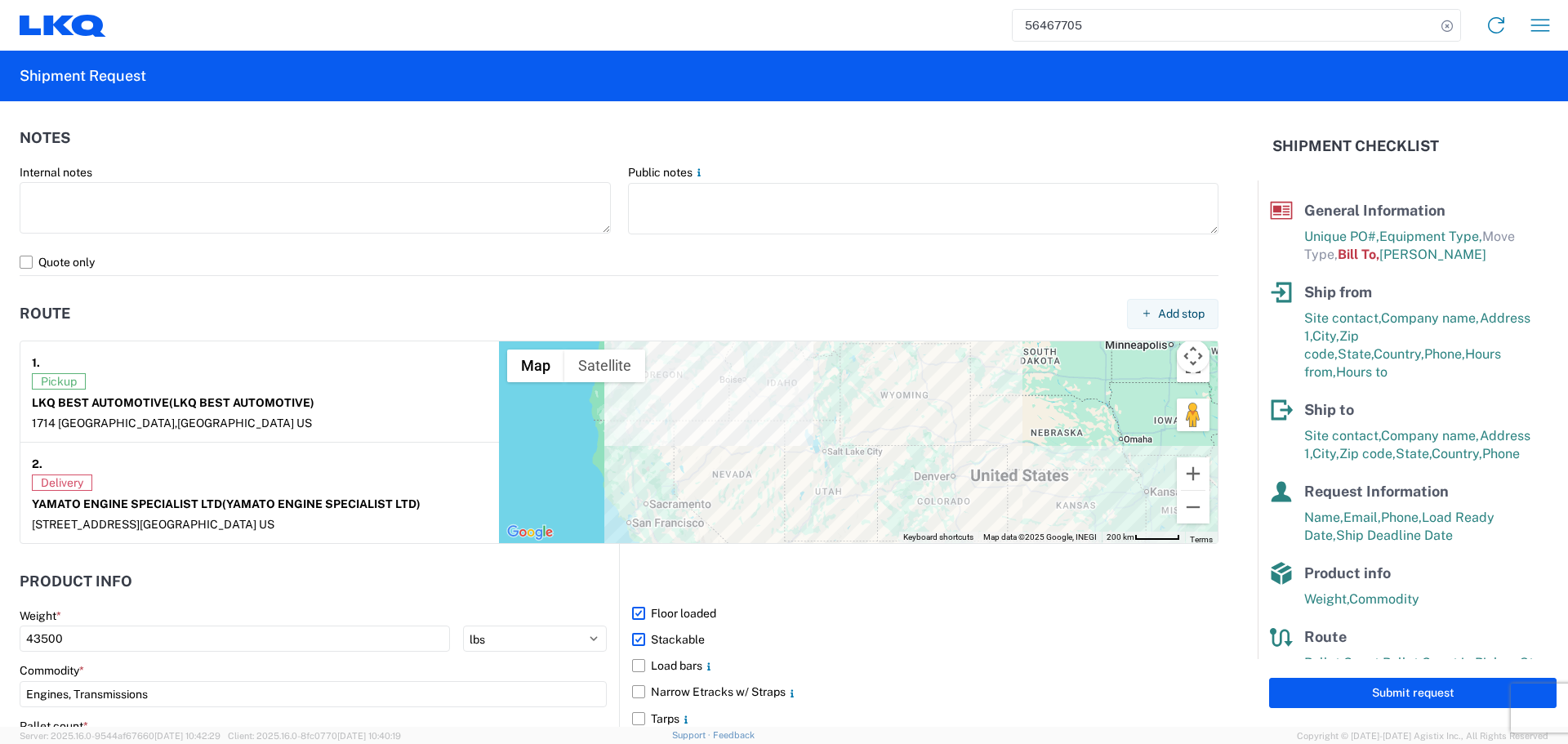
drag, startPoint x: 972, startPoint y: 483, endPoint x: 810, endPoint y: 405, distance: 179.8
click at [815, 408] on div "To navigate, press the arrow keys." at bounding box center [858, 442] width 719 height 202
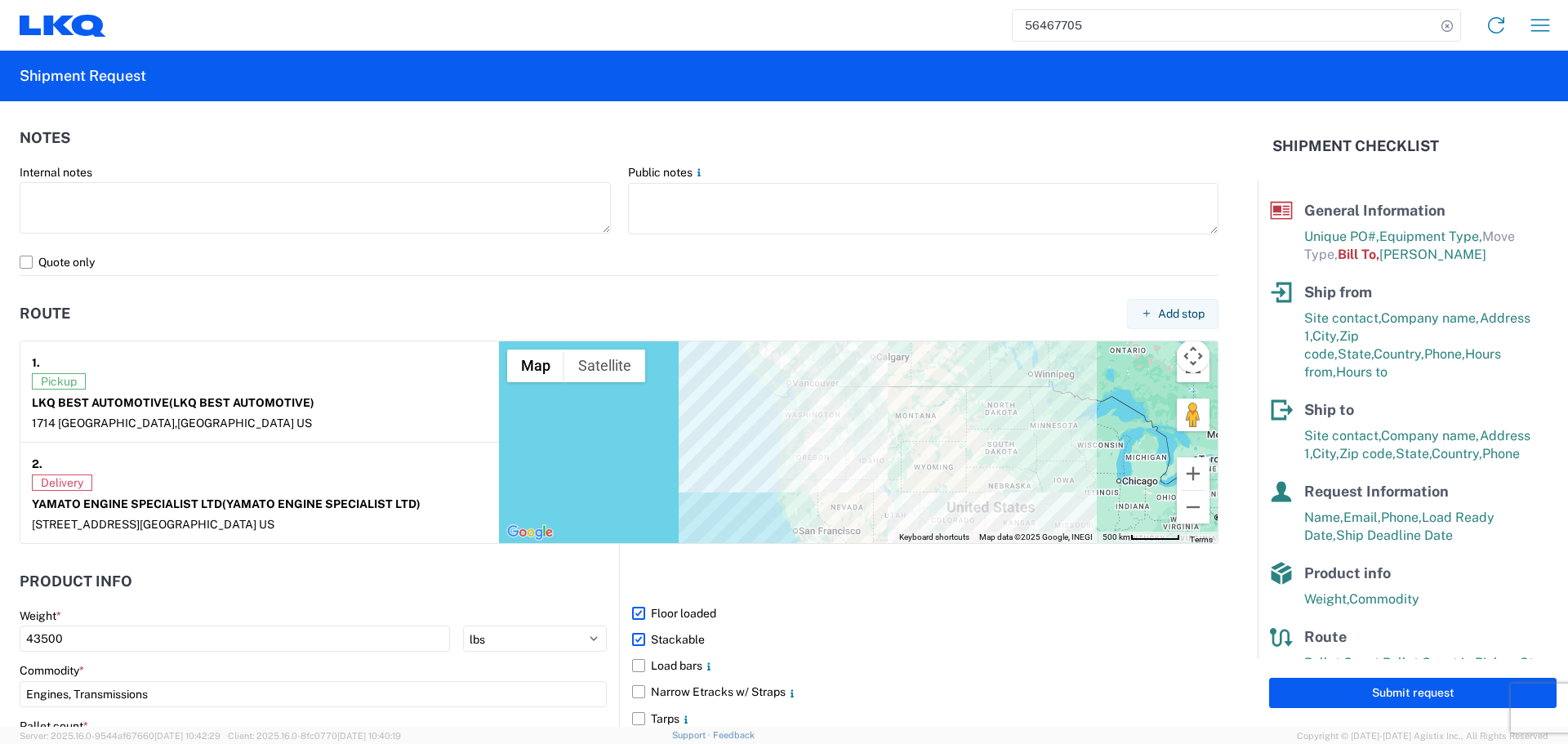
drag, startPoint x: 843, startPoint y: 408, endPoint x: 1014, endPoint y: 528, distance: 208.9
click at [1014, 528] on div "To navigate, press the arrow keys." at bounding box center [858, 442] width 719 height 202
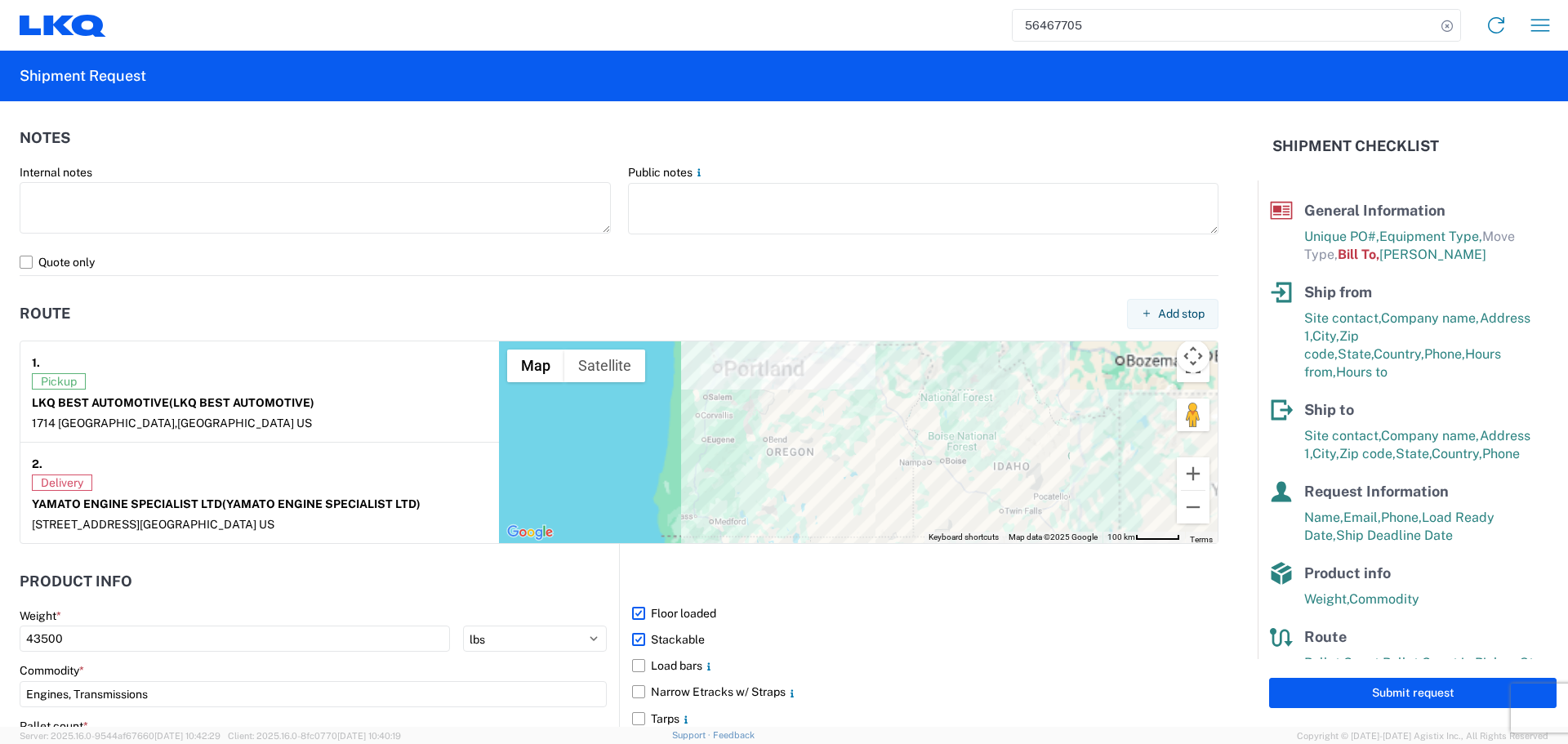
drag, startPoint x: 871, startPoint y: 401, endPoint x: 913, endPoint y: 544, distance: 149.0
click at [913, 544] on form "General Information Template PO# AUTO PARTS Equipment Type * Select 53’ Dry Van…" at bounding box center [628, 414] width 1257 height 626
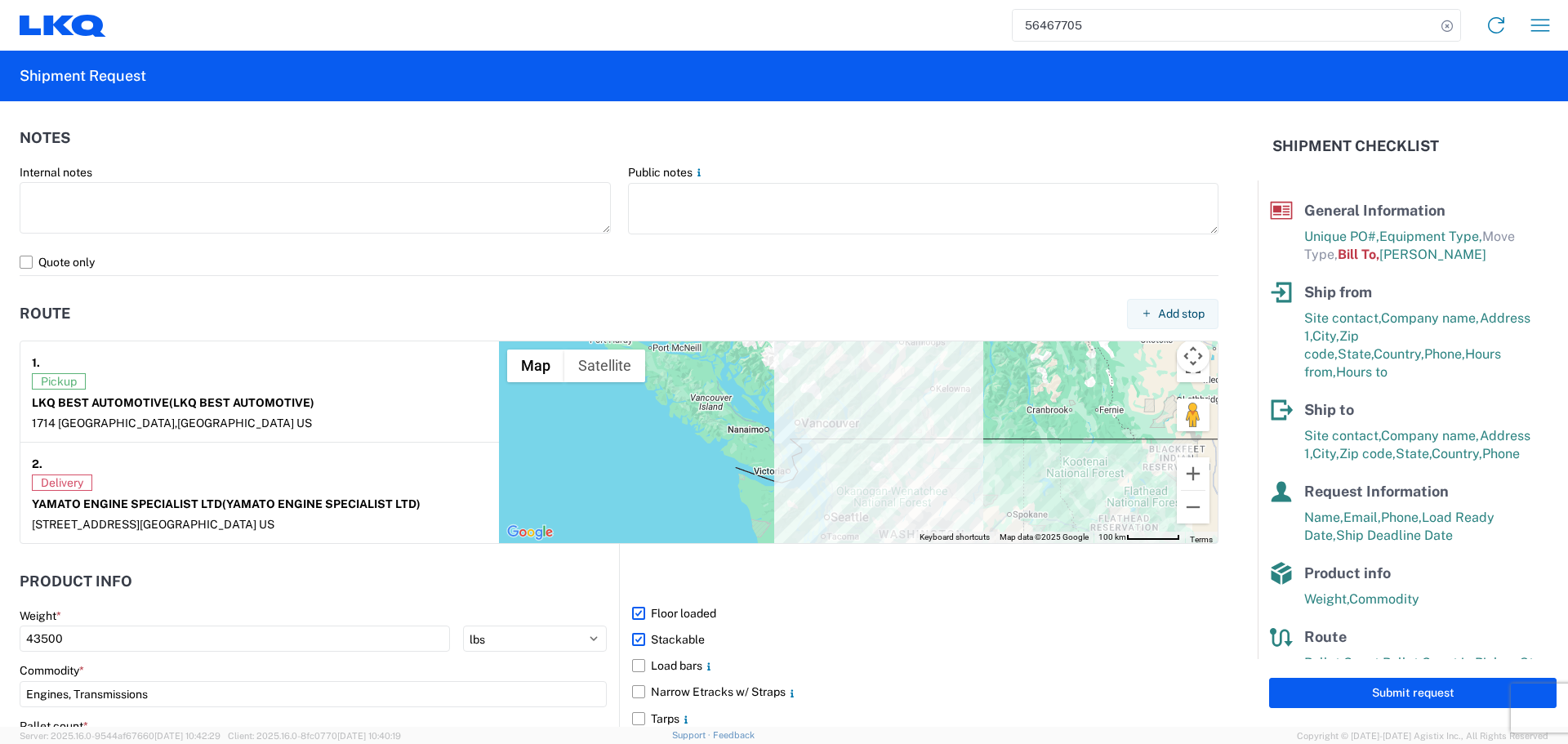
drag, startPoint x: 872, startPoint y: 508, endPoint x: 867, endPoint y: 428, distance: 80.2
click at [867, 428] on div "To navigate, press the arrow keys." at bounding box center [858, 442] width 719 height 202
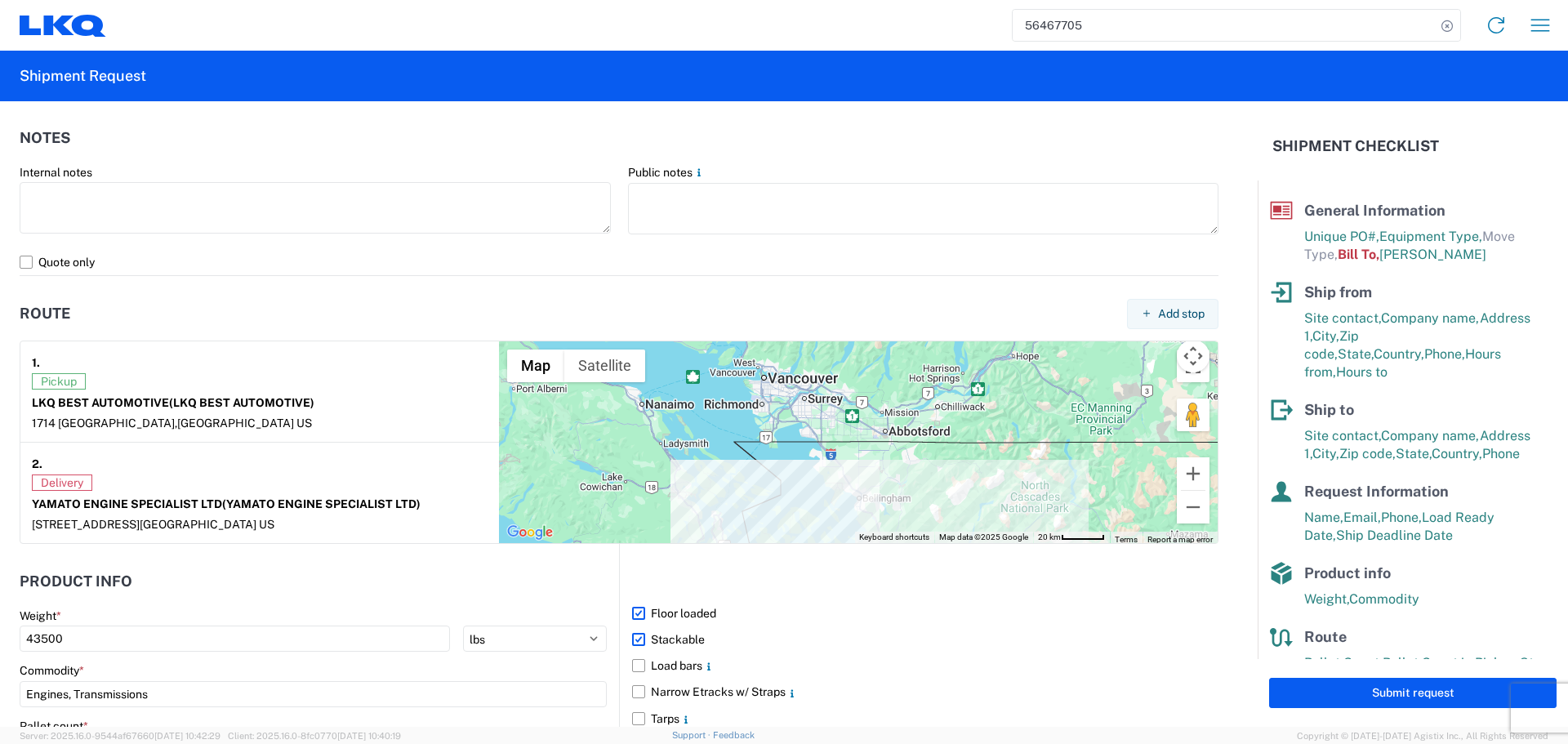
drag, startPoint x: 894, startPoint y: 490, endPoint x: 889, endPoint y: 445, distance: 45.3
click at [889, 445] on div "To navigate, press the arrow keys." at bounding box center [858, 442] width 719 height 202
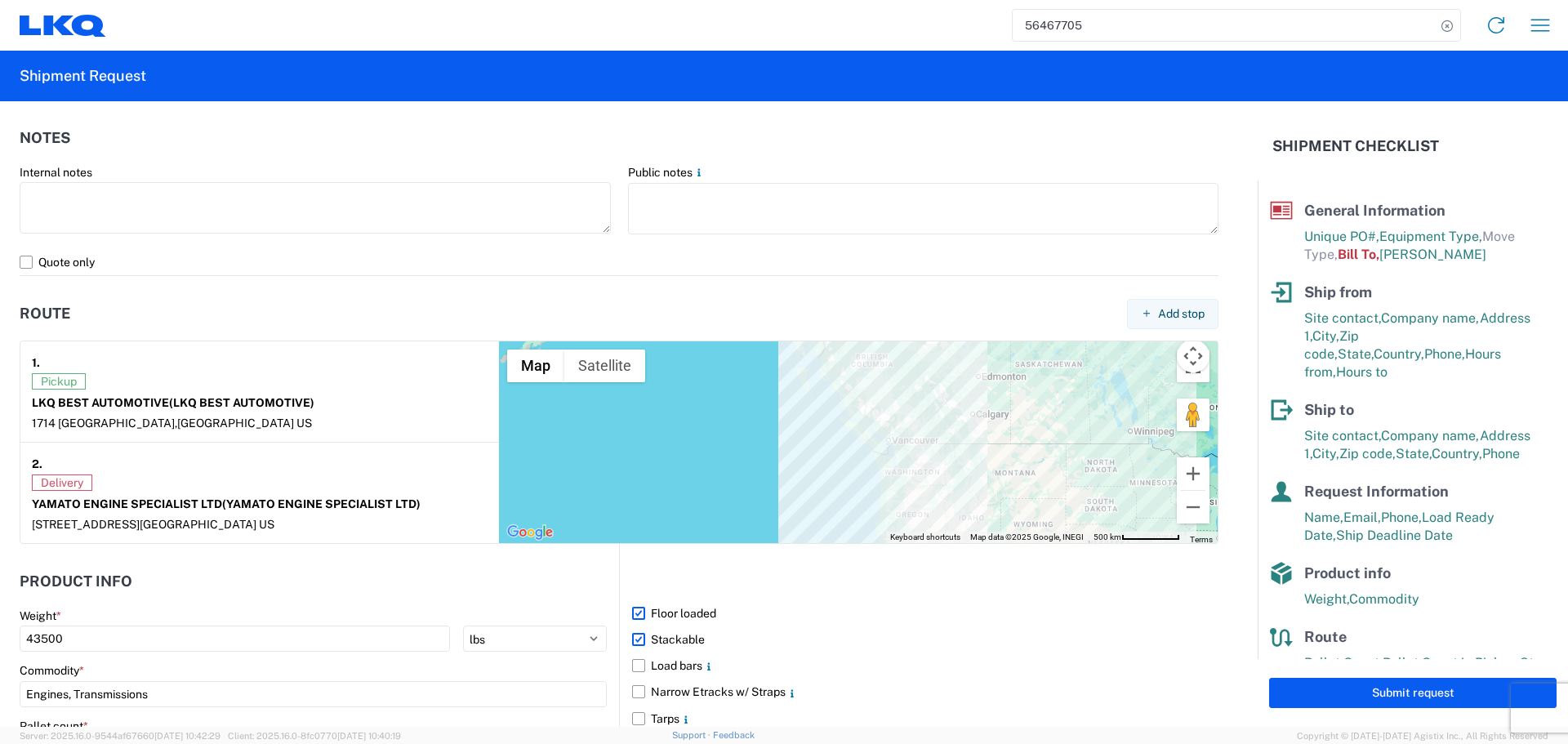
drag, startPoint x: 1044, startPoint y: 500, endPoint x: 892, endPoint y: 414, distance: 174.6
click at [892, 415] on div "To navigate, press the arrow keys." at bounding box center [858, 442] width 719 height 202
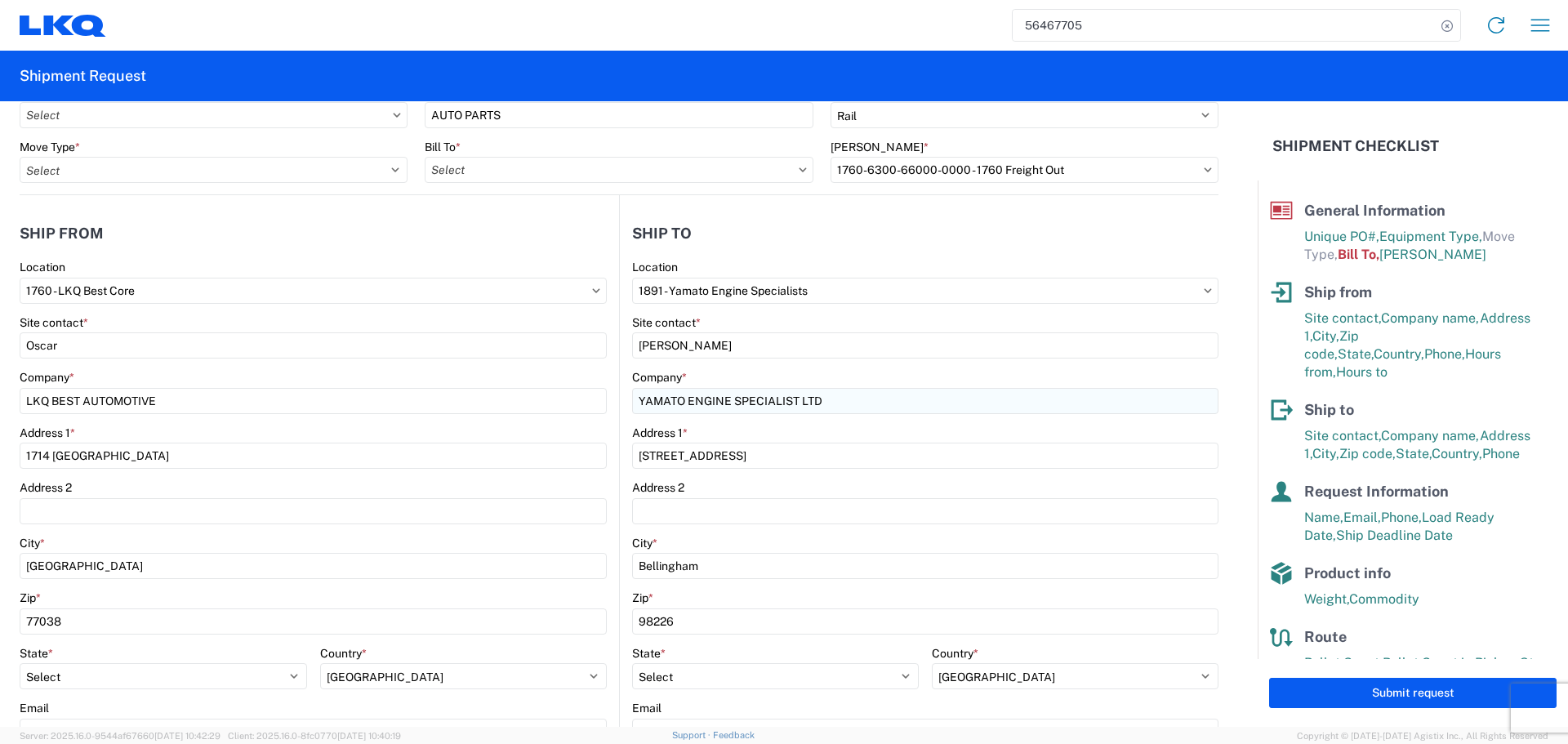
scroll to position [0, 0]
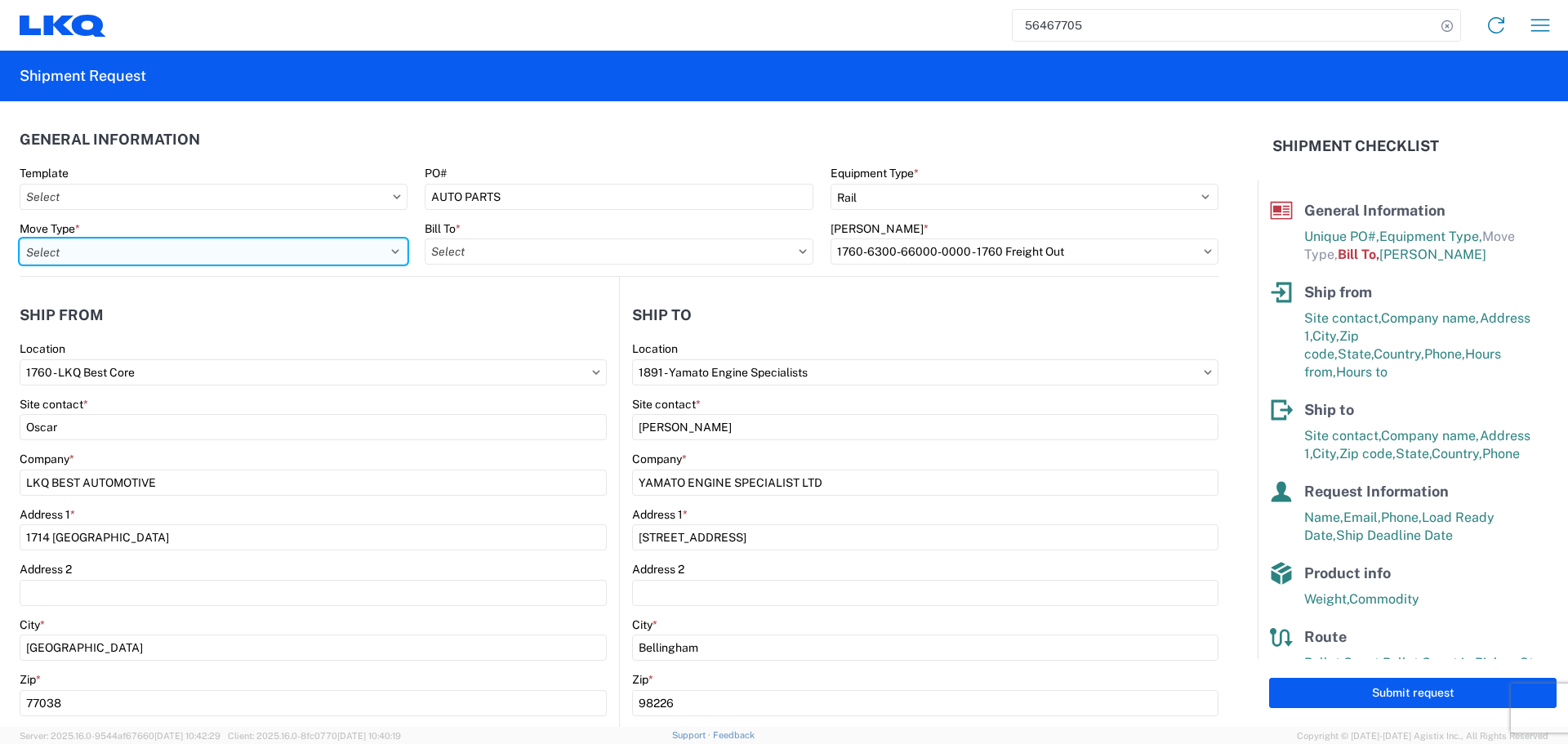
click at [397, 249] on select "Select Full Partial TL" at bounding box center [214, 252] width 387 height 26
select select "FULL"
click at [20, 238] on select "Select Full Partial TL" at bounding box center [214, 252] width 387 height 26
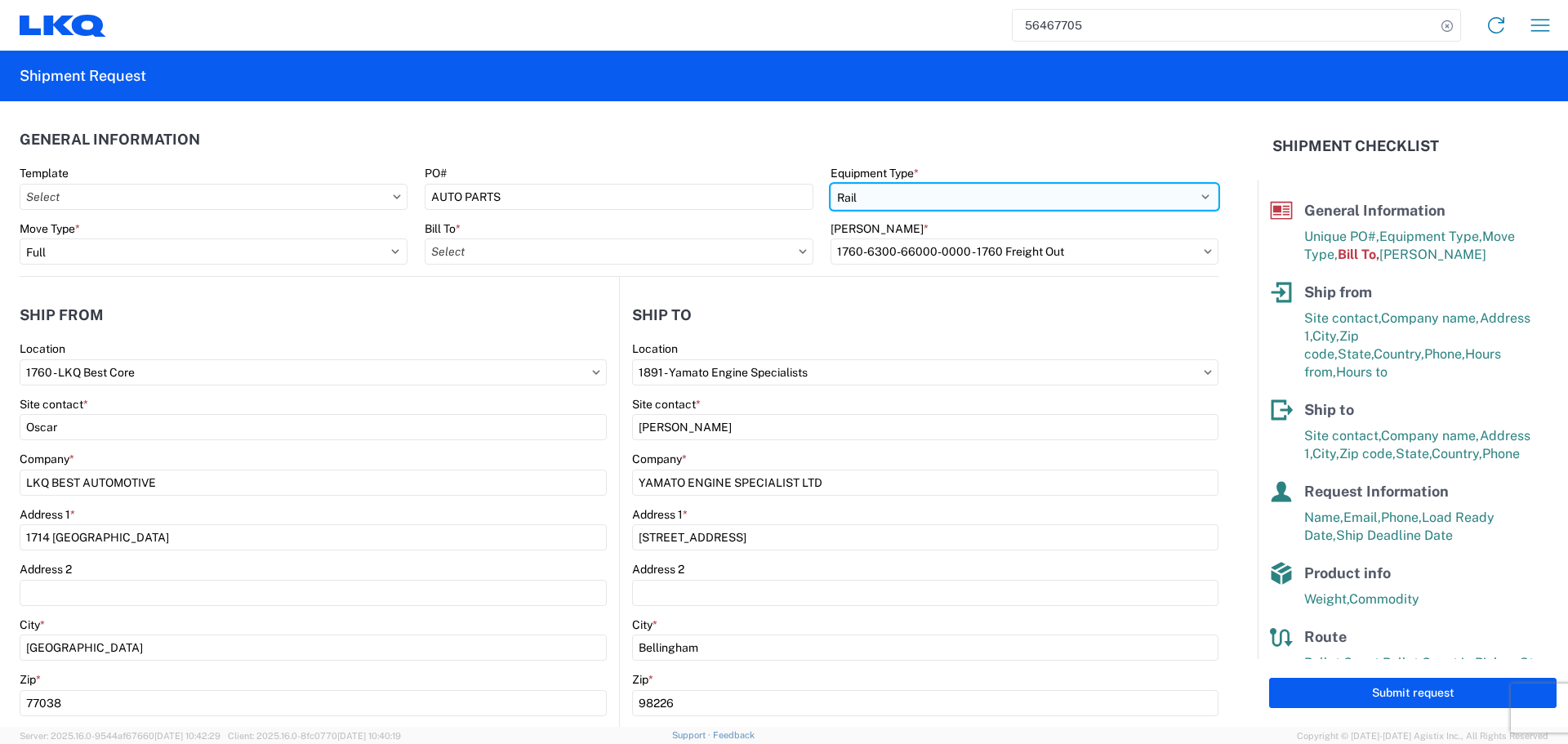
click at [1188, 199] on select "Select 53’ Dry Van Flatbed Dropdeck (van) Lowboy (flatbed) Rail" at bounding box center [1024, 197] width 387 height 26
select select "STDV"
click at [830, 184] on select "Select 53’ Dry Van Flatbed Dropdeck (van) Lowboy (flatbed) Rail" at bounding box center [1024, 197] width 387 height 26
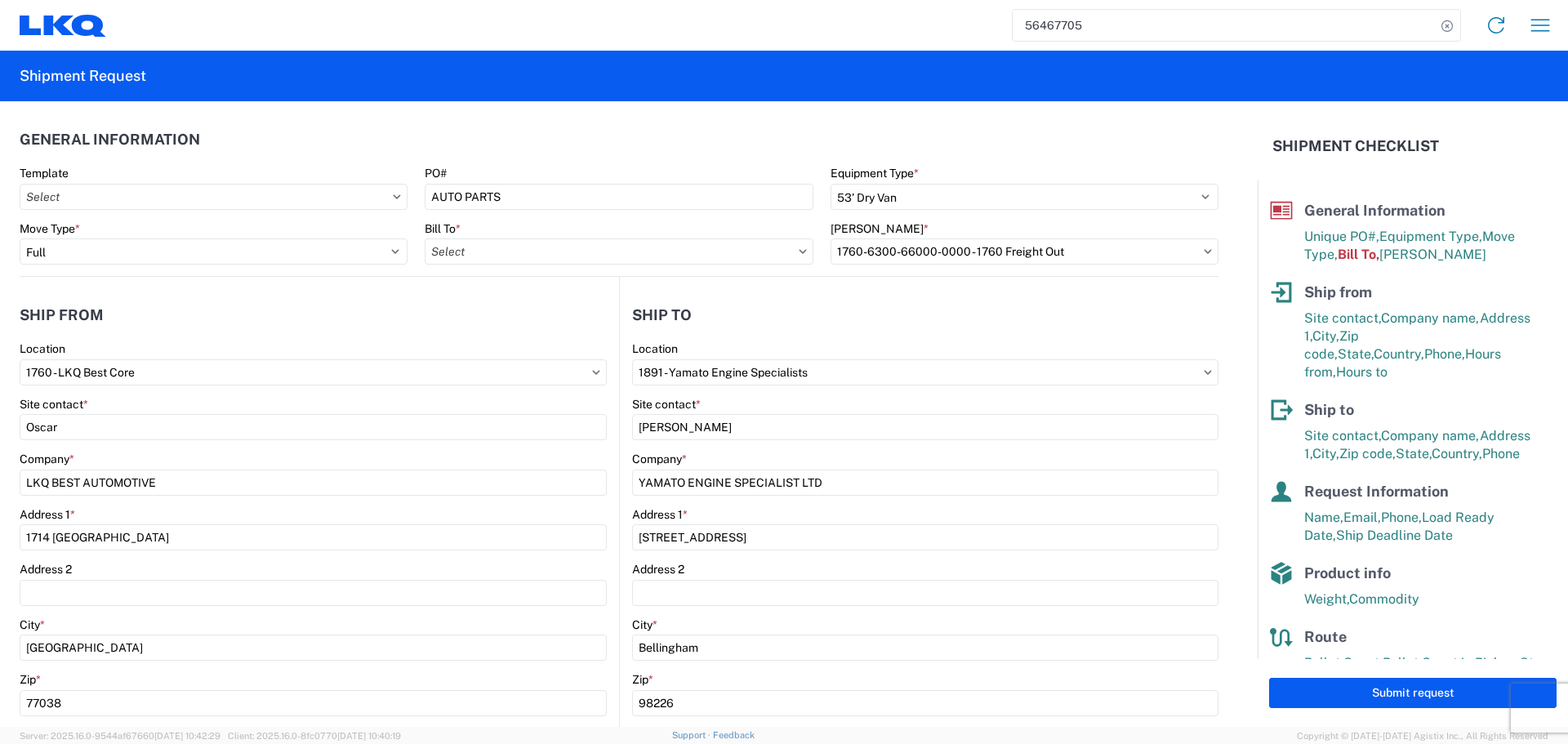
click at [518, 310] on header "Ship from" at bounding box center [319, 315] width 599 height 37
click at [783, 250] on input "Bill To *" at bounding box center [618, 252] width 387 height 26
type input "1760"
click at [532, 330] on div "1760 - LKQ Best Core" at bounding box center [567, 324] width 286 height 26
type input "1760 - LKQ Best Core"
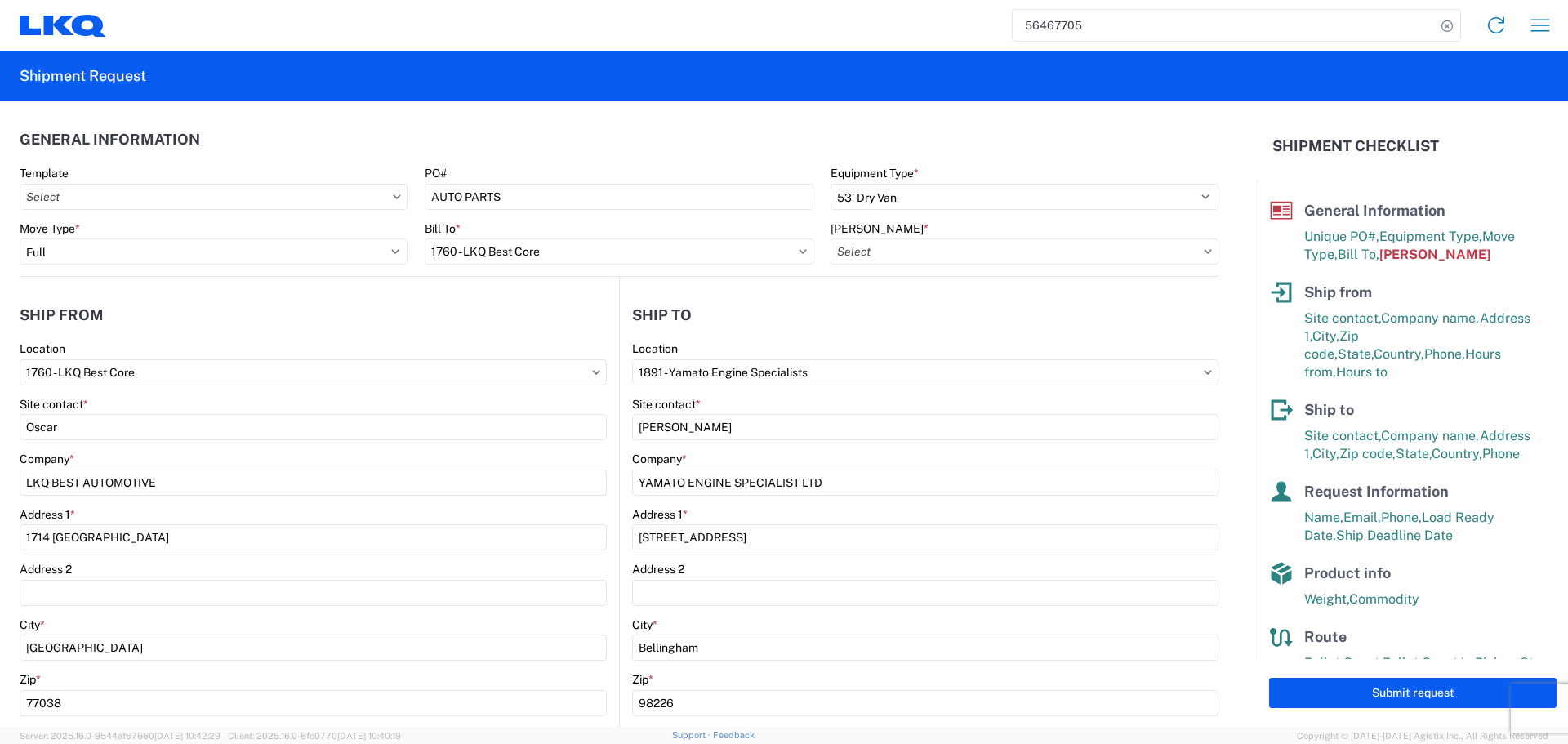
click at [880, 292] on agx-shipment-stop-widget-v2 "Ship to 1891 Location 1891 - Yamato Engine Specialists Site contact * John Char…" at bounding box center [918, 632] width 599 height 710
click at [971, 251] on input "Bill Code *" at bounding box center [1024, 252] width 387 height 26
click at [979, 351] on div "1760-6300-66000-0000 - 1760 Freight Out" at bounding box center [969, 351] width 286 height 26
type input "1760-6300-66000-0000 - 1760 Freight Out"
click at [863, 314] on header "Ship to" at bounding box center [919, 315] width 599 height 37
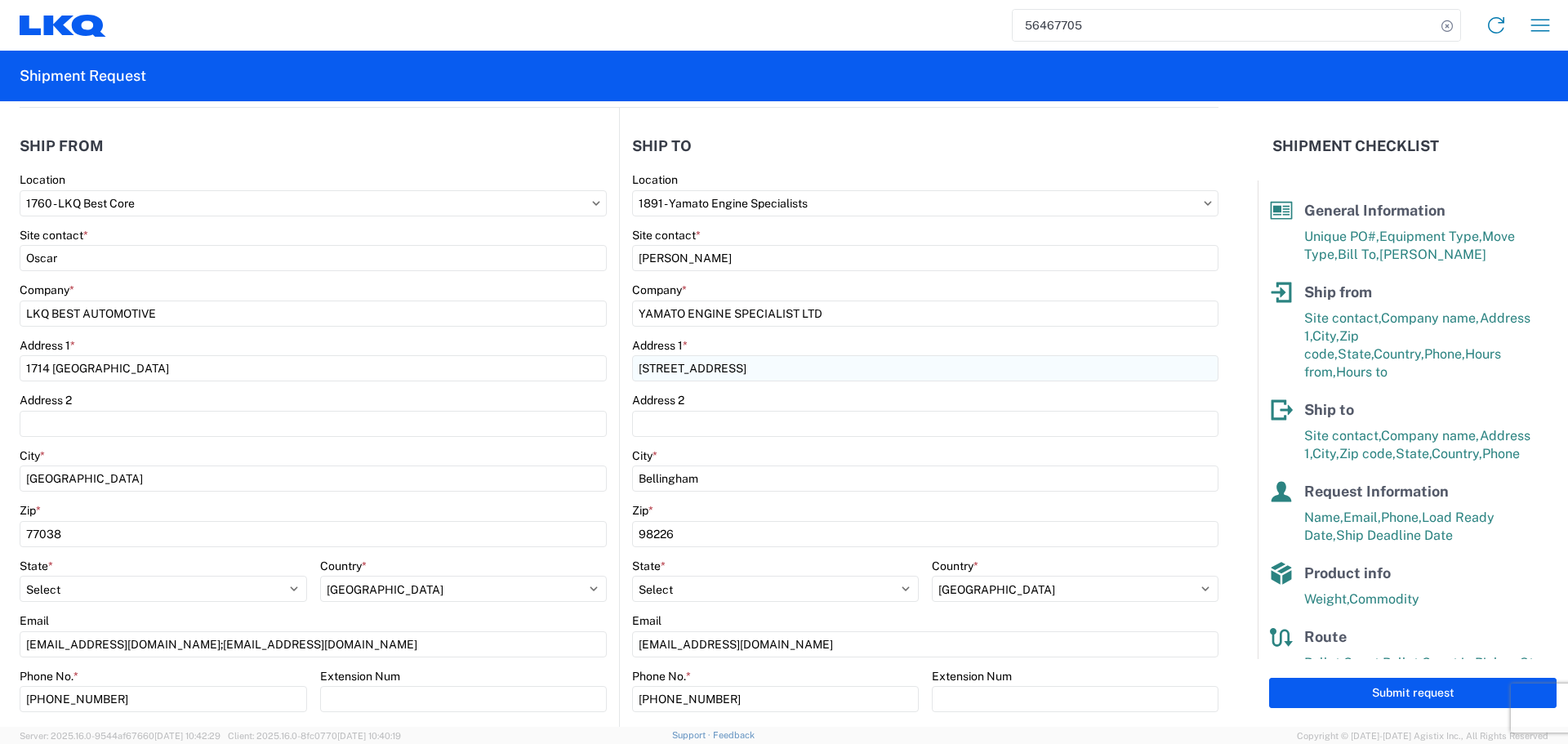
scroll to position [163, 0]
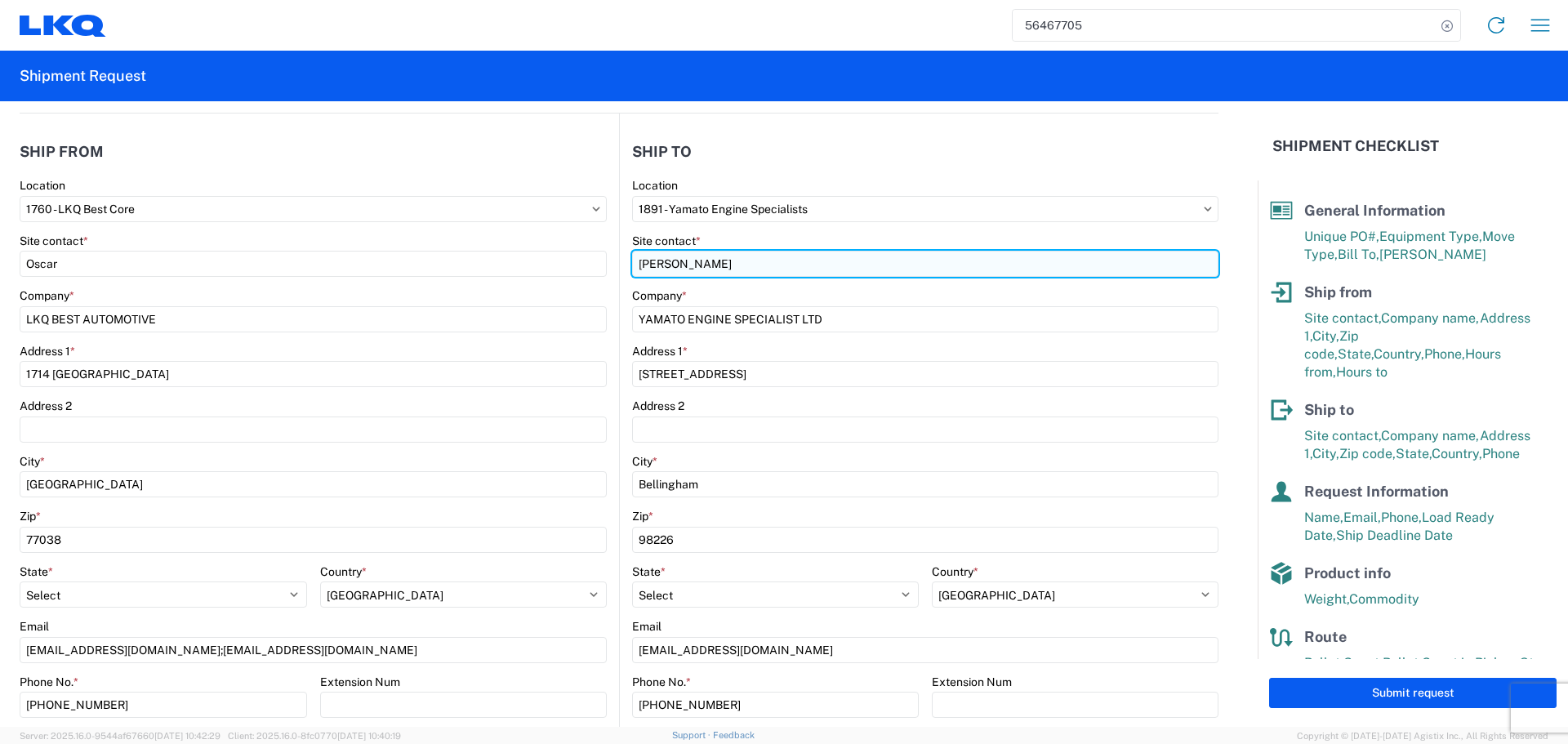
drag, startPoint x: 757, startPoint y: 261, endPoint x: 627, endPoint y: 259, distance: 130.0
click at [632, 259] on input "John Charles Guillory" at bounding box center [925, 264] width 586 height 26
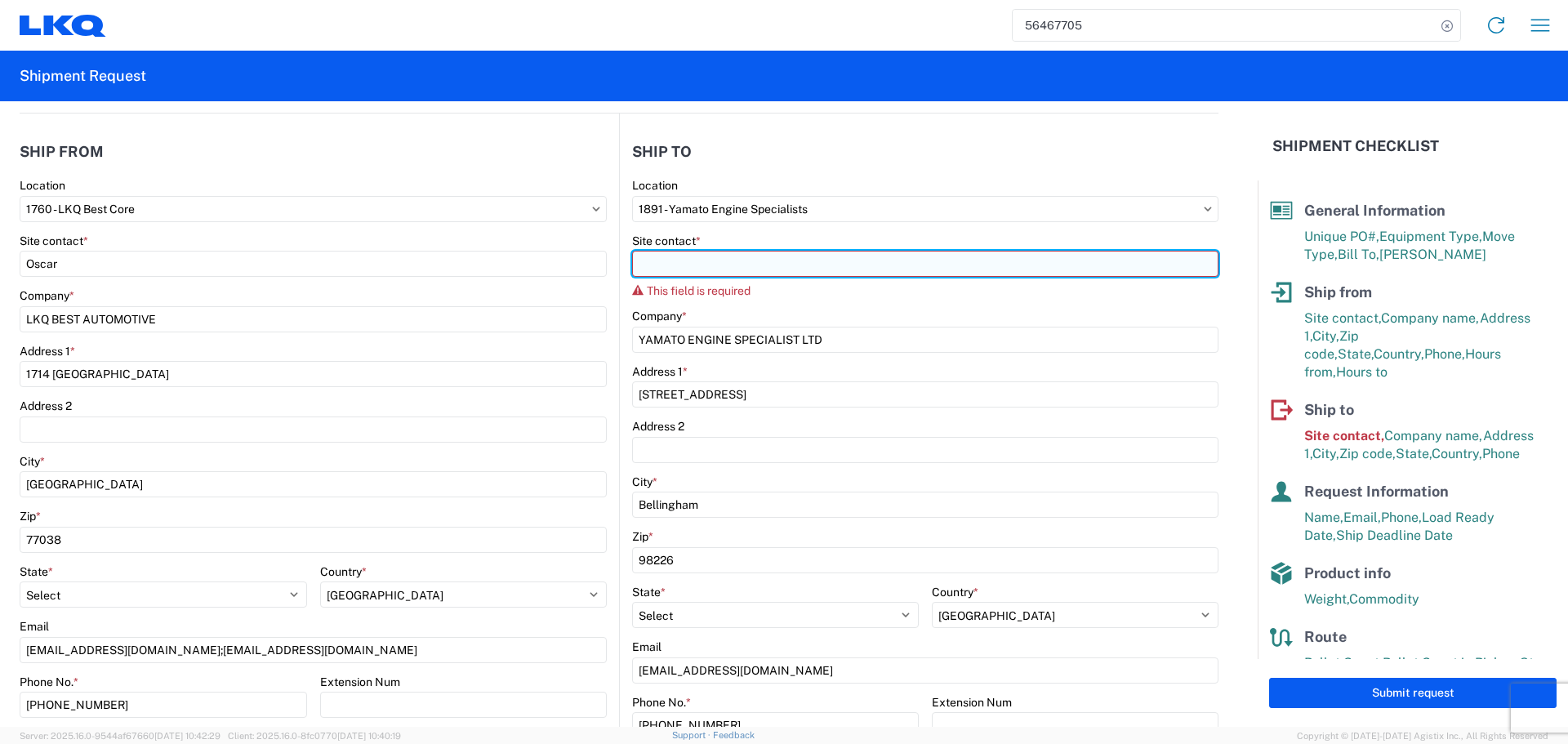
paste input "Johncharles Guillory"
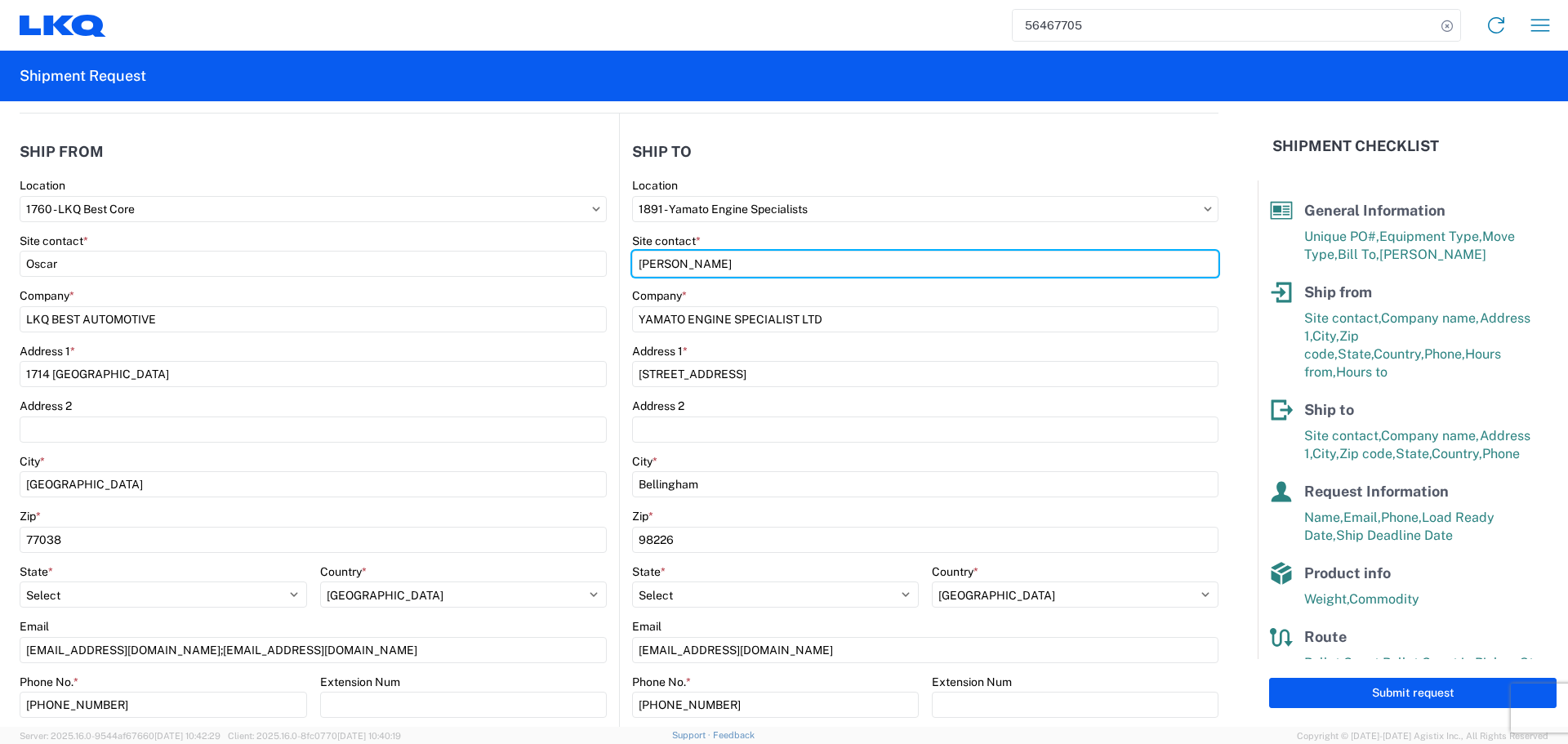
type input "Johncharles Guillory"
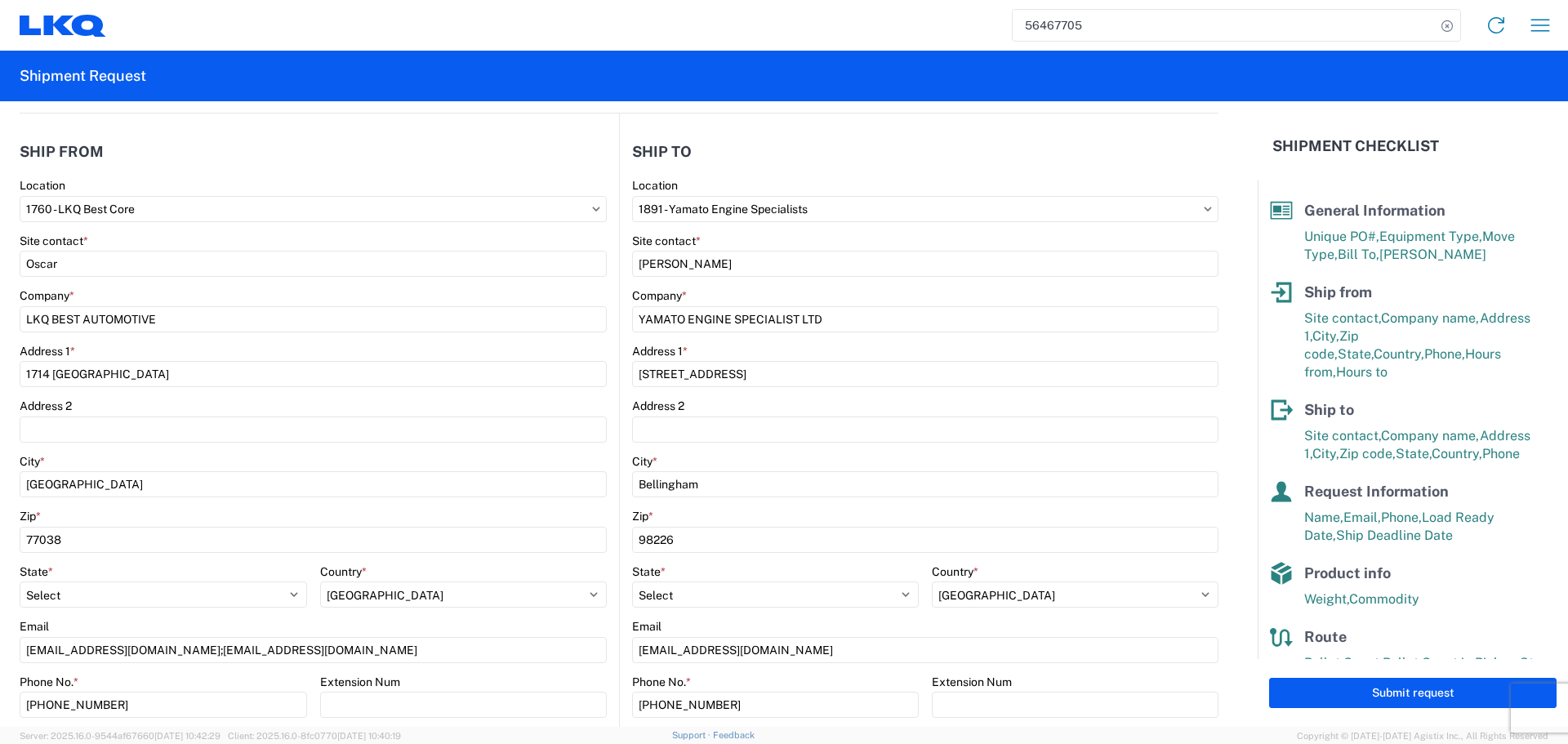
click at [810, 240] on div "Site contact *" at bounding box center [925, 241] width 586 height 15
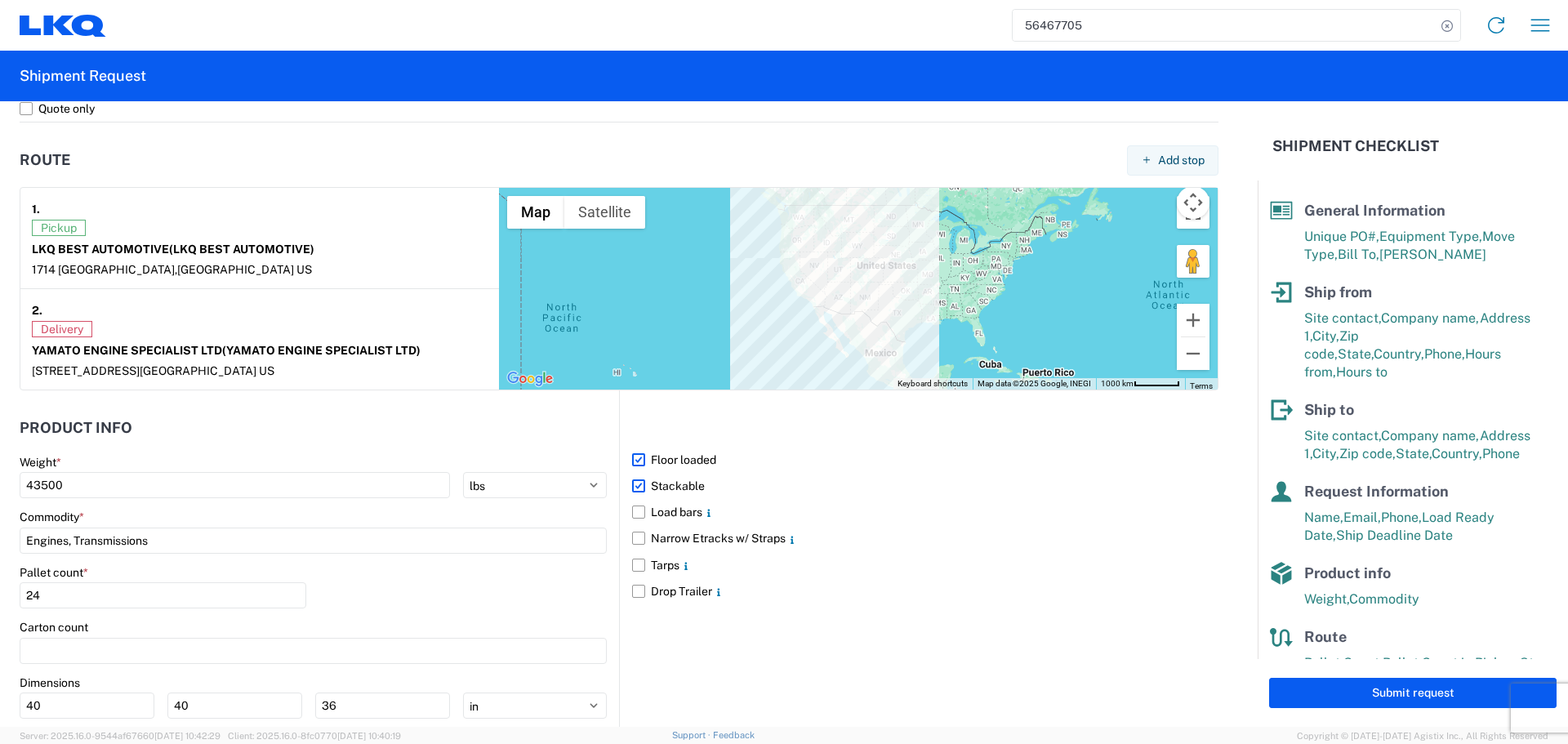
scroll to position [925, 0]
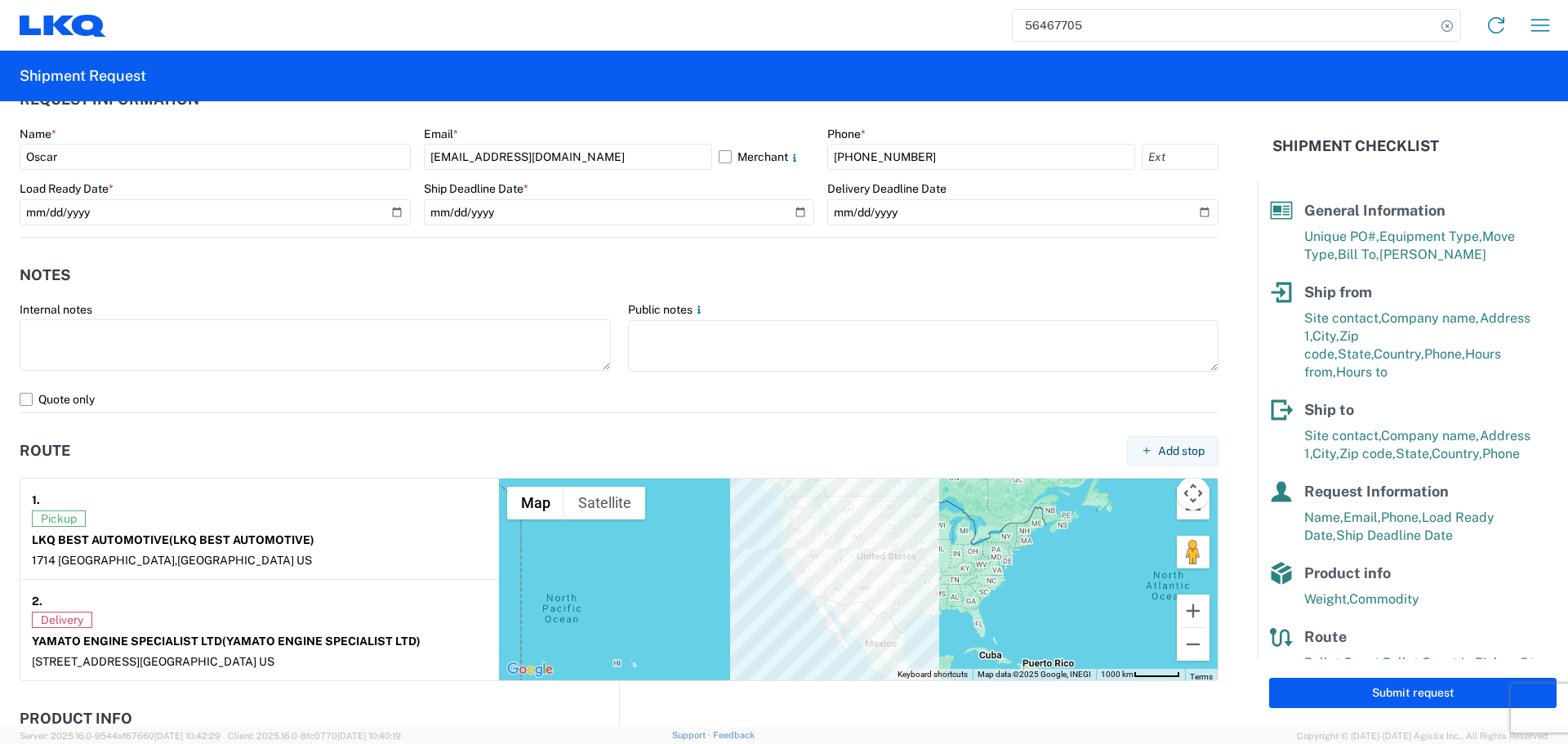
click at [36, 402] on label "Quote only" at bounding box center [619, 399] width 1199 height 26
click at [0, 0] on input "Quote only" at bounding box center [0, 0] width 0 height 0
click at [1457, 701] on button "Submit request" at bounding box center [1412, 693] width 288 height 31
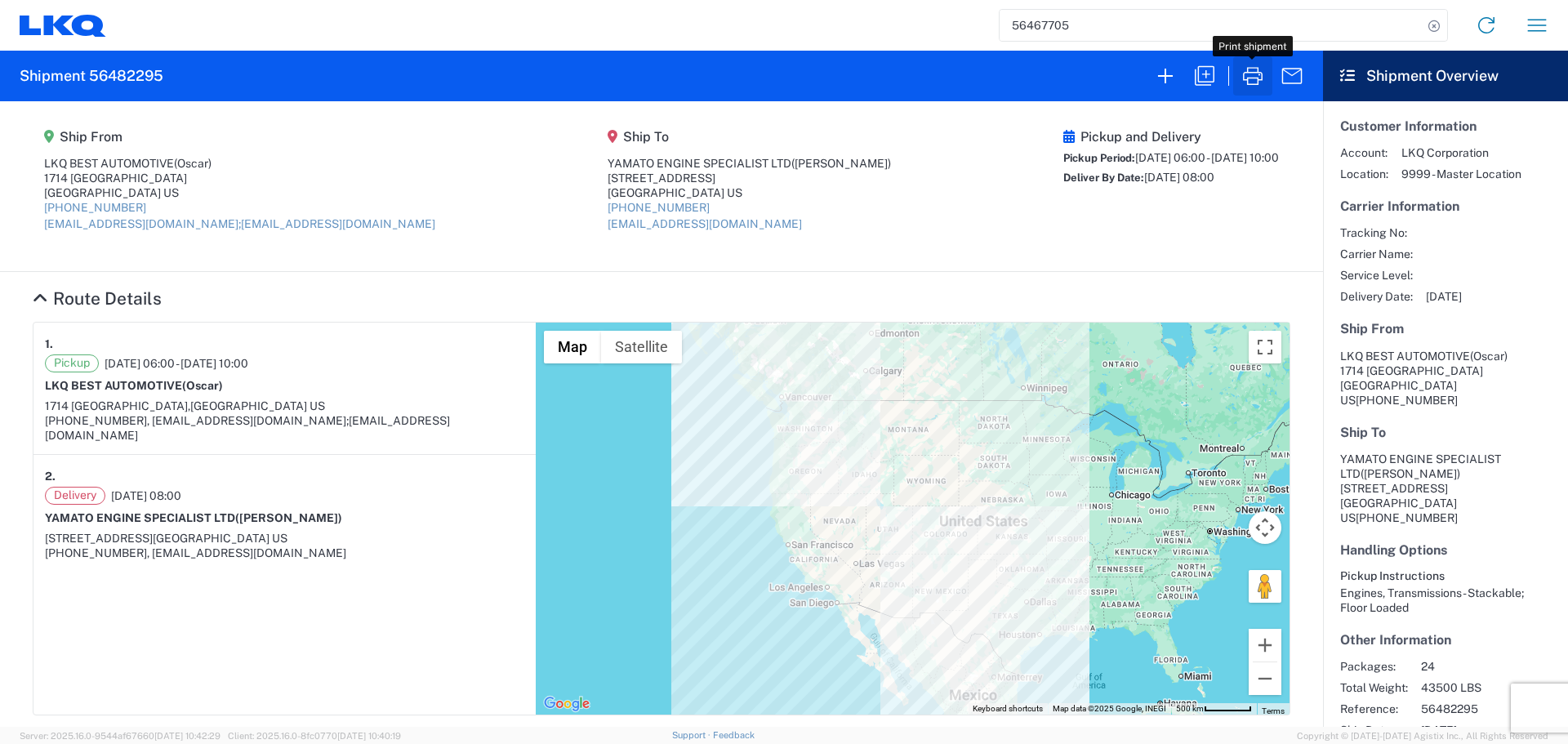
click at [1253, 82] on icon "button" at bounding box center [1252, 76] width 26 height 26
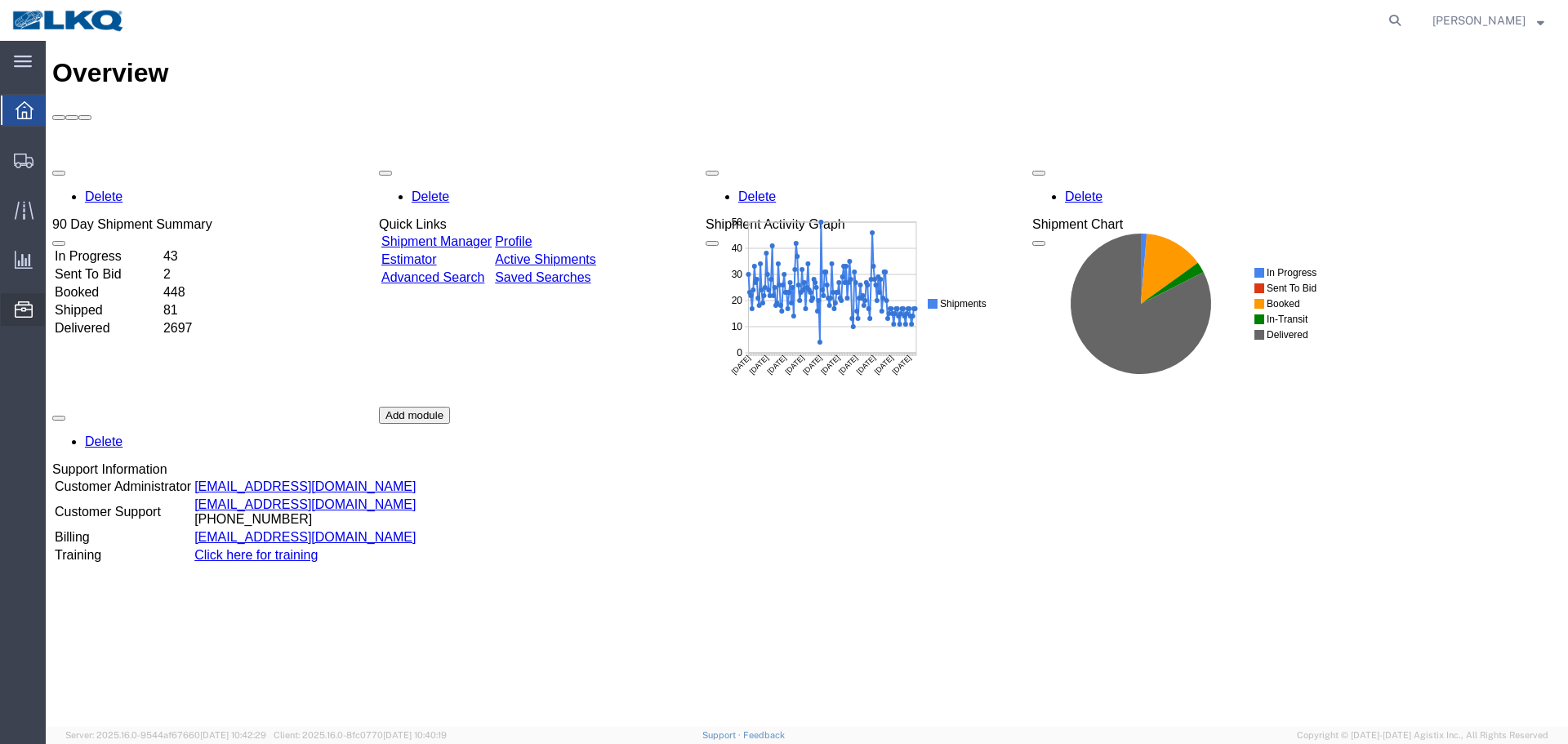
click at [0, 0] on span "Location Appointment" at bounding box center [0, 0] width 0 height 0
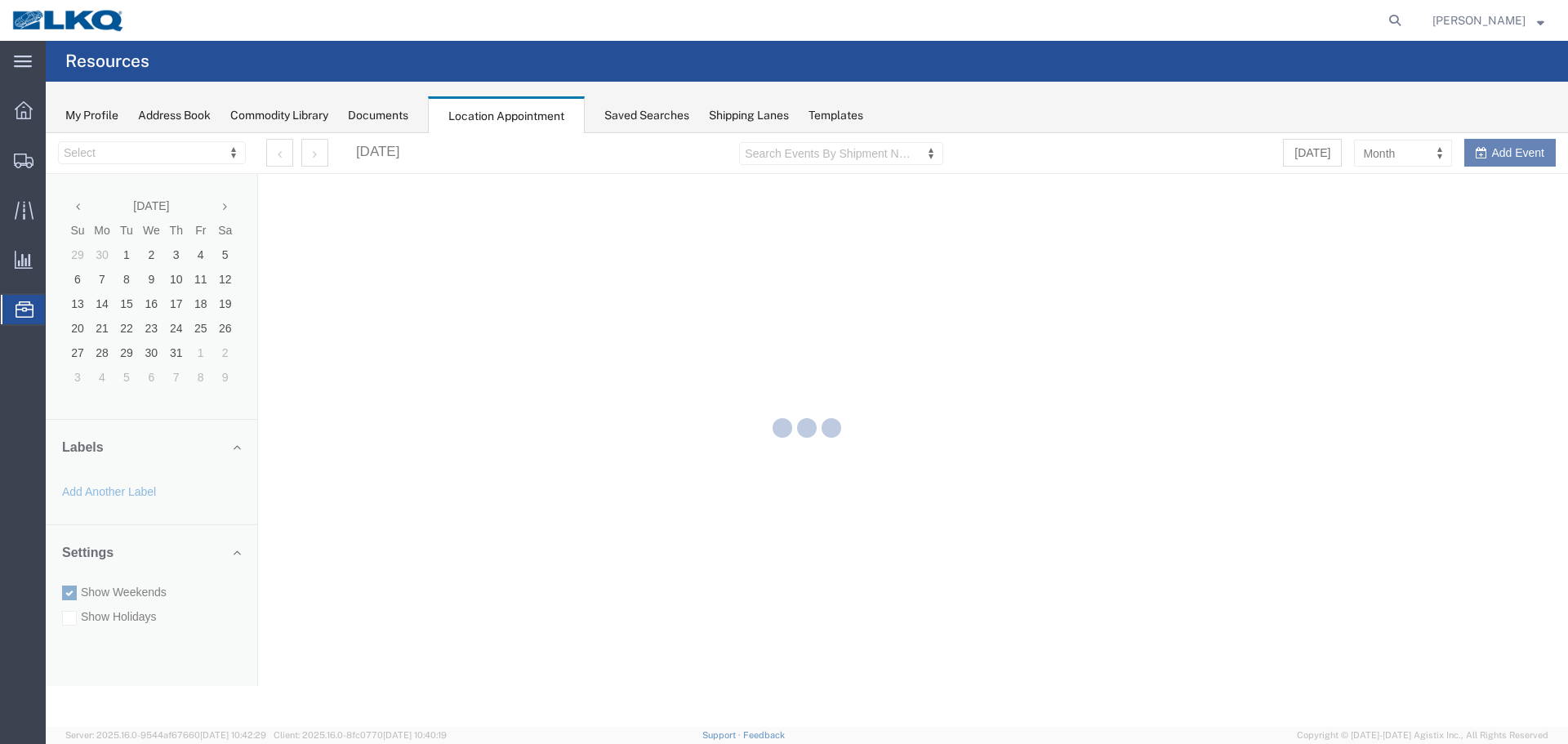
select select "27634"
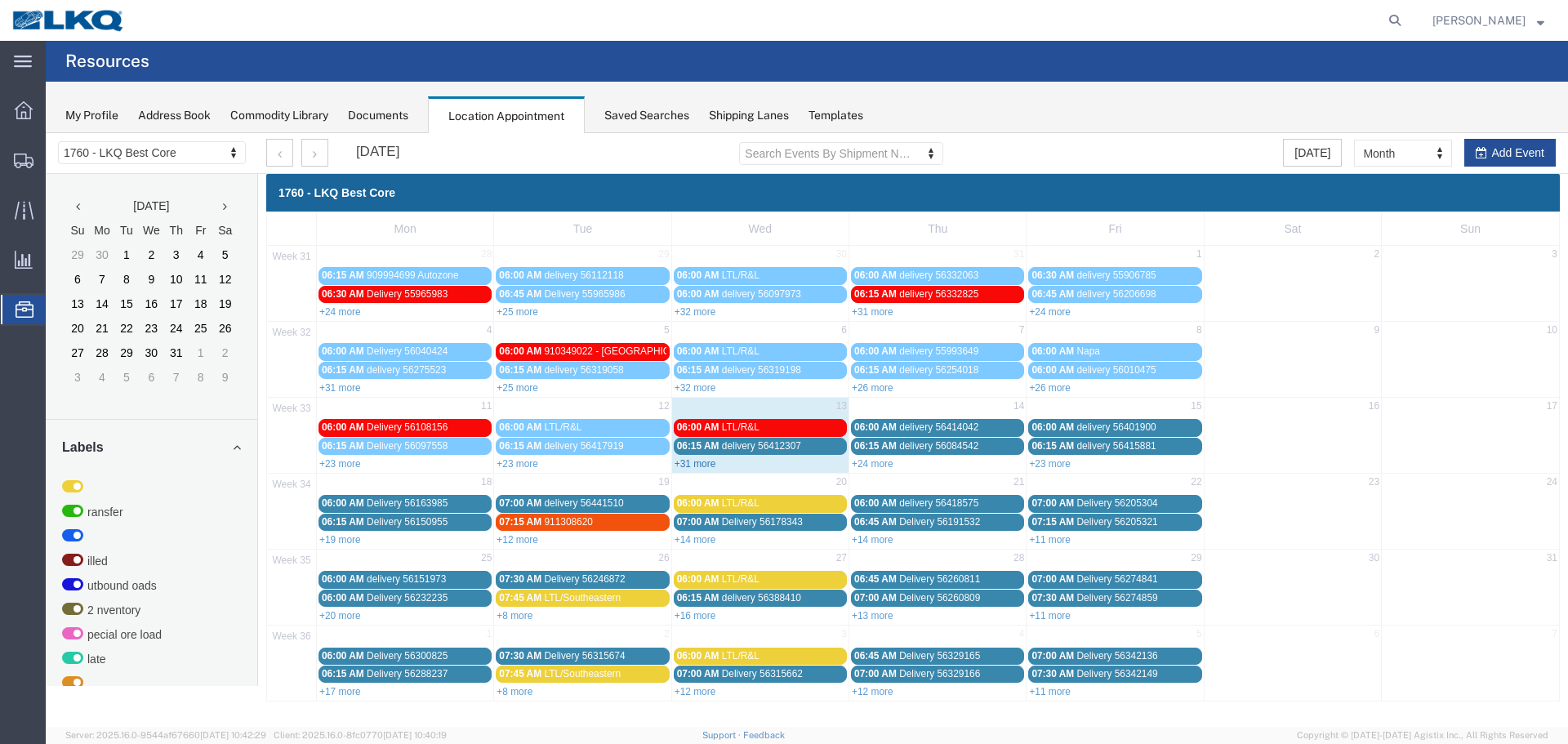
click at [701, 469] on link "+31 more" at bounding box center [695, 464] width 42 height 12
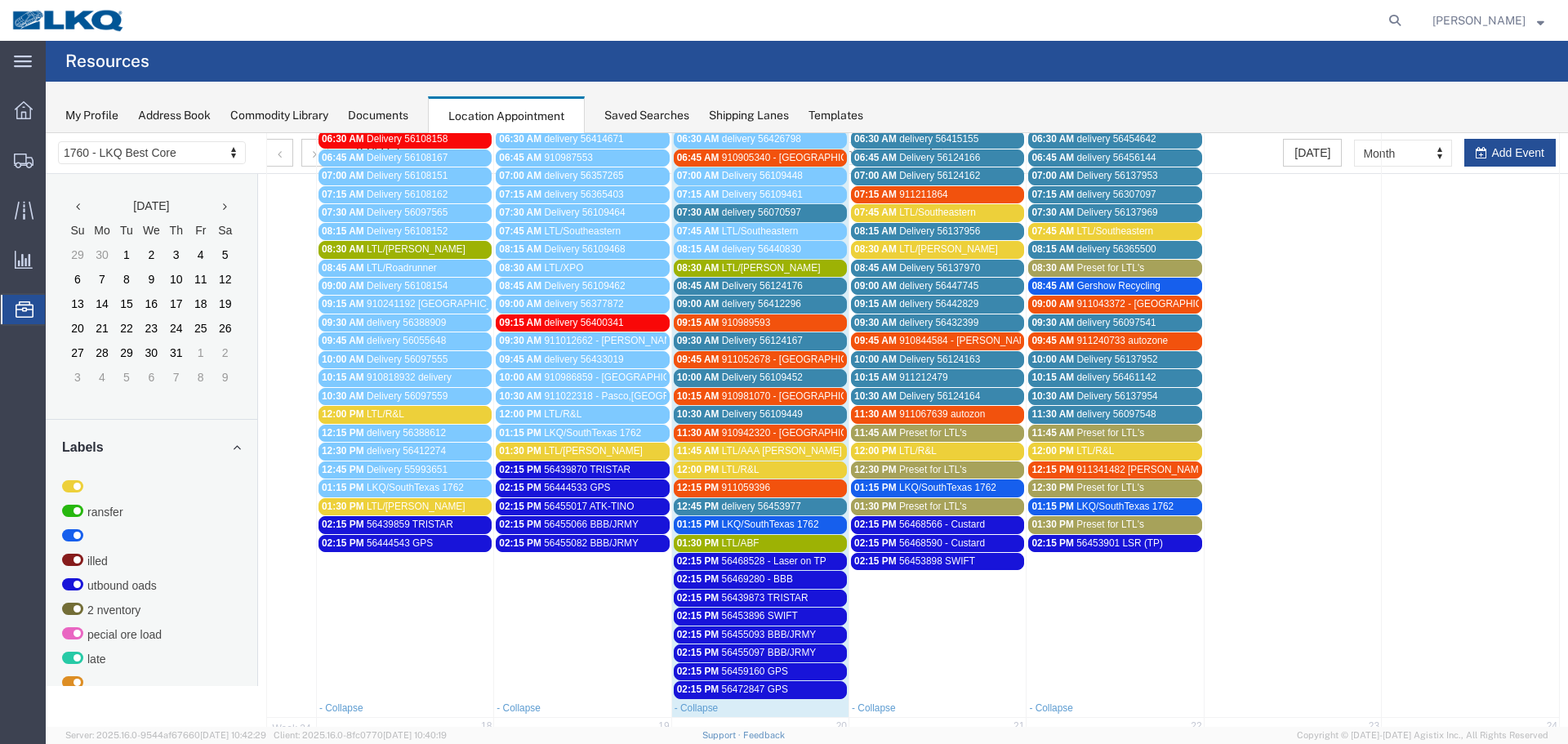
scroll to position [327, 0]
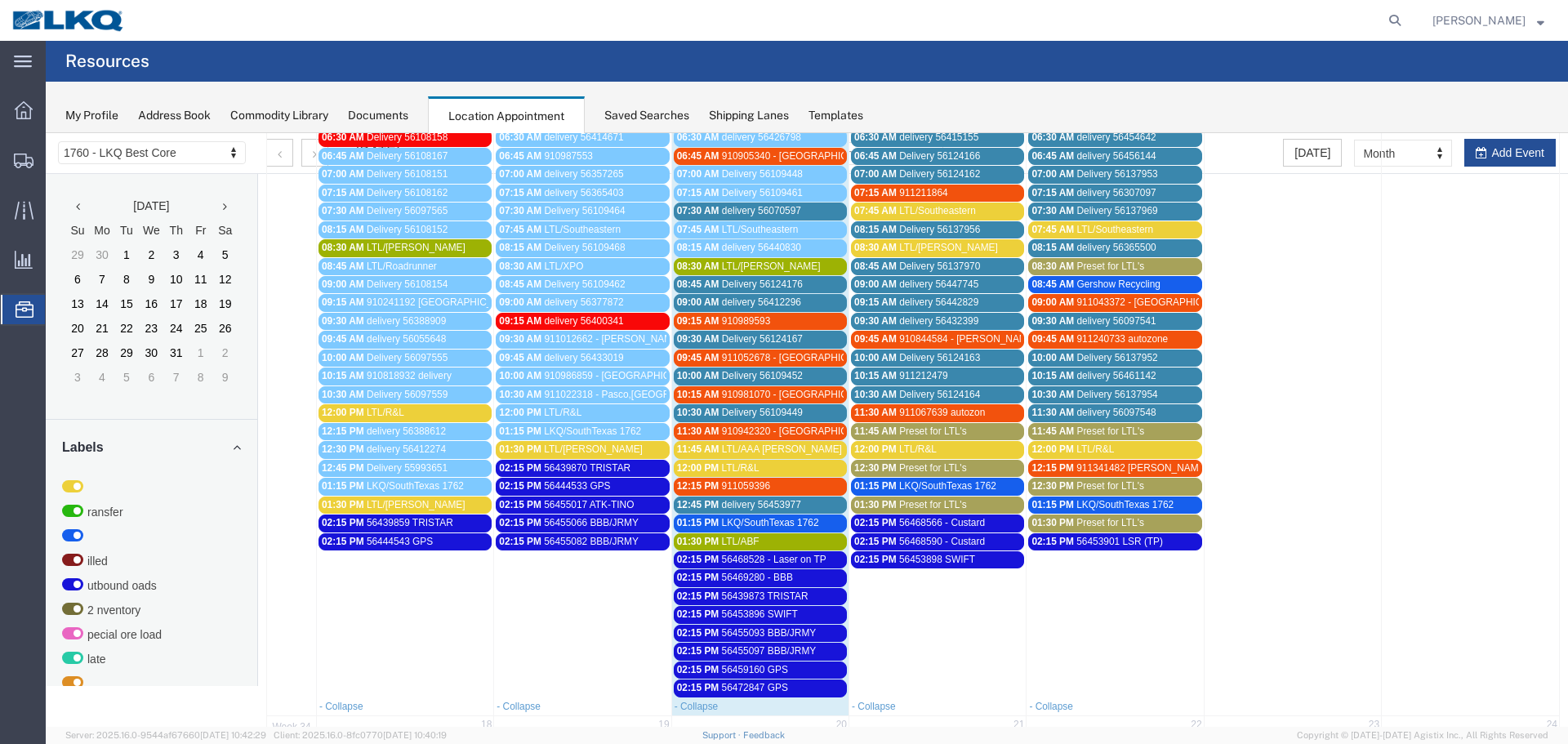
click at [392, 413] on span "LTL/R&L" at bounding box center [386, 412] width 38 height 12
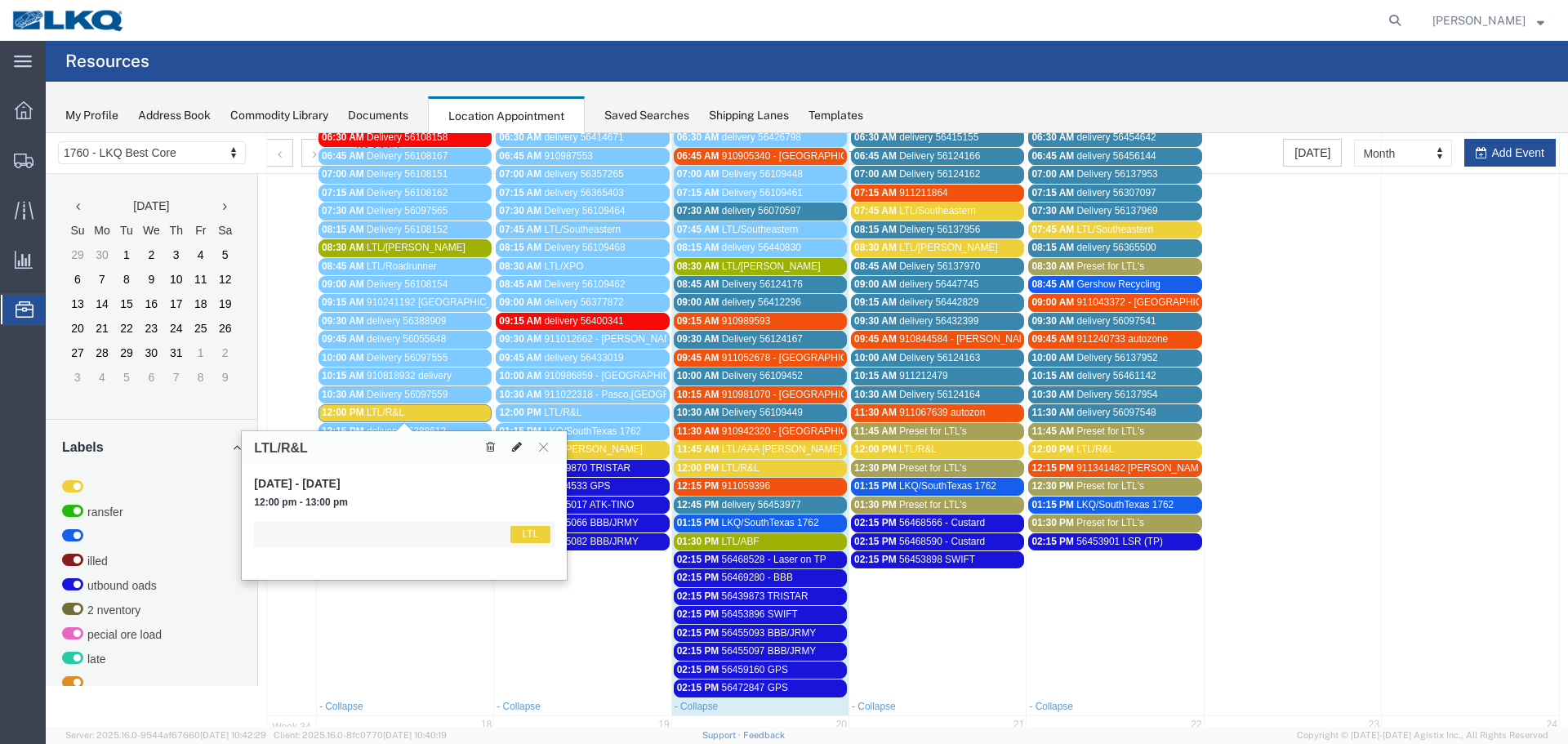
click at [514, 443] on icon at bounding box center [517, 447] width 10 height 12
select select "25"
select select "1"
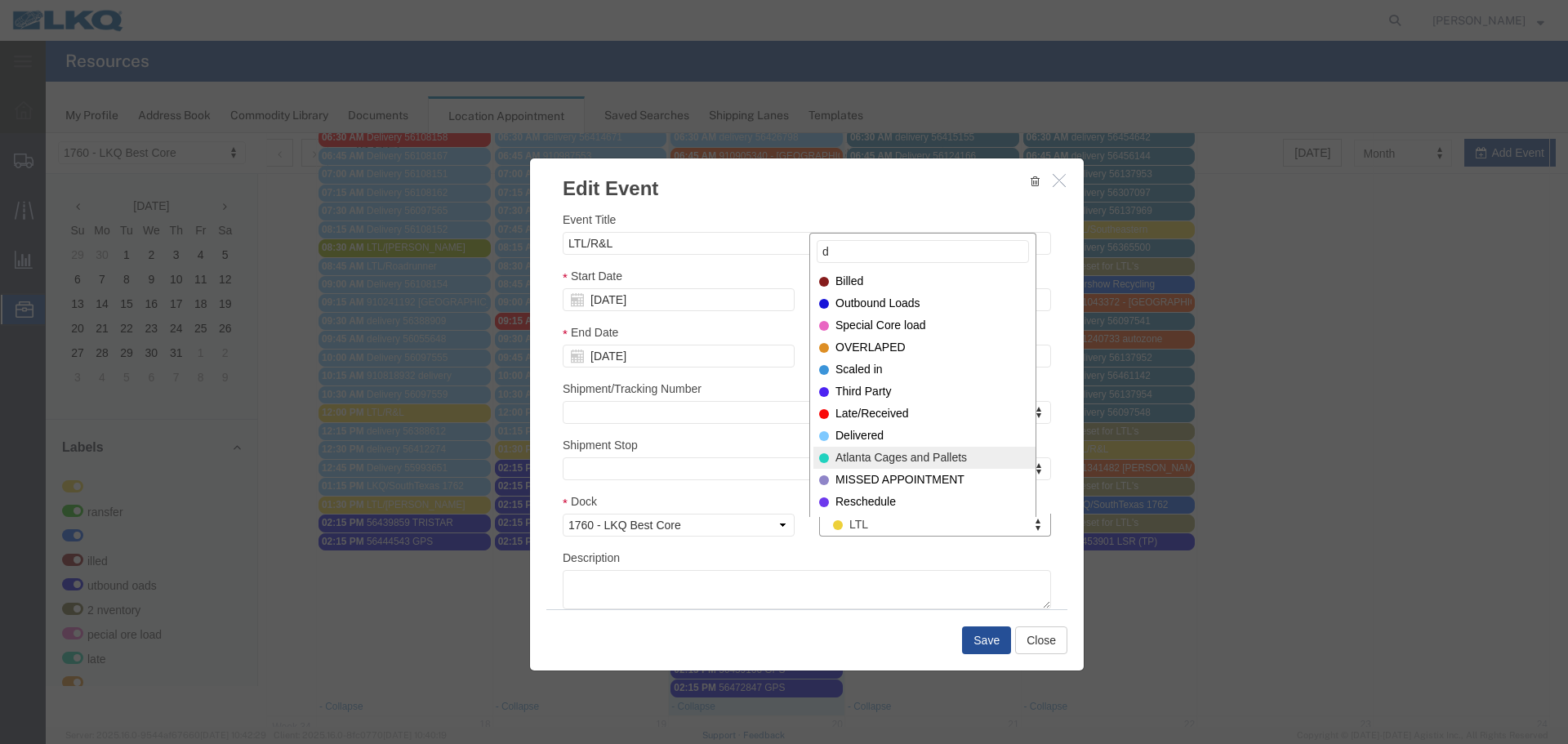
type input "d"
select select "40"
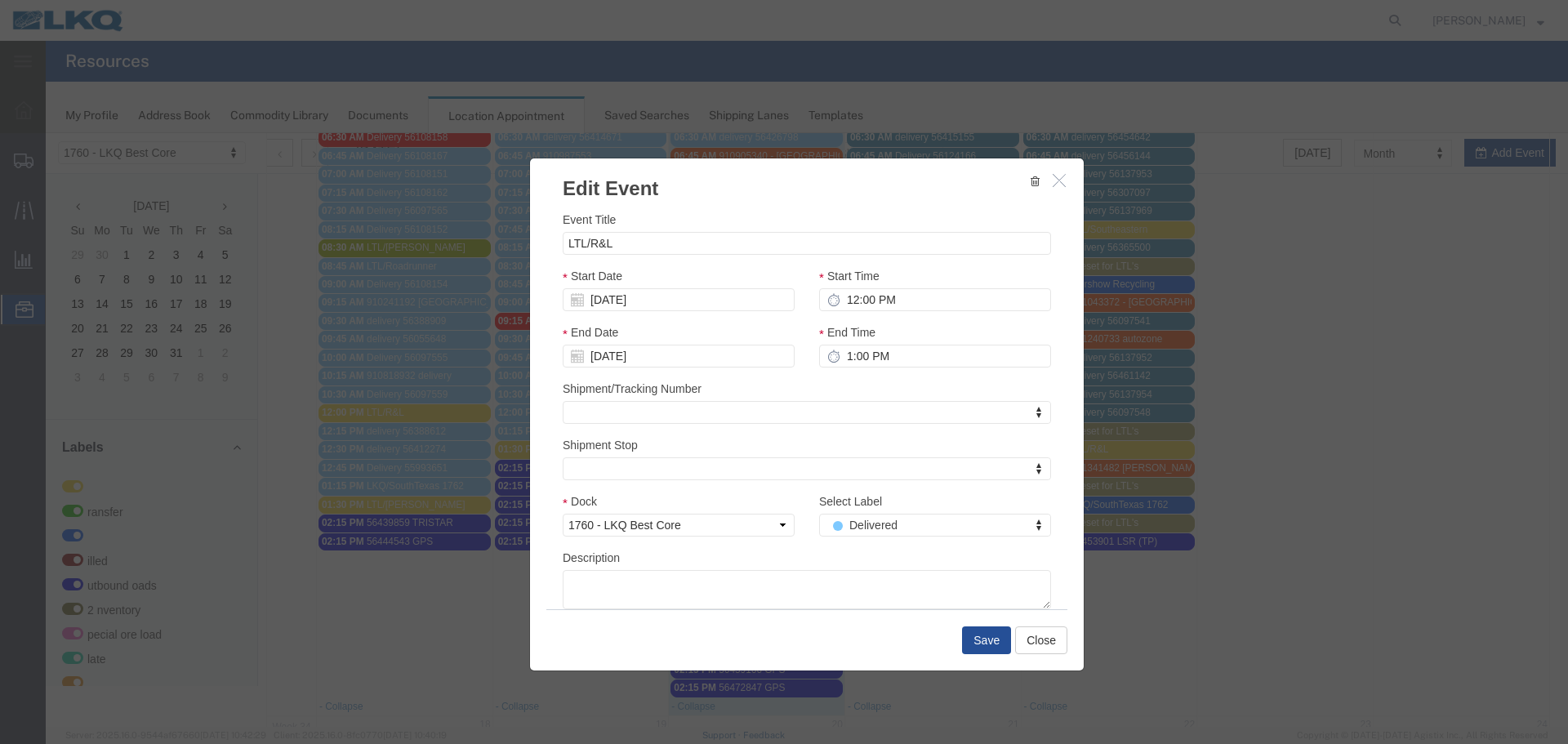
click at [968, 623] on div "Save Close" at bounding box center [807, 640] width 521 height 61
click at [970, 629] on button "Save" at bounding box center [986, 641] width 49 height 28
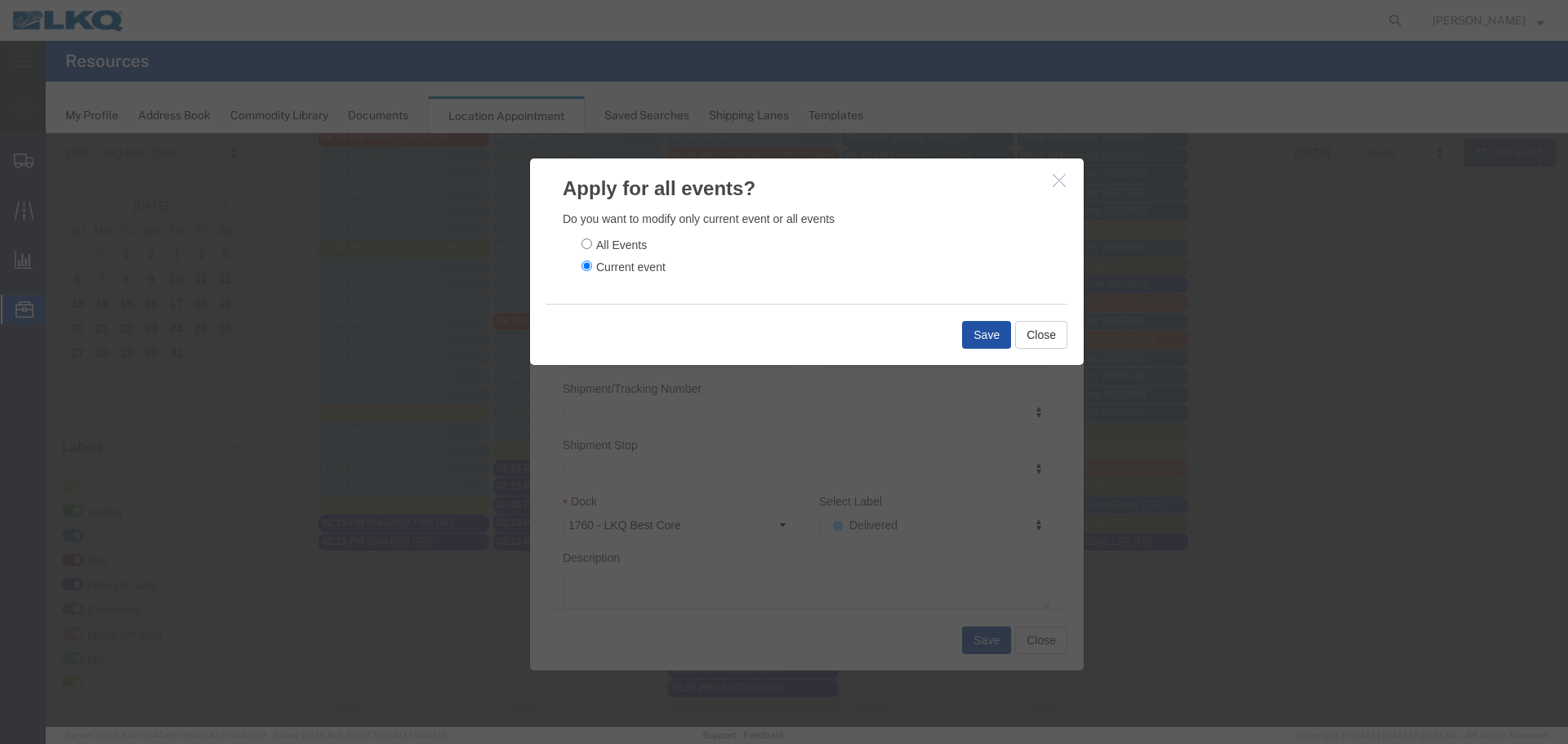
click at [981, 337] on button "Save" at bounding box center [986, 335] width 49 height 28
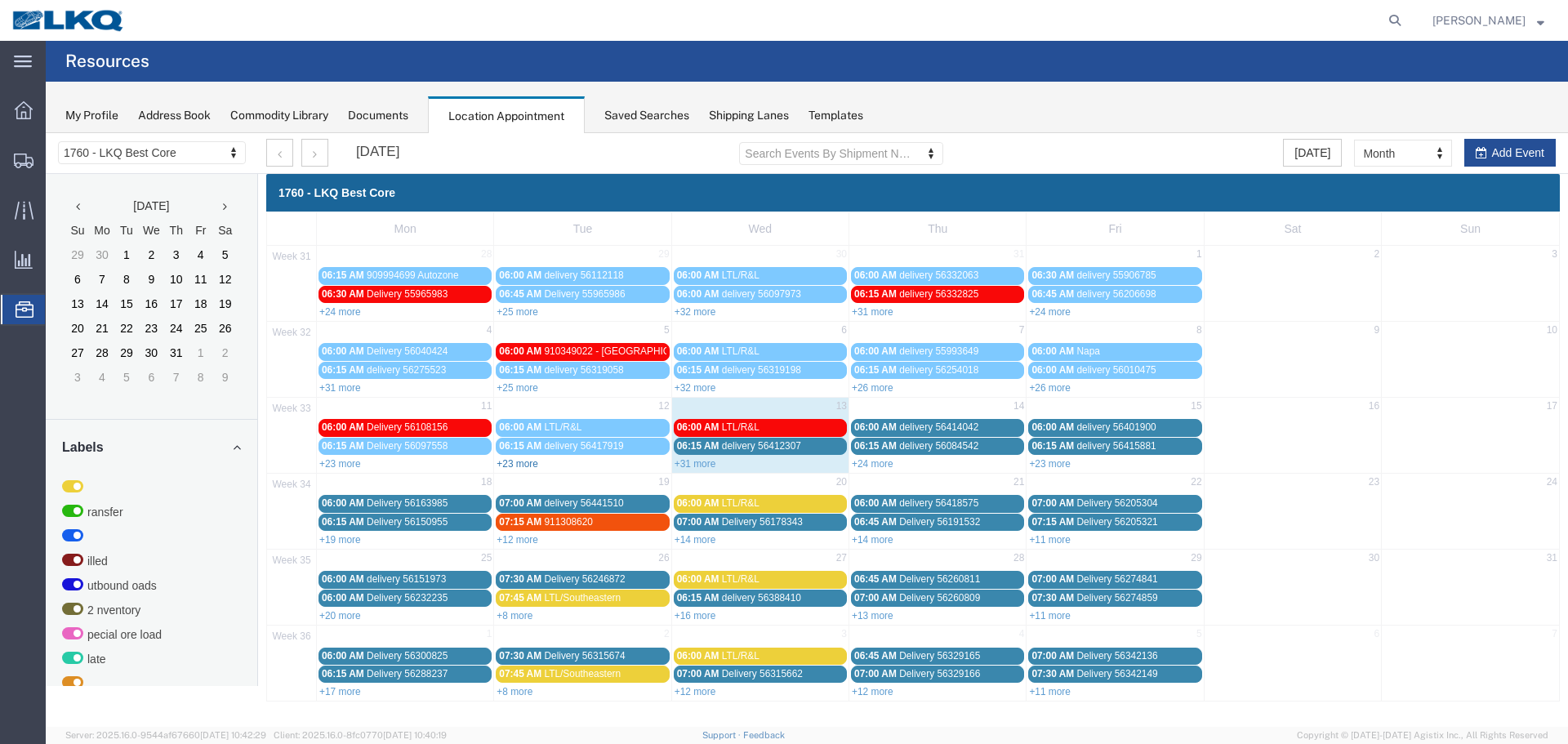
click at [526, 469] on link "+23 more" at bounding box center [517, 464] width 42 height 12
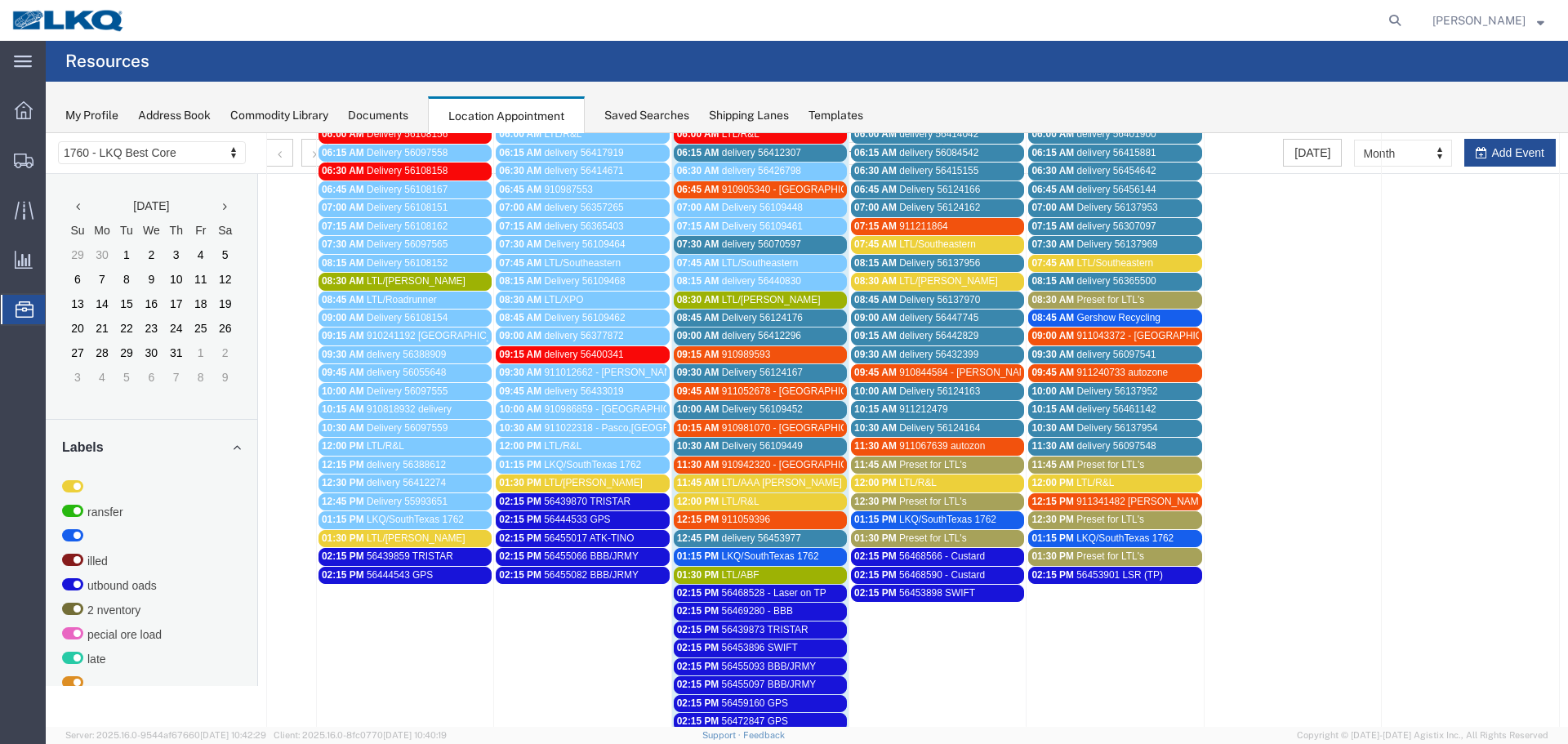
scroll to position [245, 0]
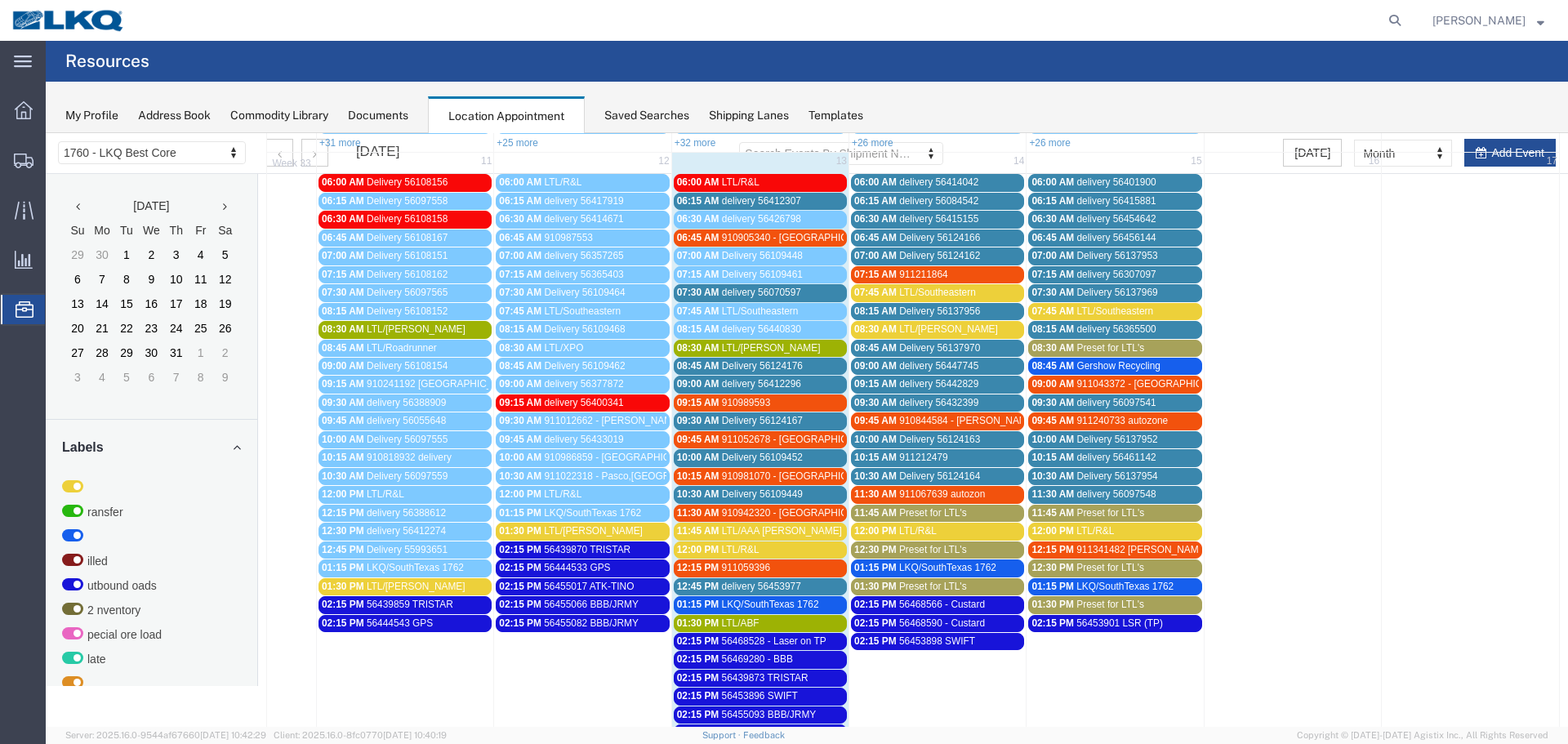
click at [594, 524] on link "01:30 PM LTL/Saia" at bounding box center [582, 531] width 173 height 17
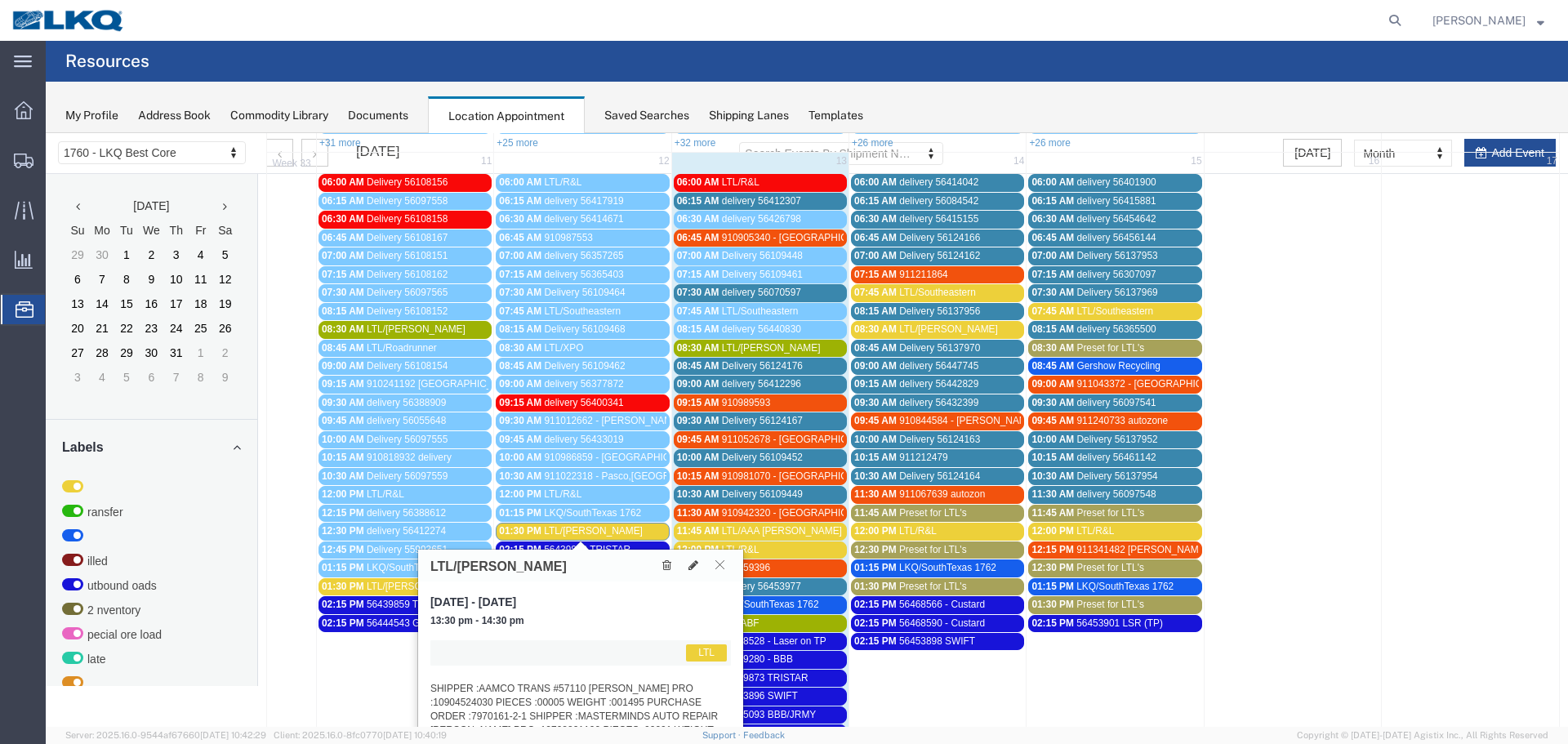
click at [717, 565] on icon at bounding box center [720, 564] width 9 height 10
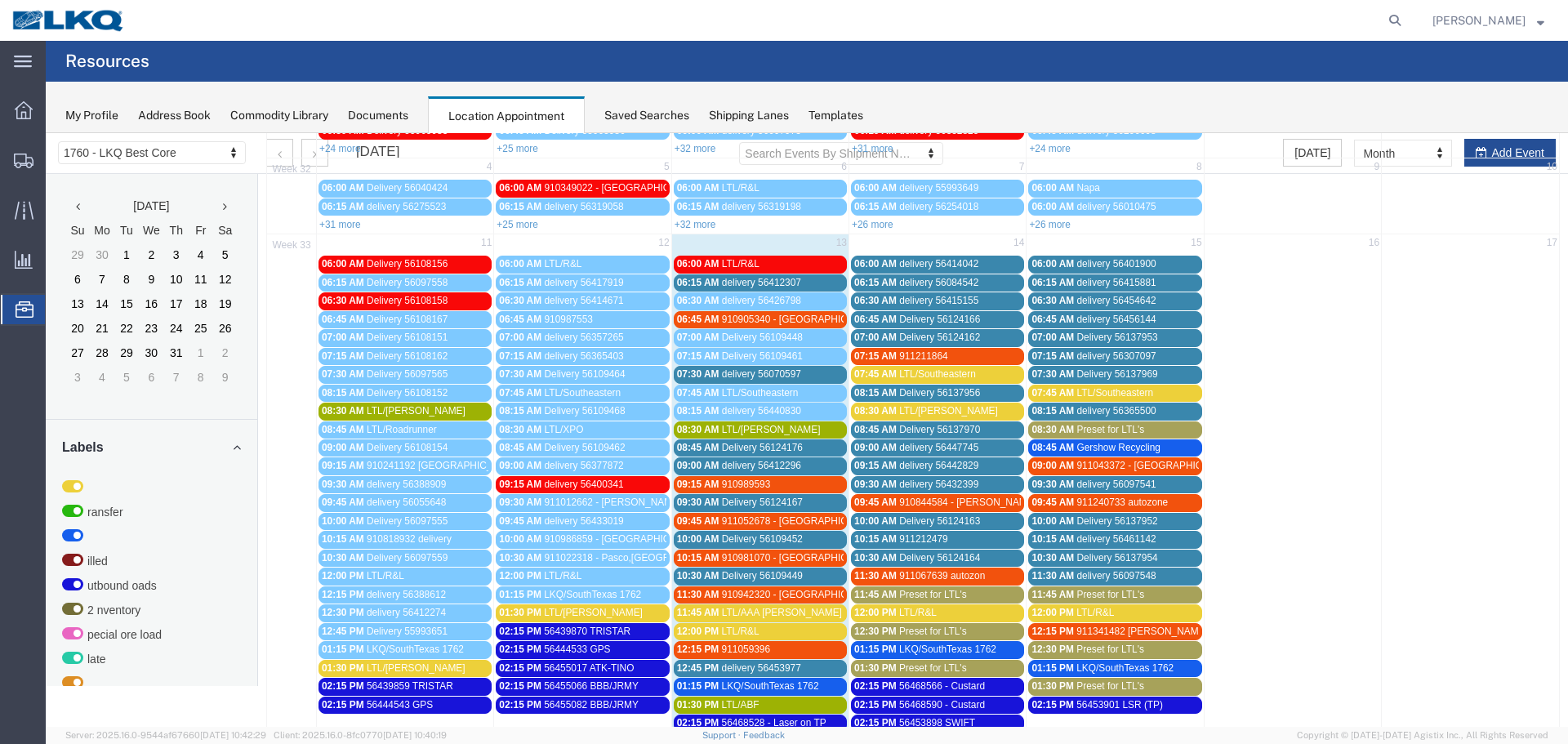
scroll to position [327, 0]
